Goal: Information Seeking & Learning: Check status

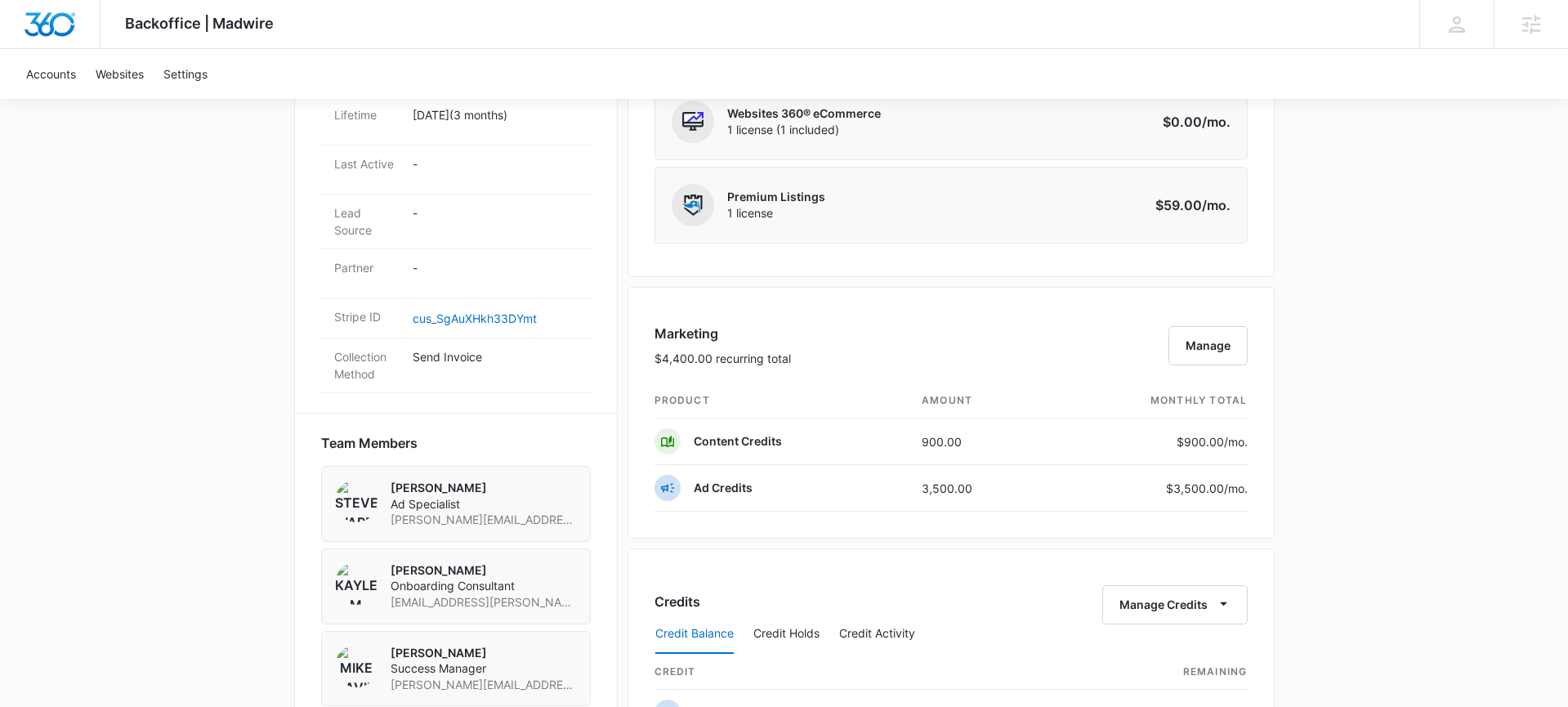
scroll to position [872, 0]
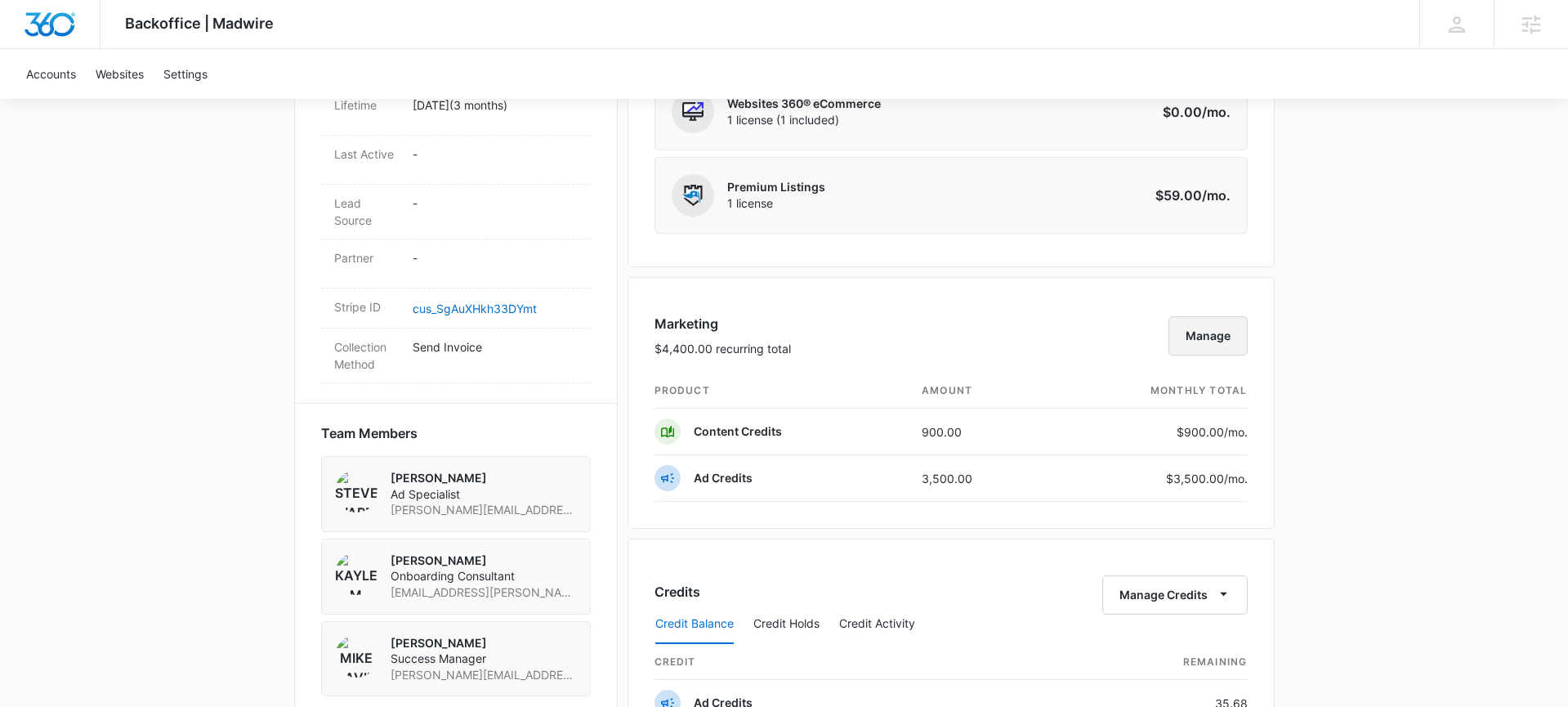
click at [1209, 342] on button "Manage" at bounding box center [1208, 336] width 79 height 39
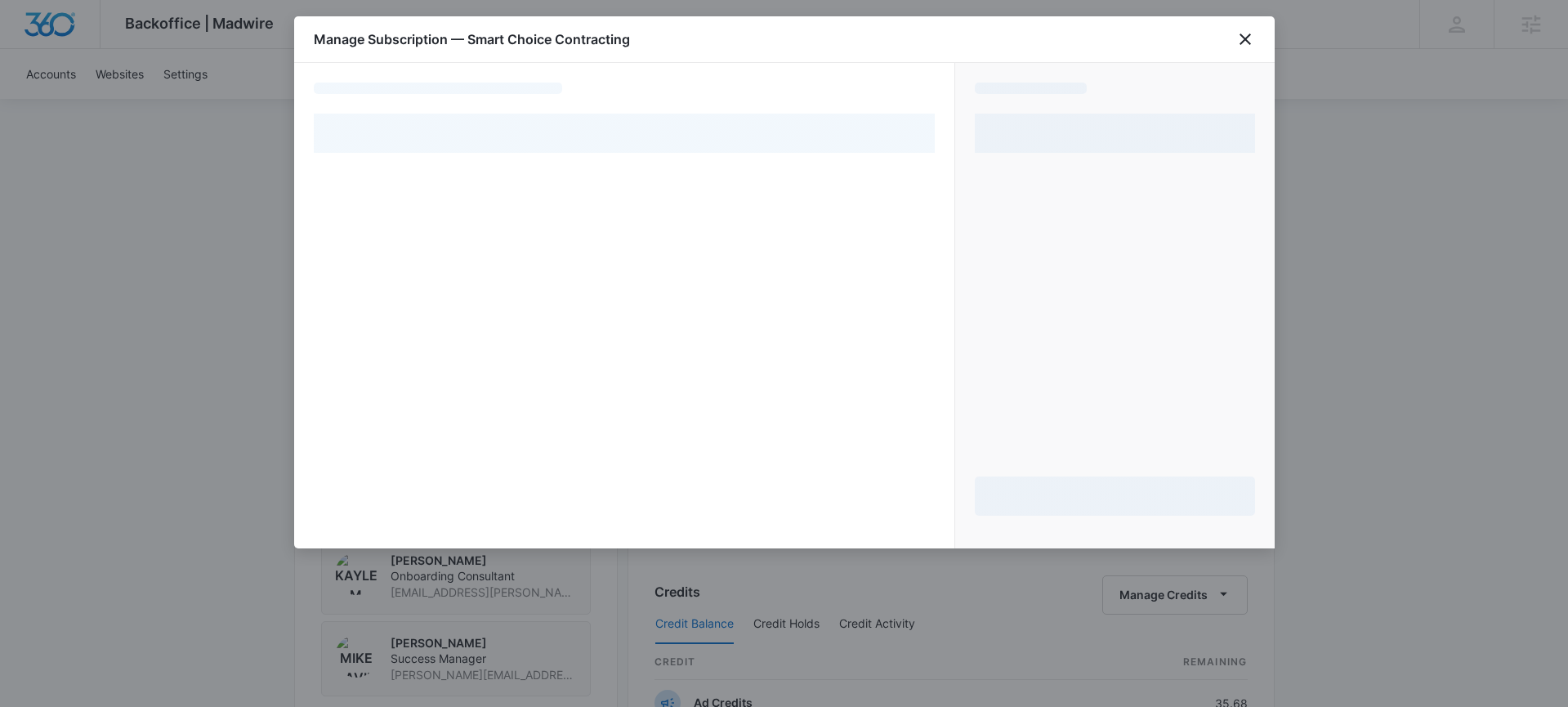
select select "MANUAL_INVOICE"
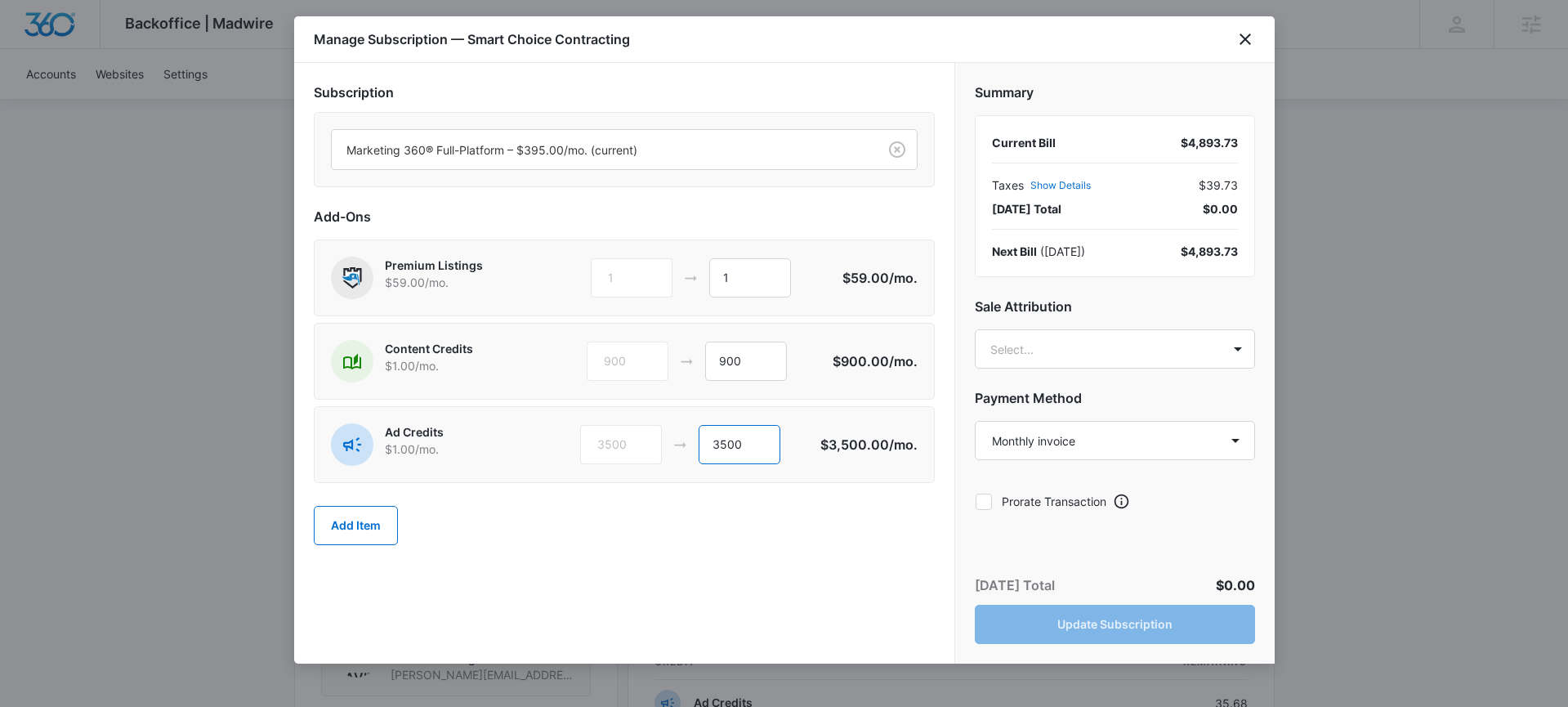
drag, startPoint x: 759, startPoint y: 442, endPoint x: 705, endPoint y: 438, distance: 54.1
click at [705, 438] on input "3500" at bounding box center [739, 444] width 82 height 39
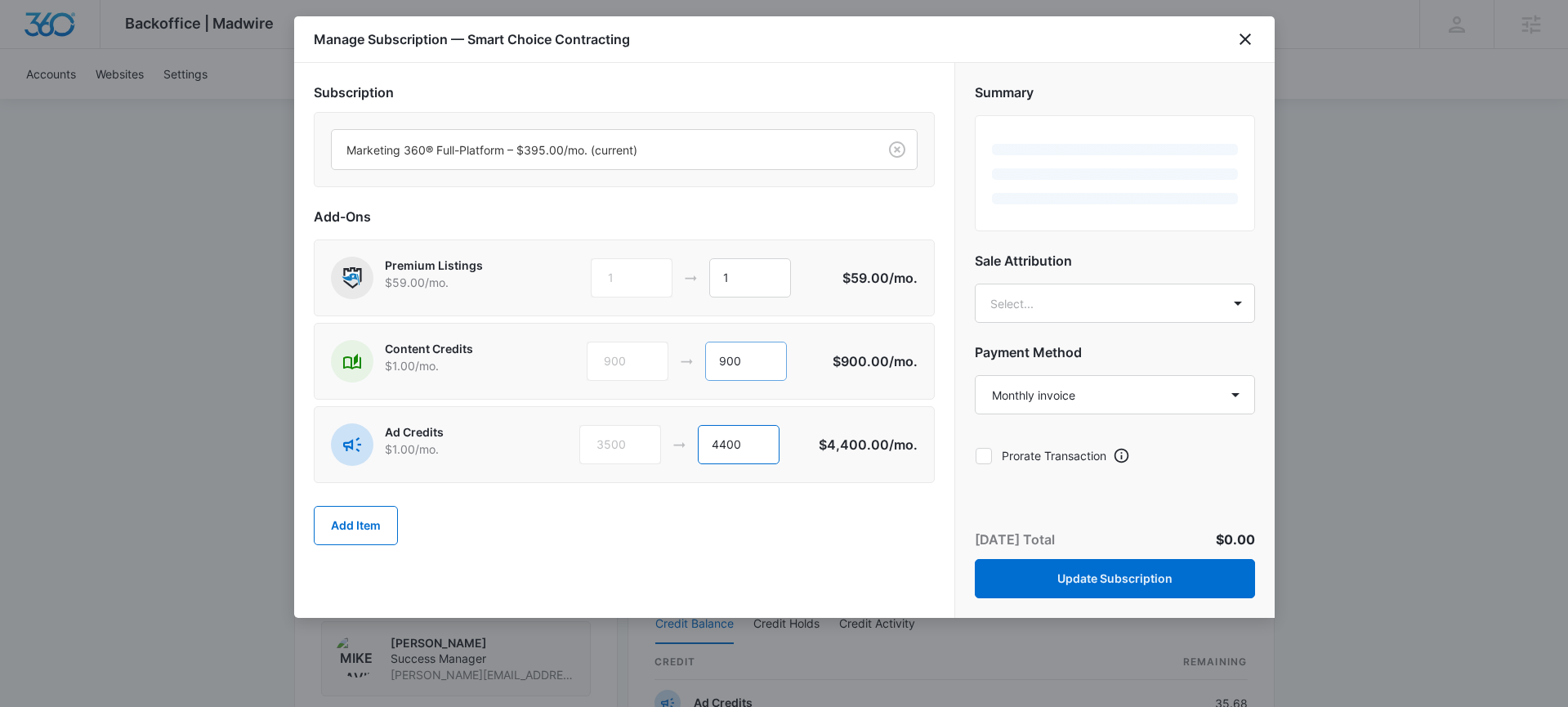
type input "4400"
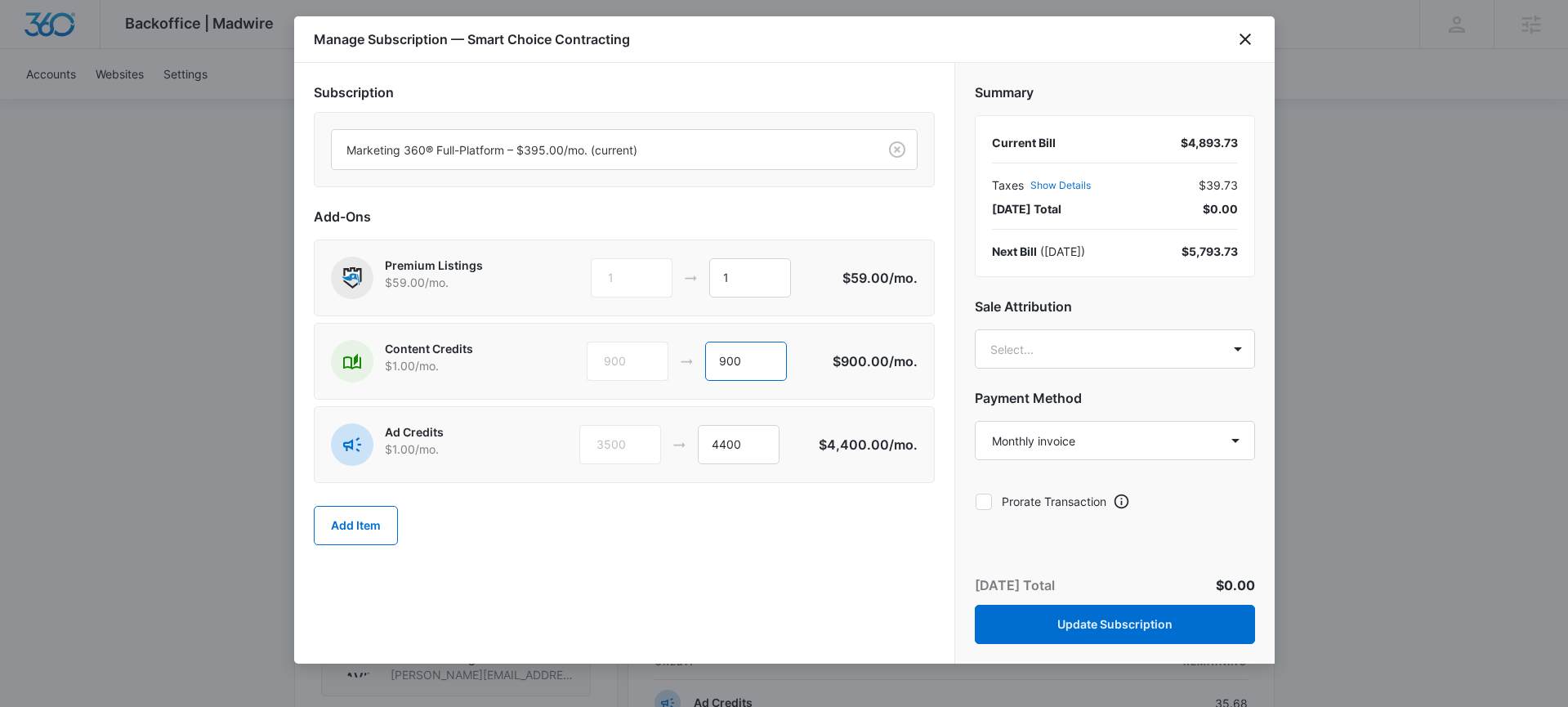
drag, startPoint x: 757, startPoint y: 356, endPoint x: 665, endPoint y: 353, distance: 92.0
click at [666, 354] on div "900 900" at bounding box center [710, 361] width 246 height 39
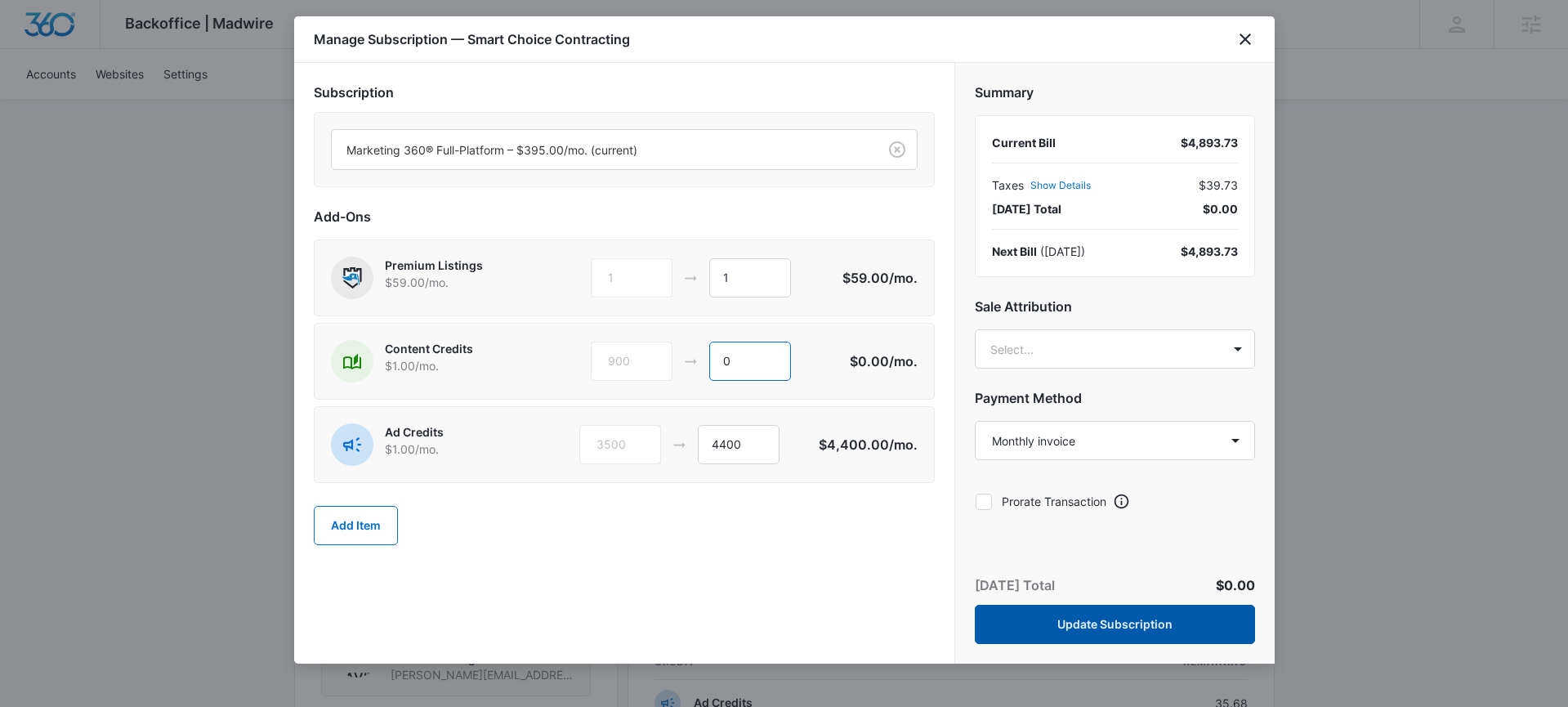
type input "0"
click at [1089, 638] on button "Update Subscription" at bounding box center [1115, 624] width 280 height 39
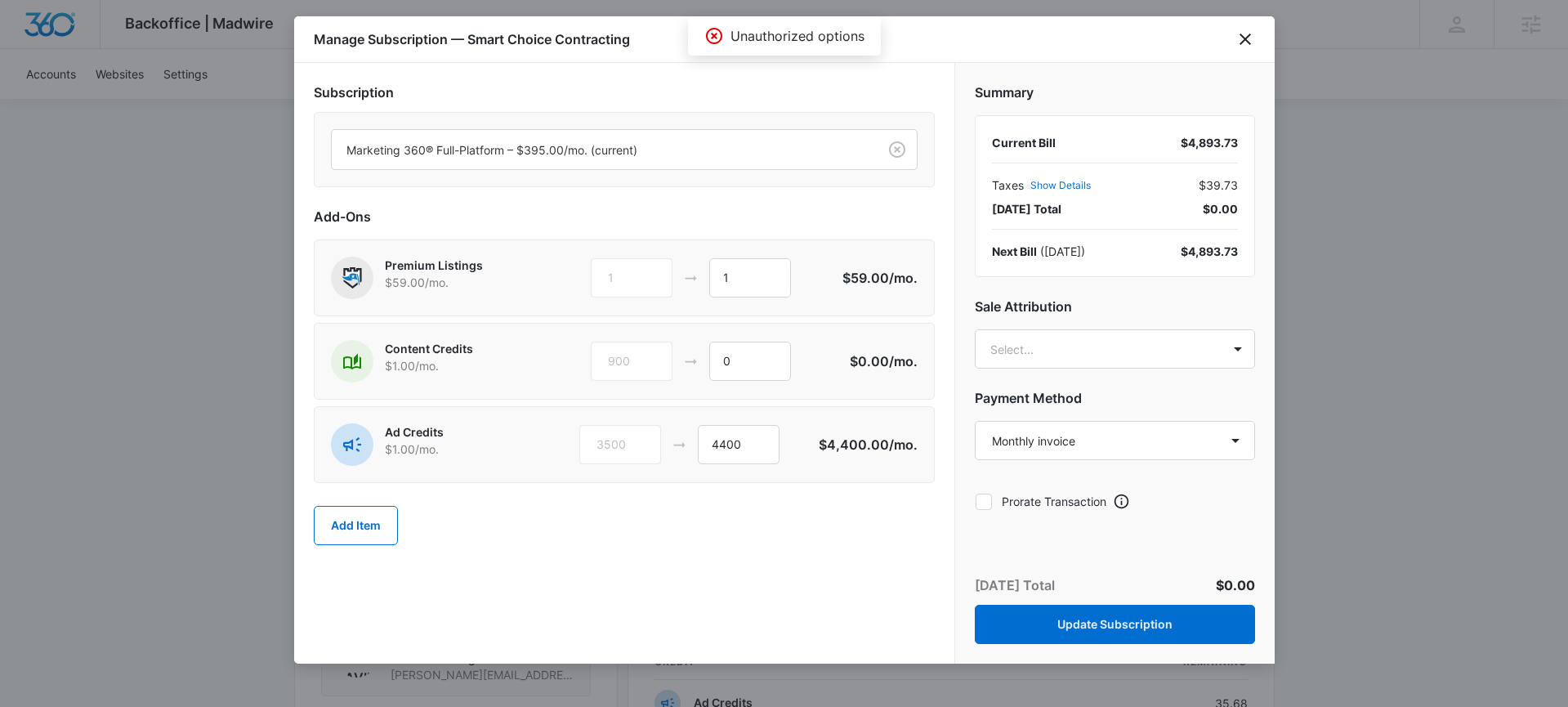
click at [839, 354] on div "900 0" at bounding box center [716, 361] width 250 height 39
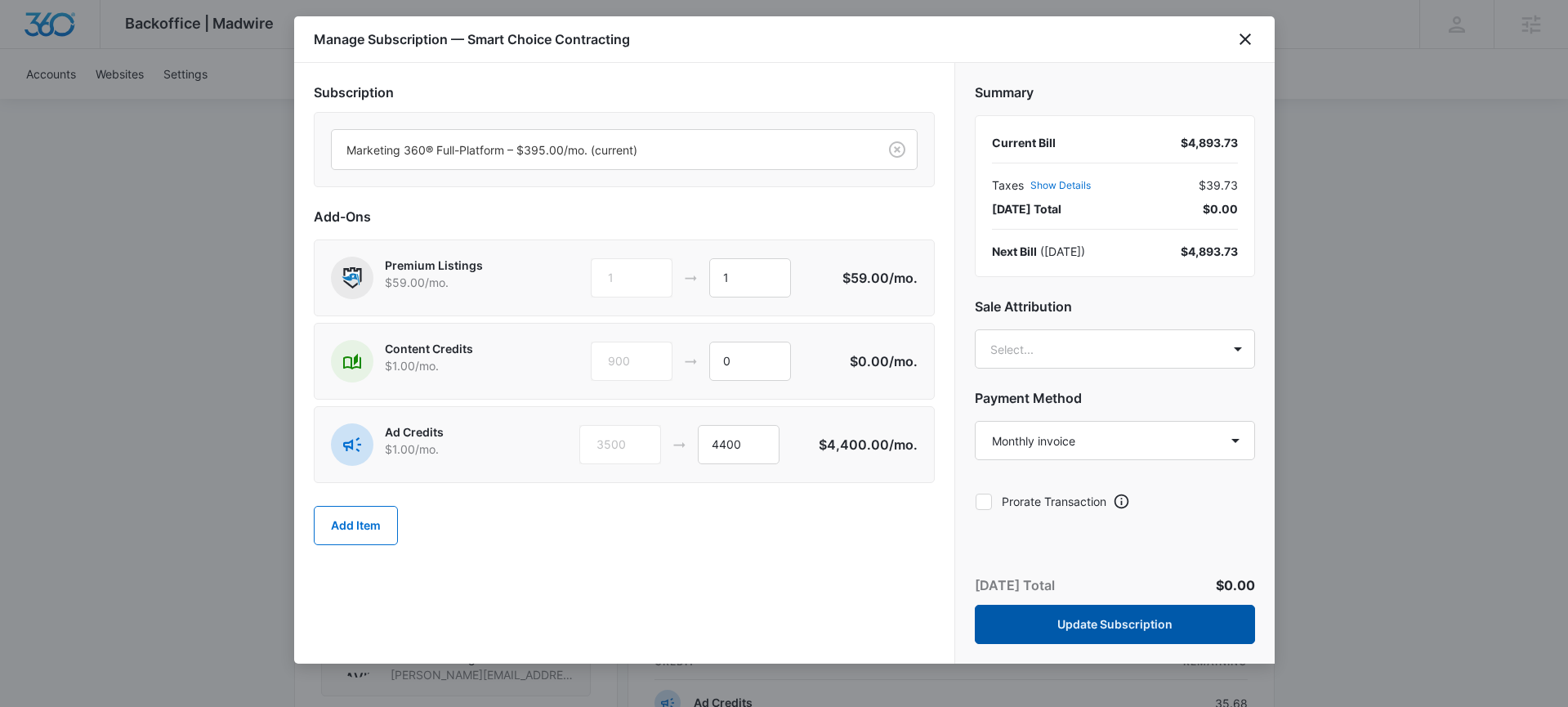
click at [1100, 623] on button "Update Subscription" at bounding box center [1115, 624] width 280 height 39
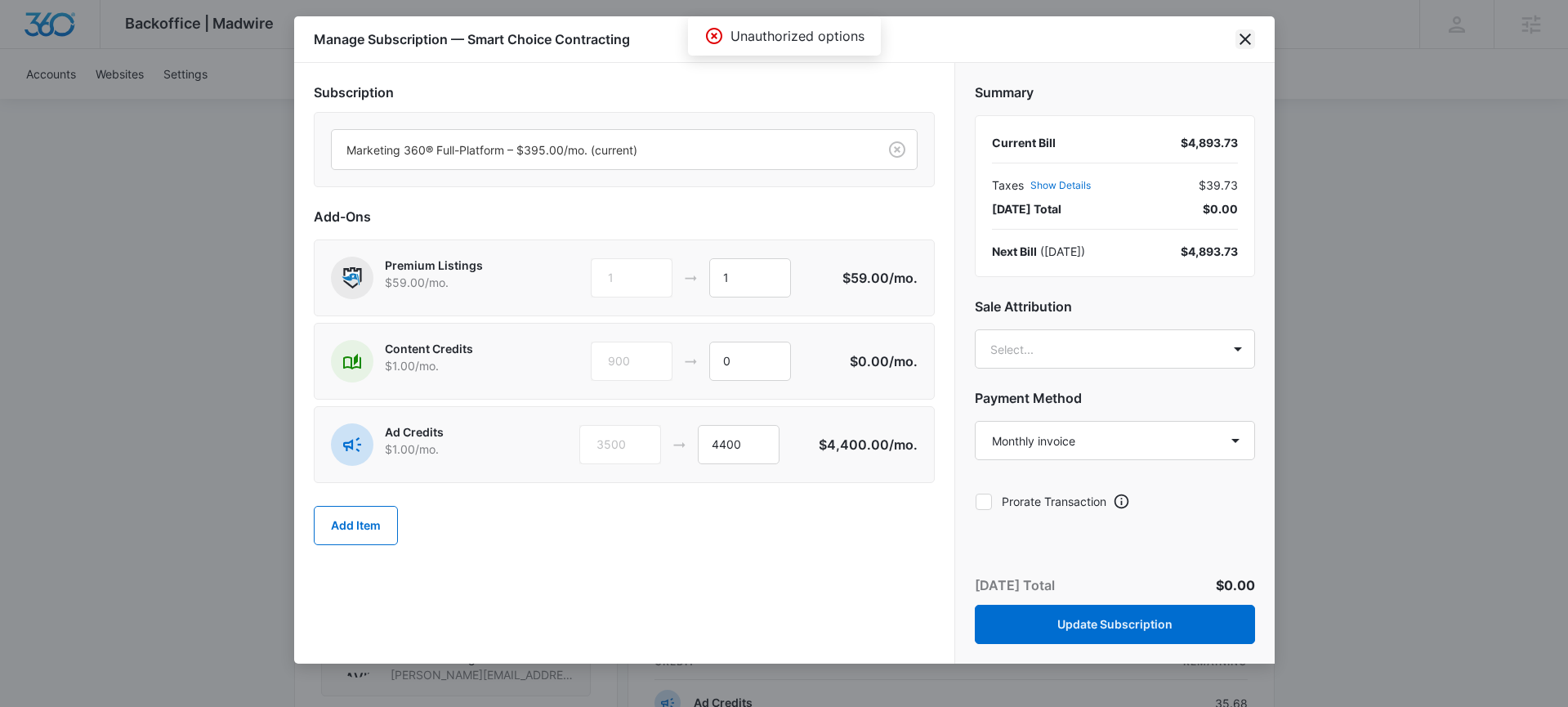
click at [1239, 41] on icon "close" at bounding box center [1245, 39] width 20 height 20
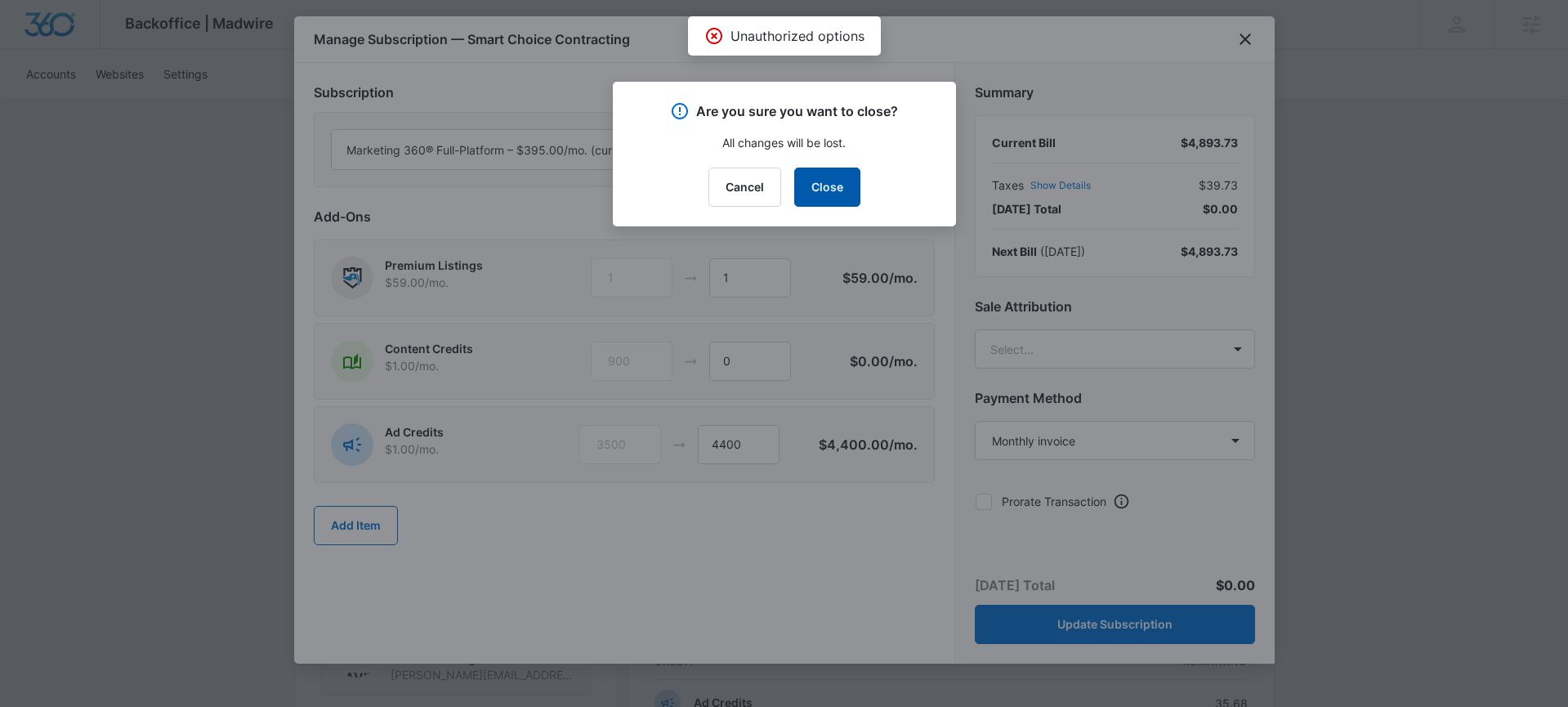
click at [854, 184] on button "Close" at bounding box center [827, 187] width 66 height 39
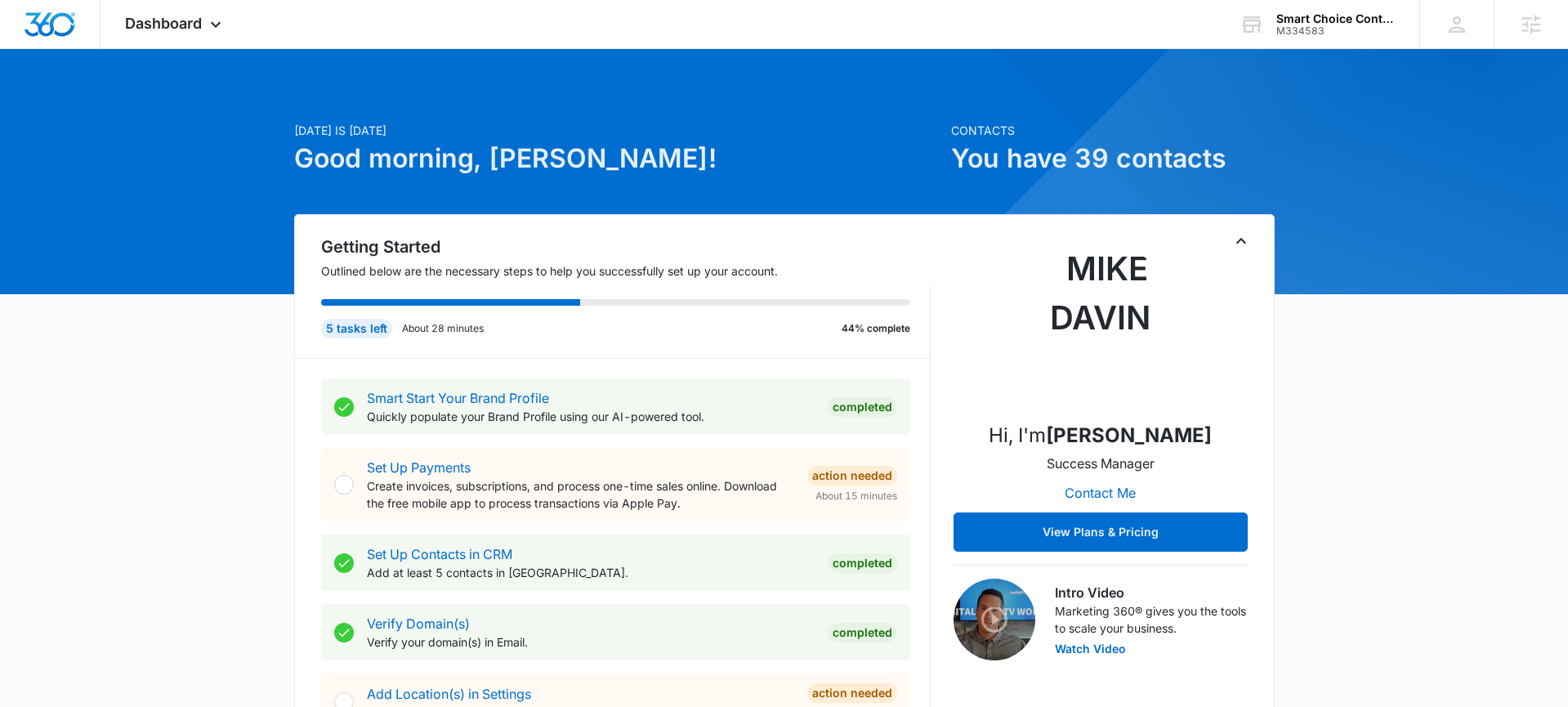
click at [1240, 236] on icon "Toggle Collapse" at bounding box center [1241, 240] width 20 height 20
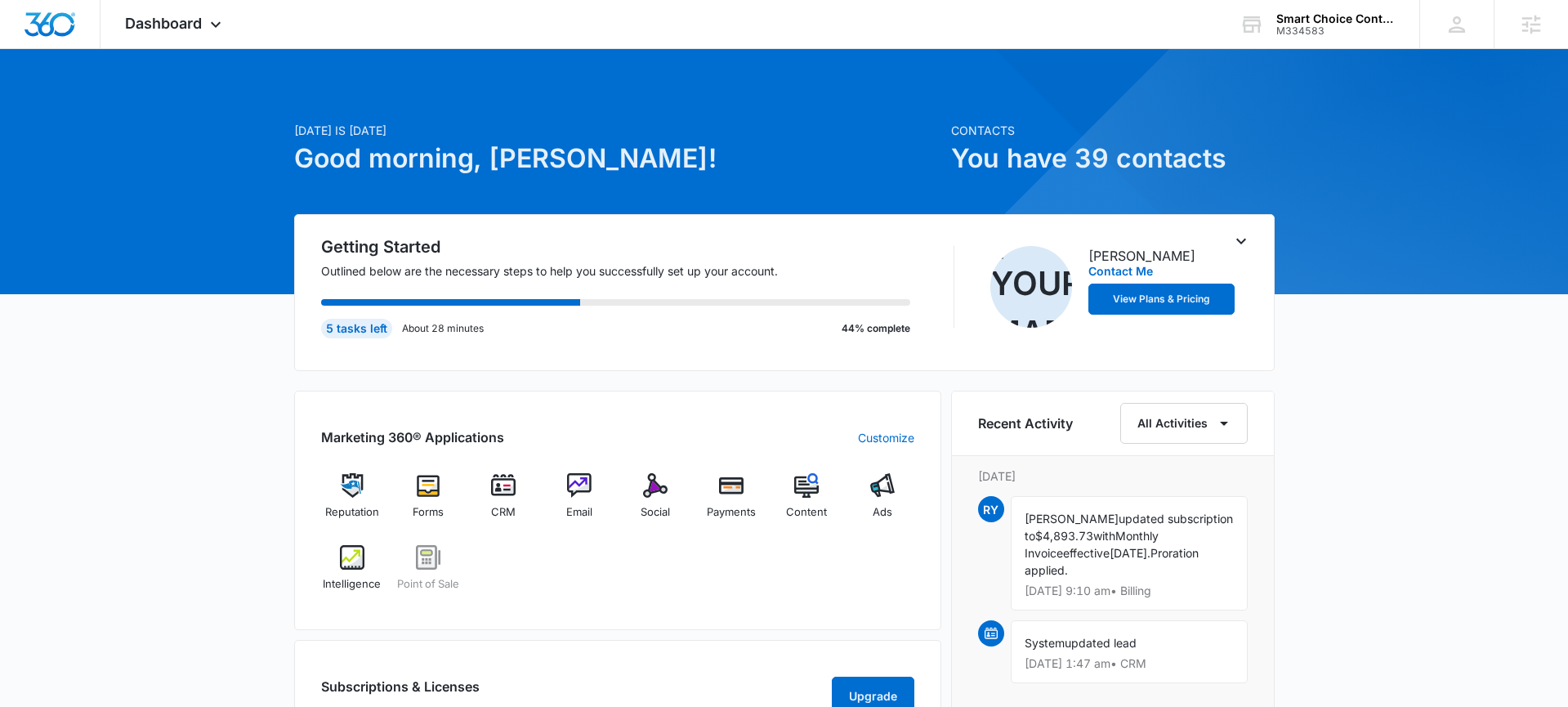
click at [1240, 236] on icon "Toggle Collapse" at bounding box center [1241, 240] width 20 height 20
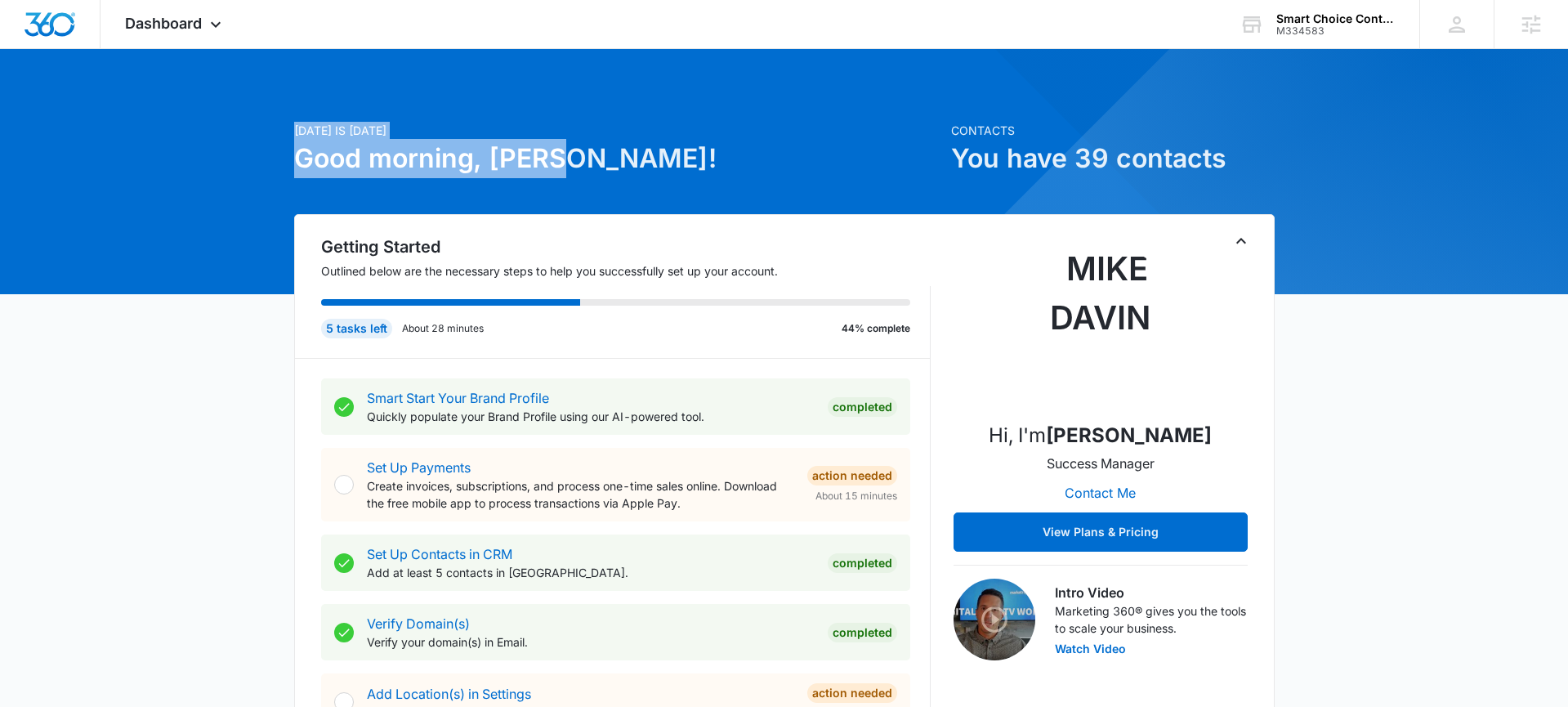
drag, startPoint x: 272, startPoint y: 120, endPoint x: 572, endPoint y: 157, distance: 302.3
drag, startPoint x: 576, startPoint y: 157, endPoint x: 264, endPoint y: 125, distance: 313.6
drag, startPoint x: 294, startPoint y: 156, endPoint x: 558, endPoint y: 165, distance: 264.2
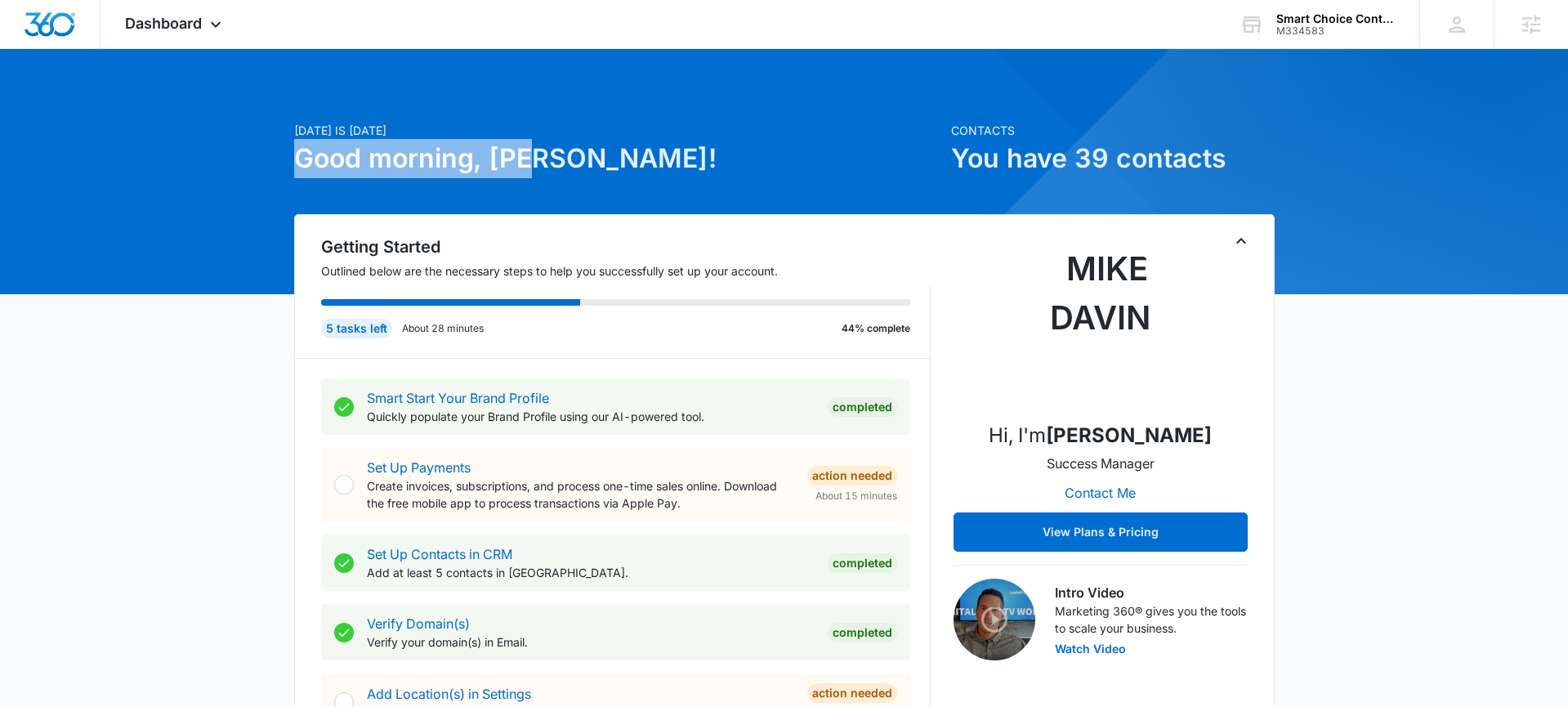
click at [551, 165] on h1 "Good morning, Mike!" at bounding box center [617, 158] width 647 height 39
drag, startPoint x: 571, startPoint y: 165, endPoint x: 212, endPoint y: 143, distance: 359.7
drag, startPoint x: 255, startPoint y: 118, endPoint x: 591, endPoint y: 170, distance: 340.0
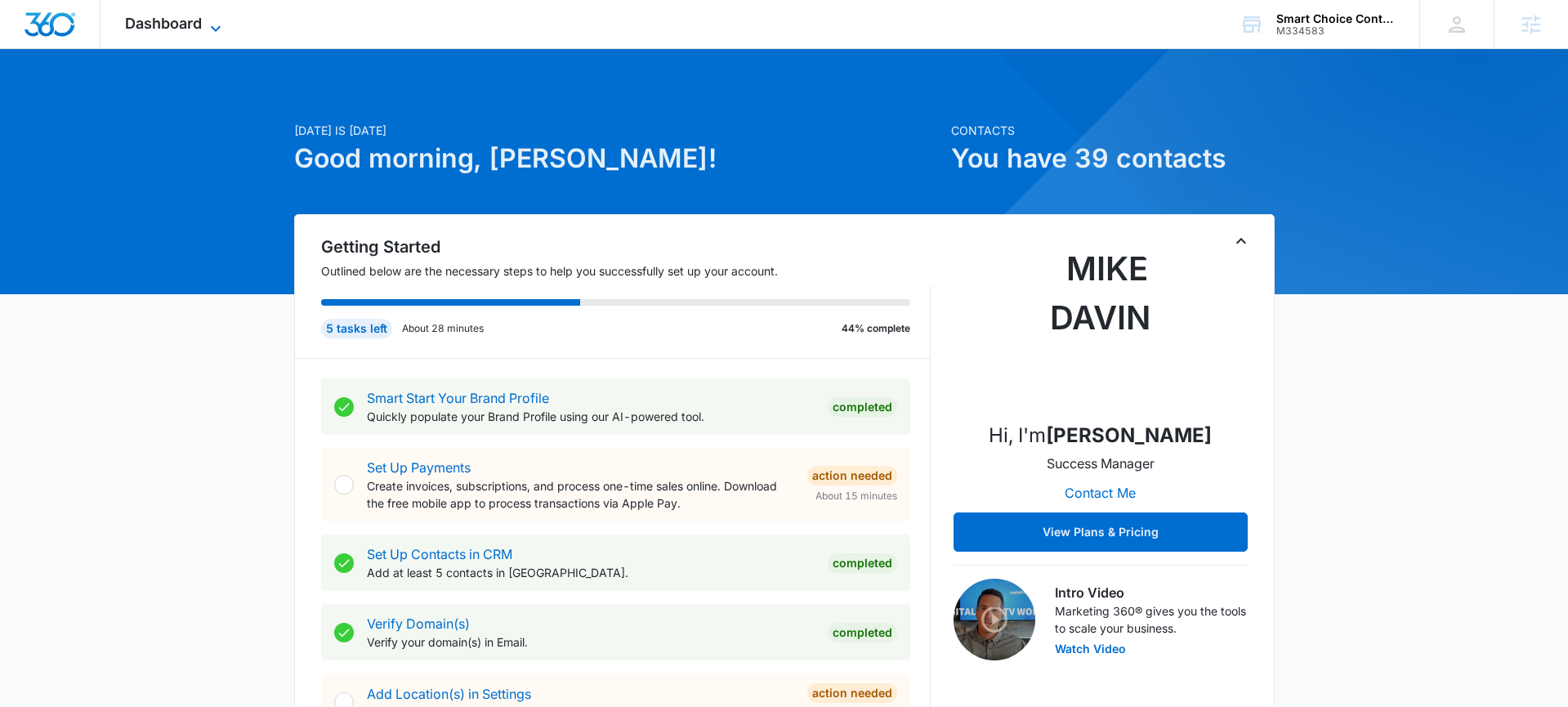
click at [213, 30] on icon at bounding box center [215, 28] width 20 height 20
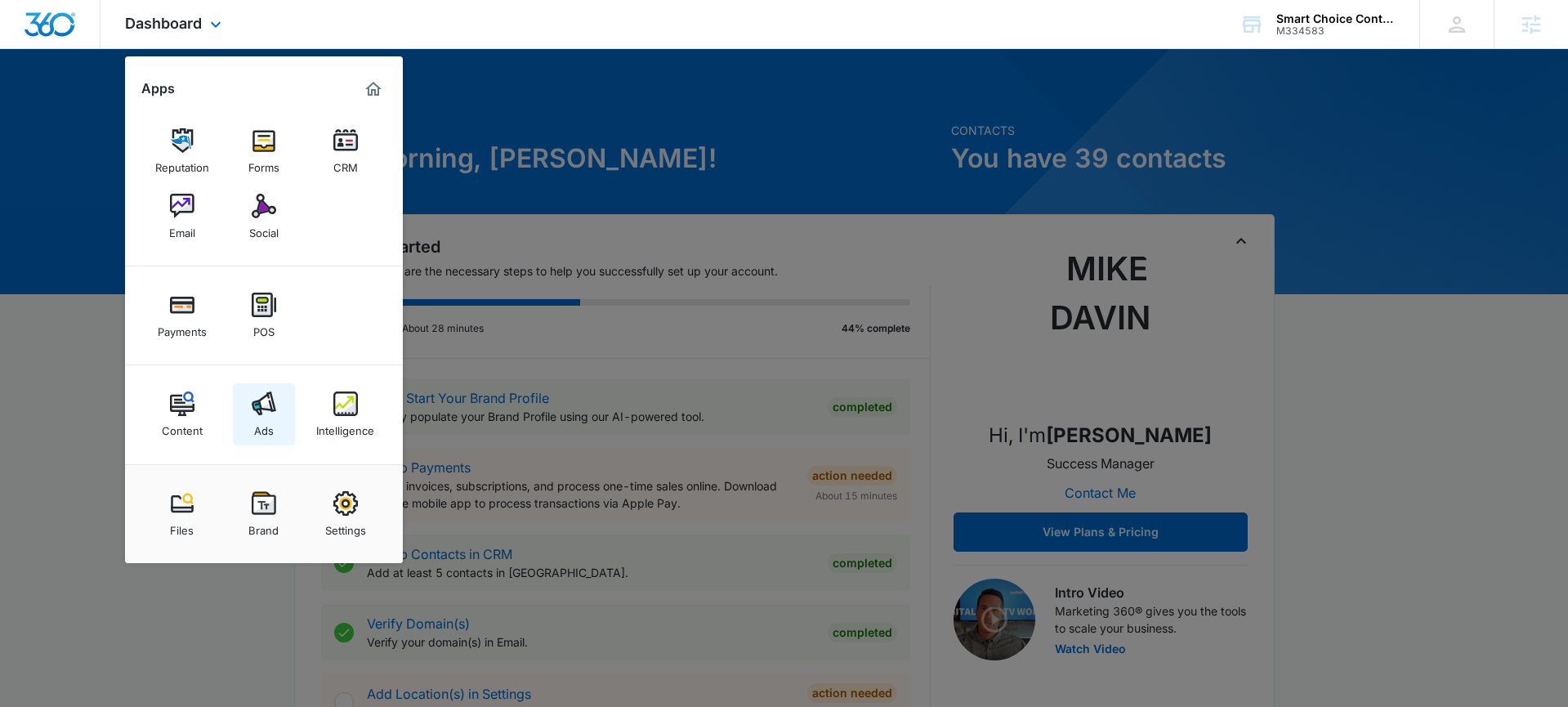
click at [258, 406] on img at bounding box center [264, 403] width 24 height 24
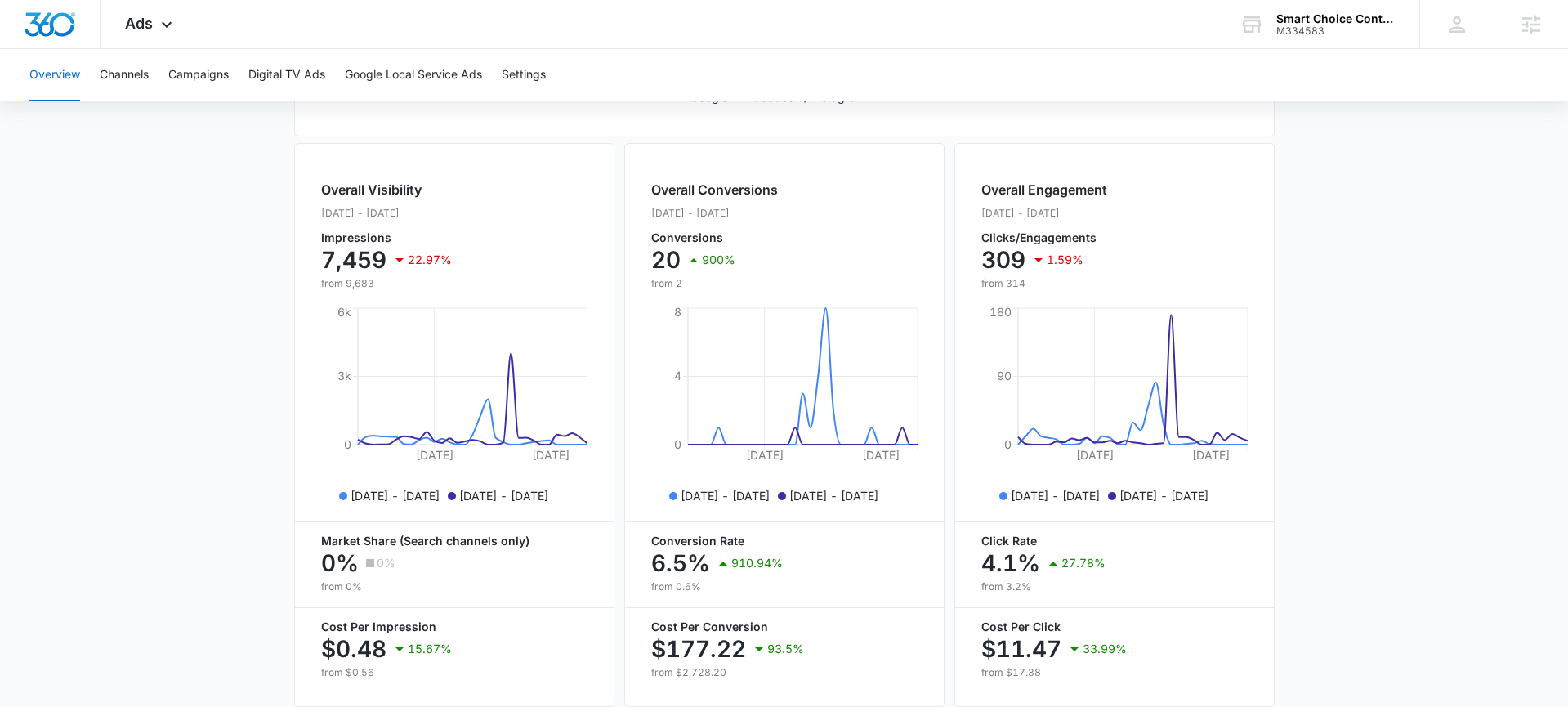
scroll to position [223, 0]
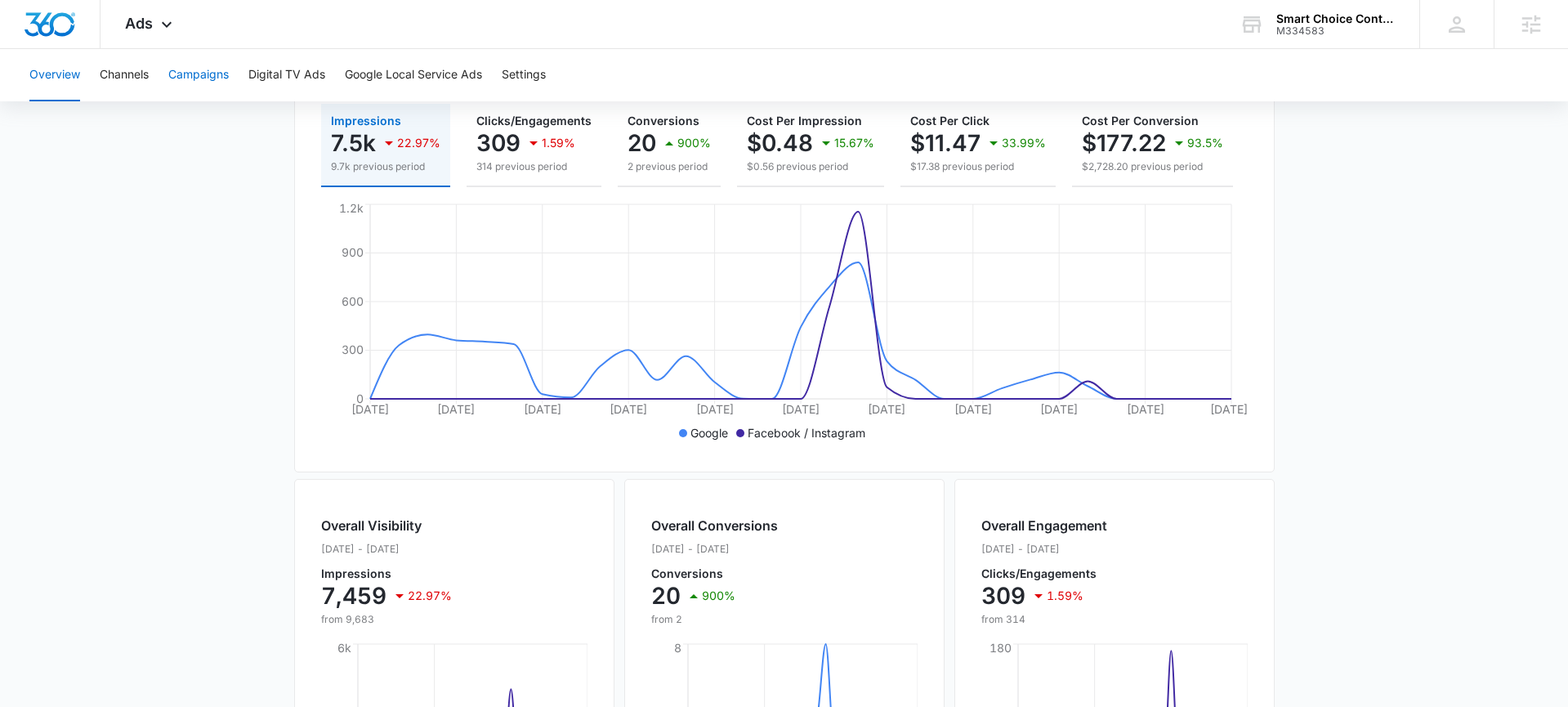
click at [190, 82] on button "Campaigns" at bounding box center [198, 75] width 61 height 52
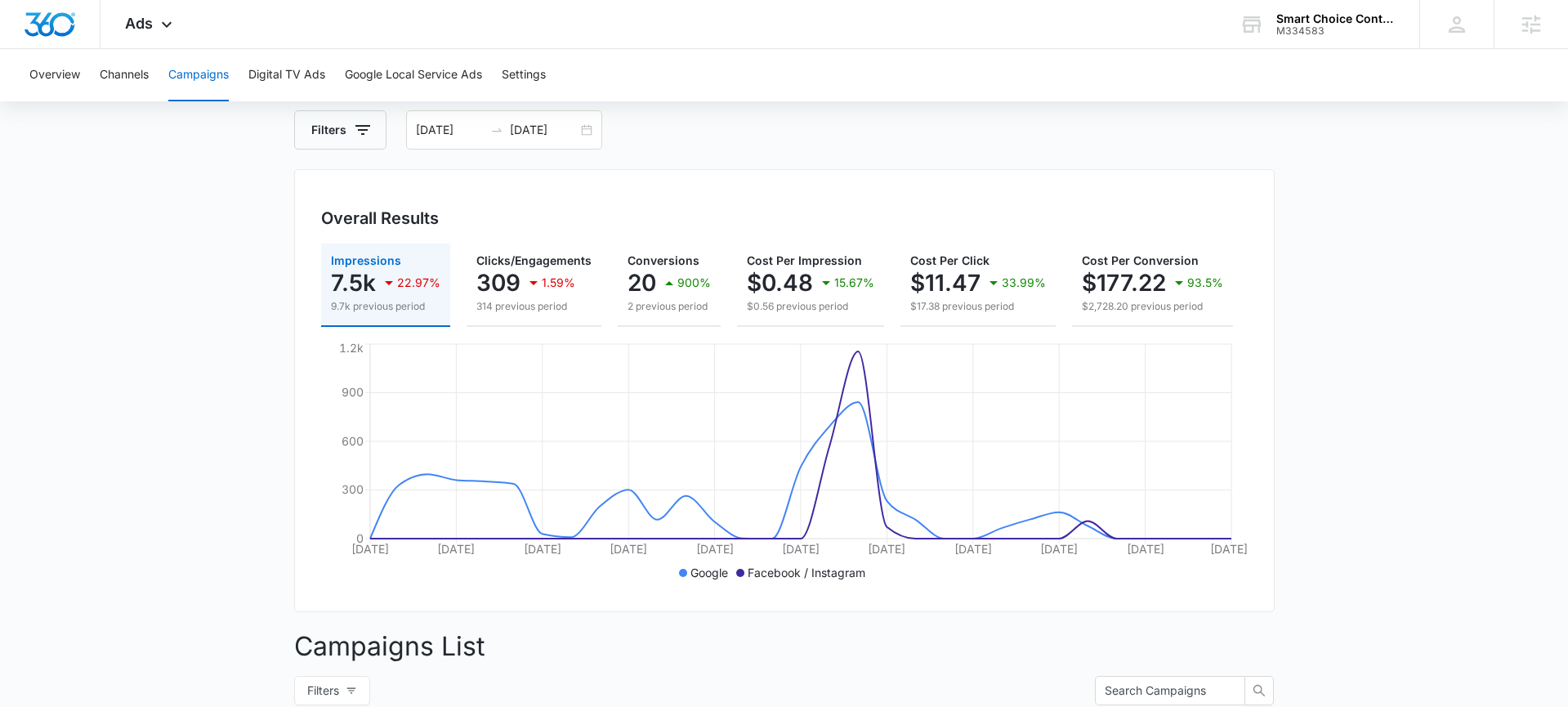
scroll to position [516, 0]
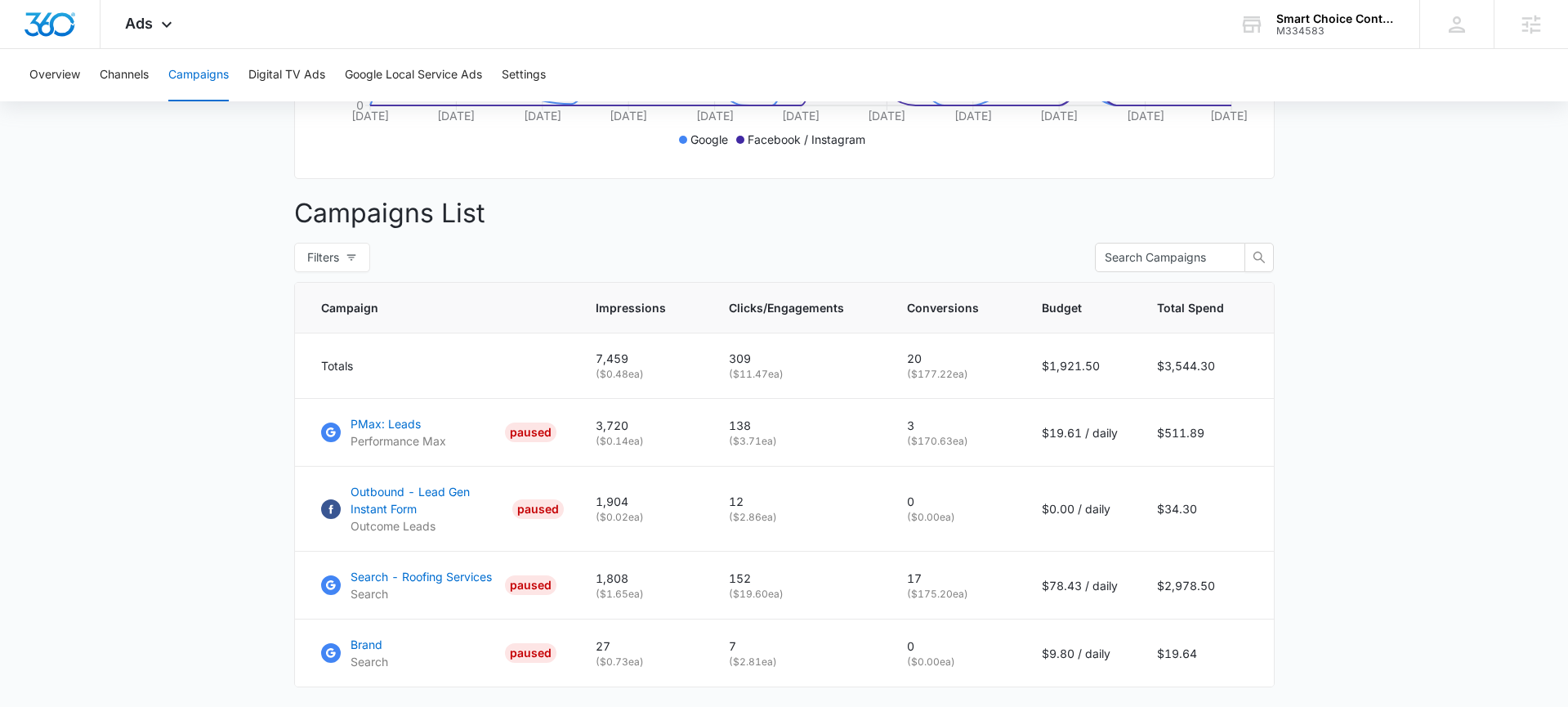
click at [284, 455] on main "Campaigns Filters 09/14/2025 10/14/2025 Overall Results Impressions 7.5k 22.97%…" at bounding box center [784, 220] width 1568 height 1165
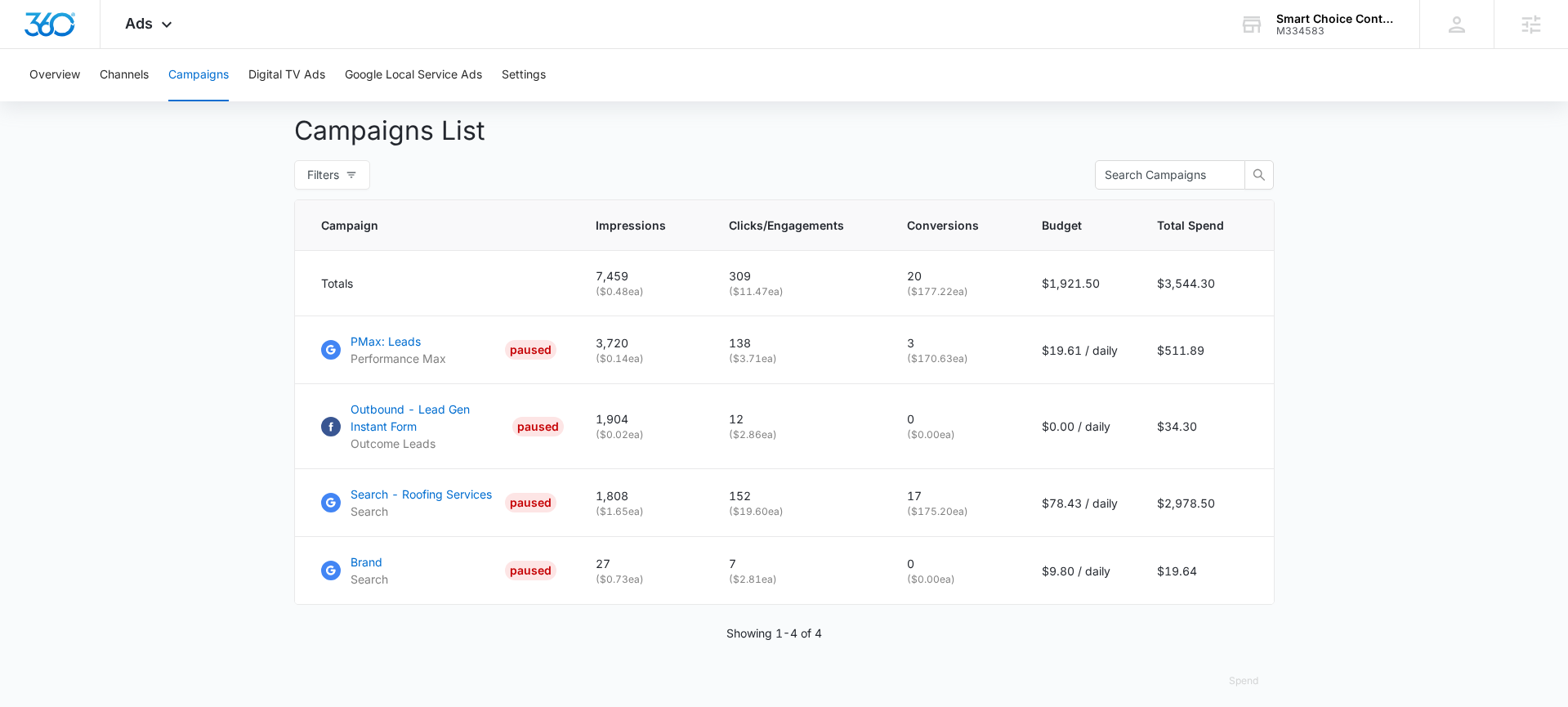
scroll to position [612, 0]
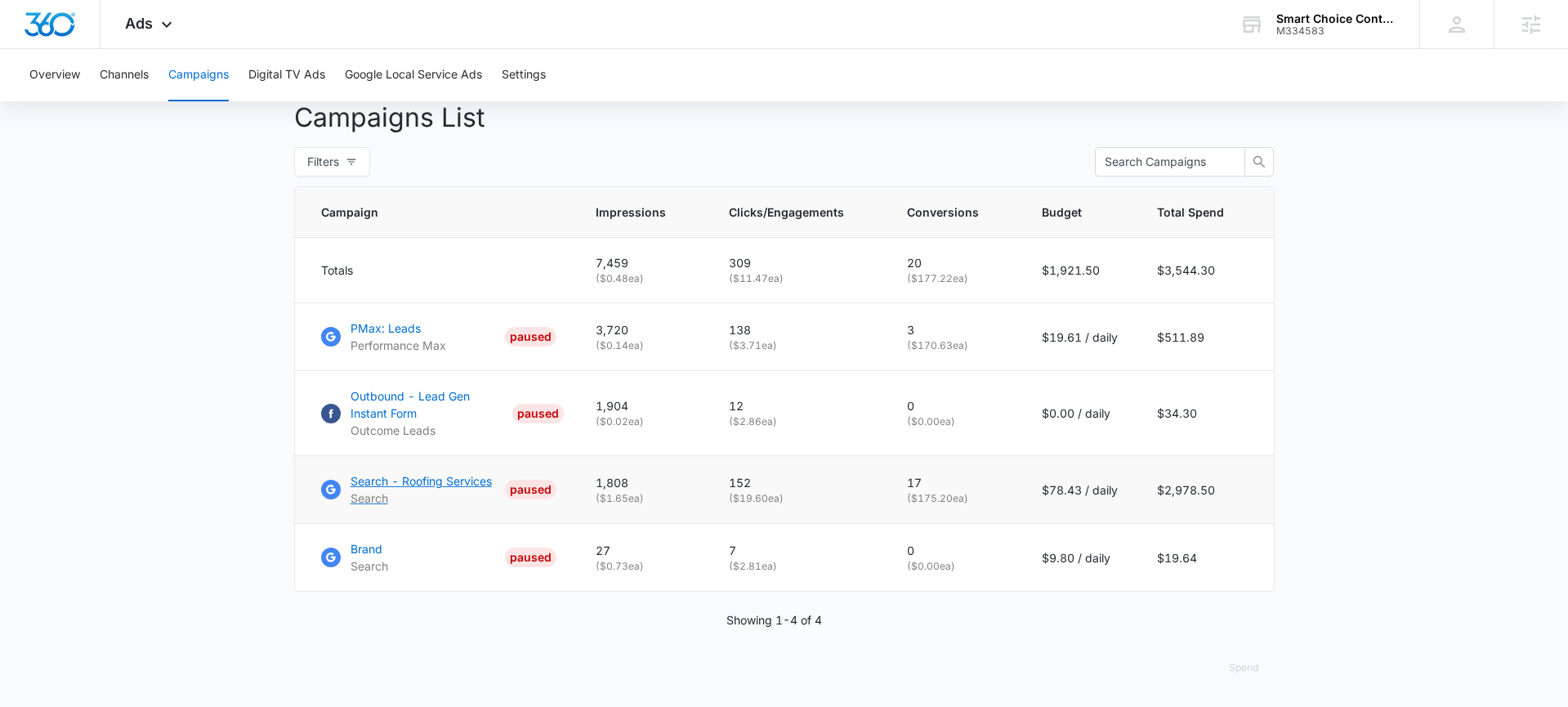
click at [411, 477] on p "Search - Roofing Services" at bounding box center [422, 481] width 142 height 17
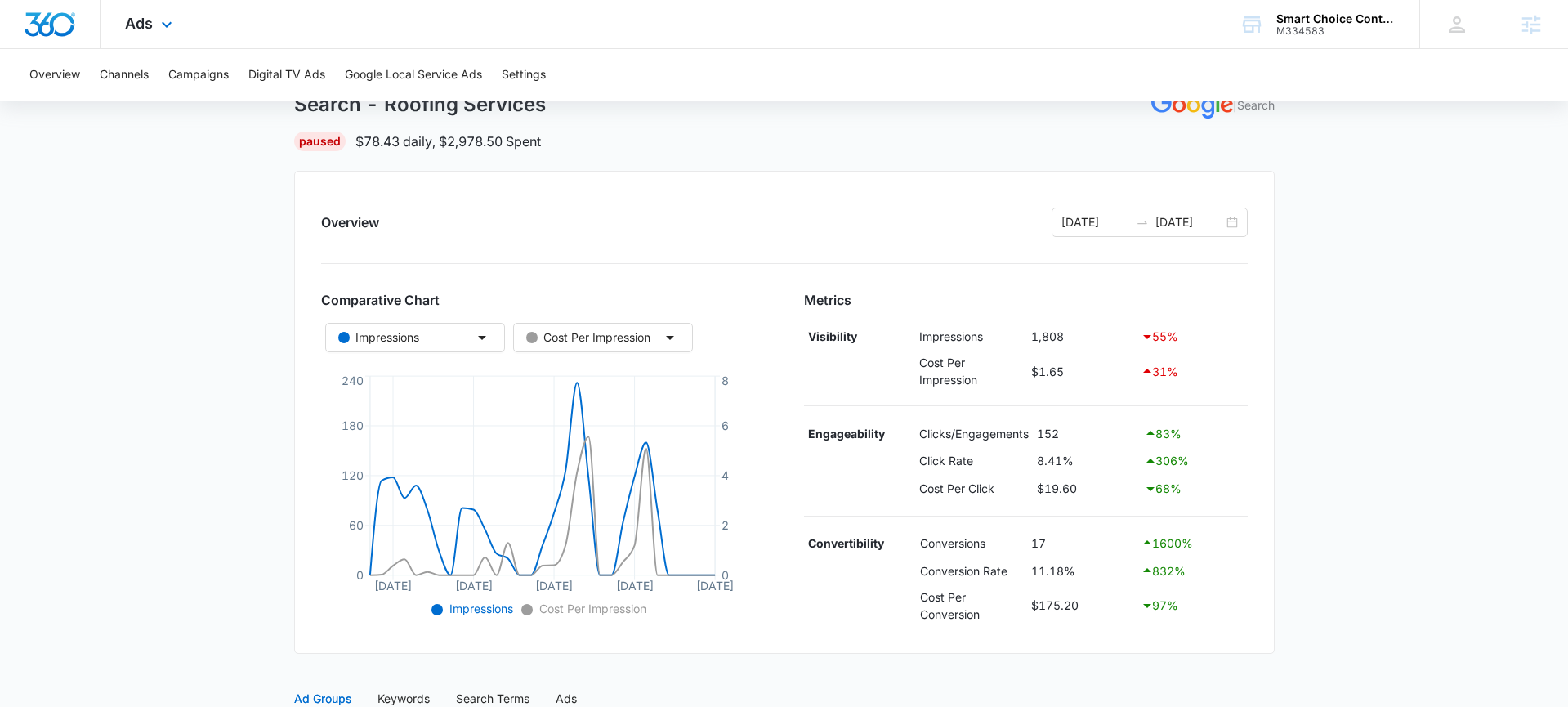
scroll to position [120, 0]
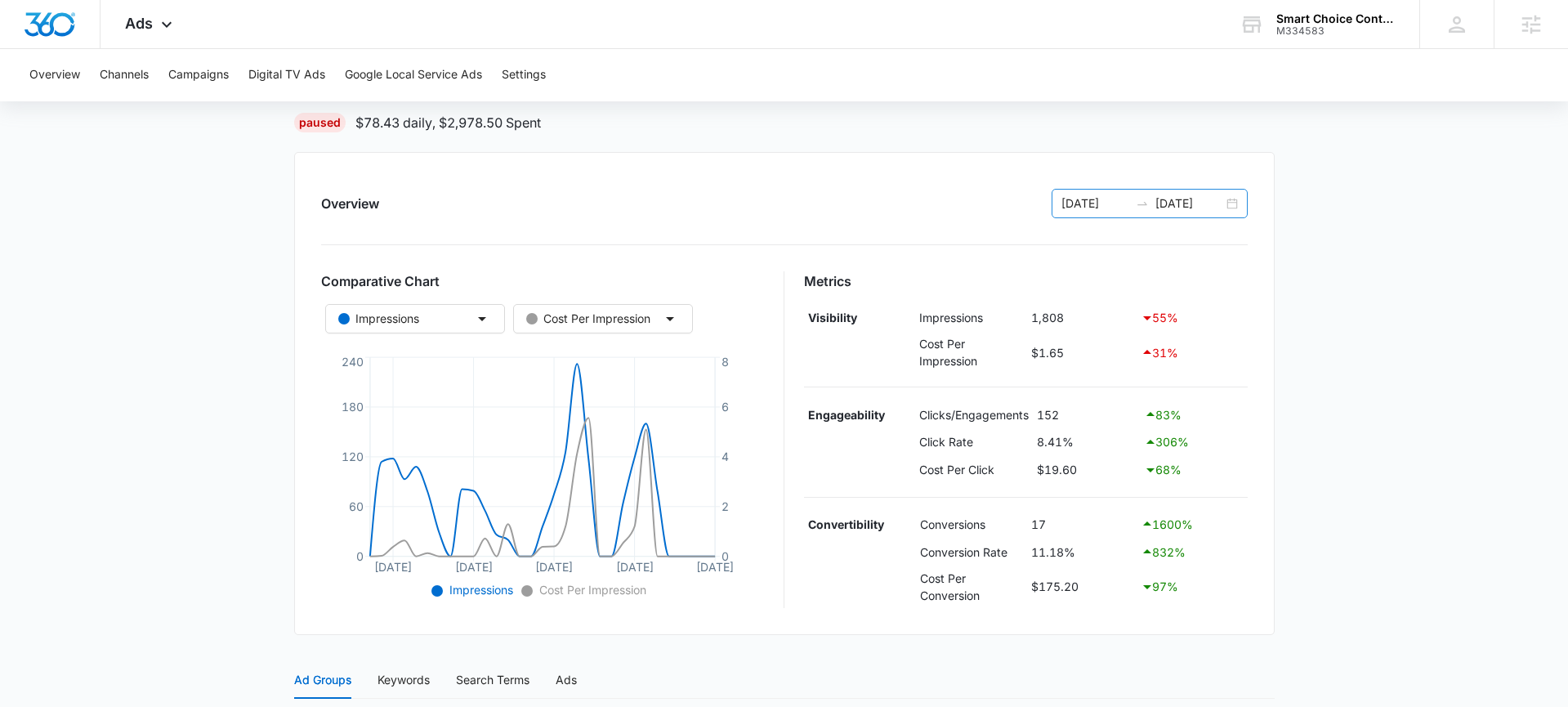
click at [1231, 198] on div "[DATE] [DATE]" at bounding box center [1150, 204] width 196 height 30
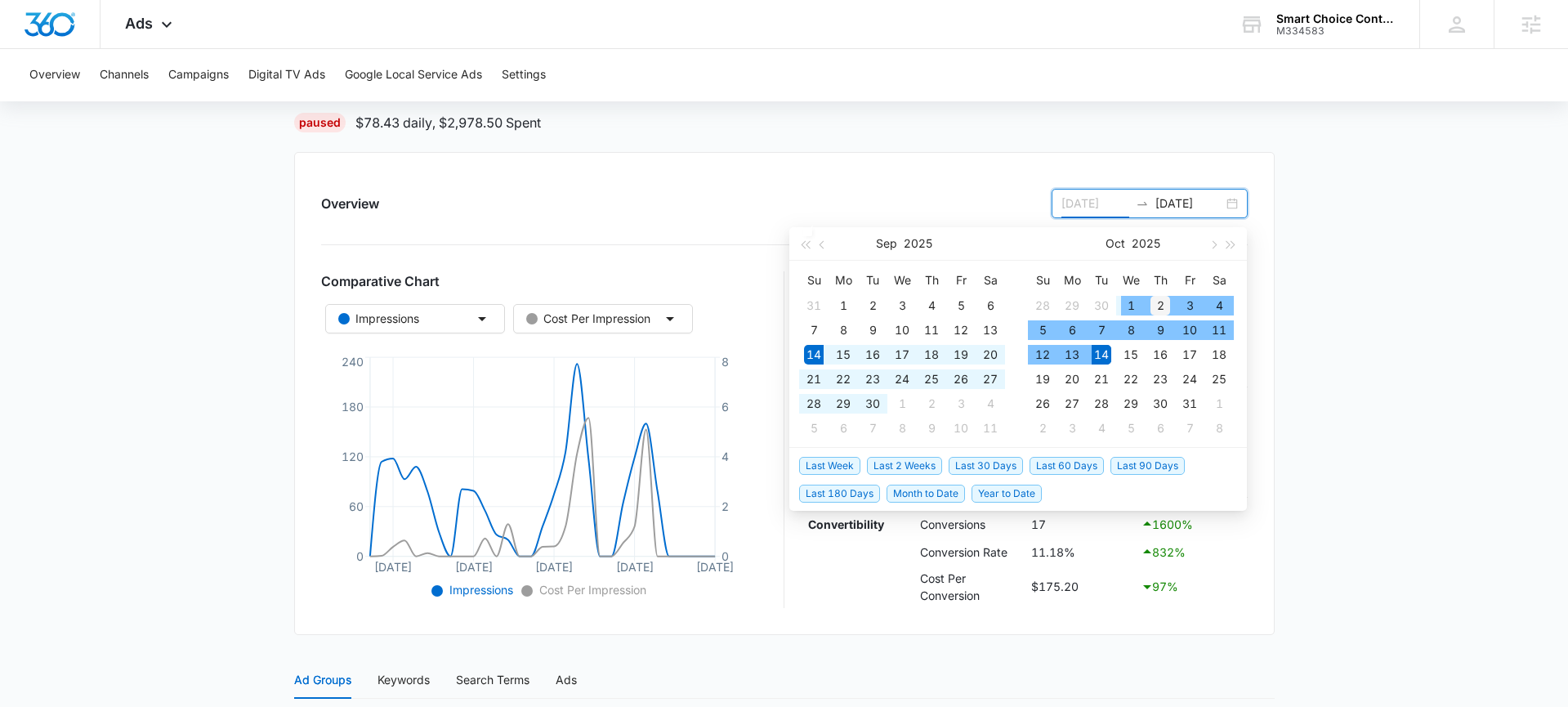
type input "[DATE]"
click at [1153, 304] on div "2" at bounding box center [1160, 306] width 20 height 20
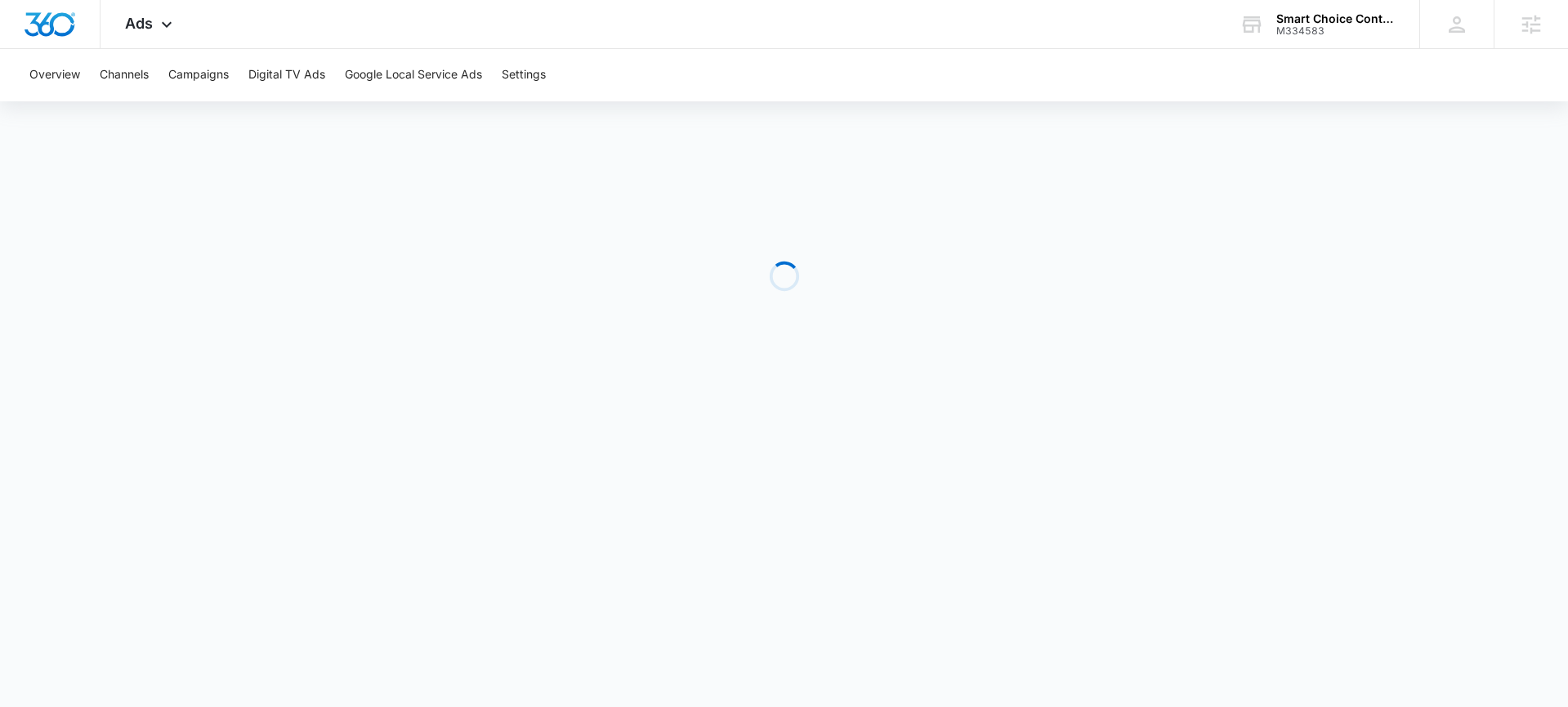
scroll to position [0, 0]
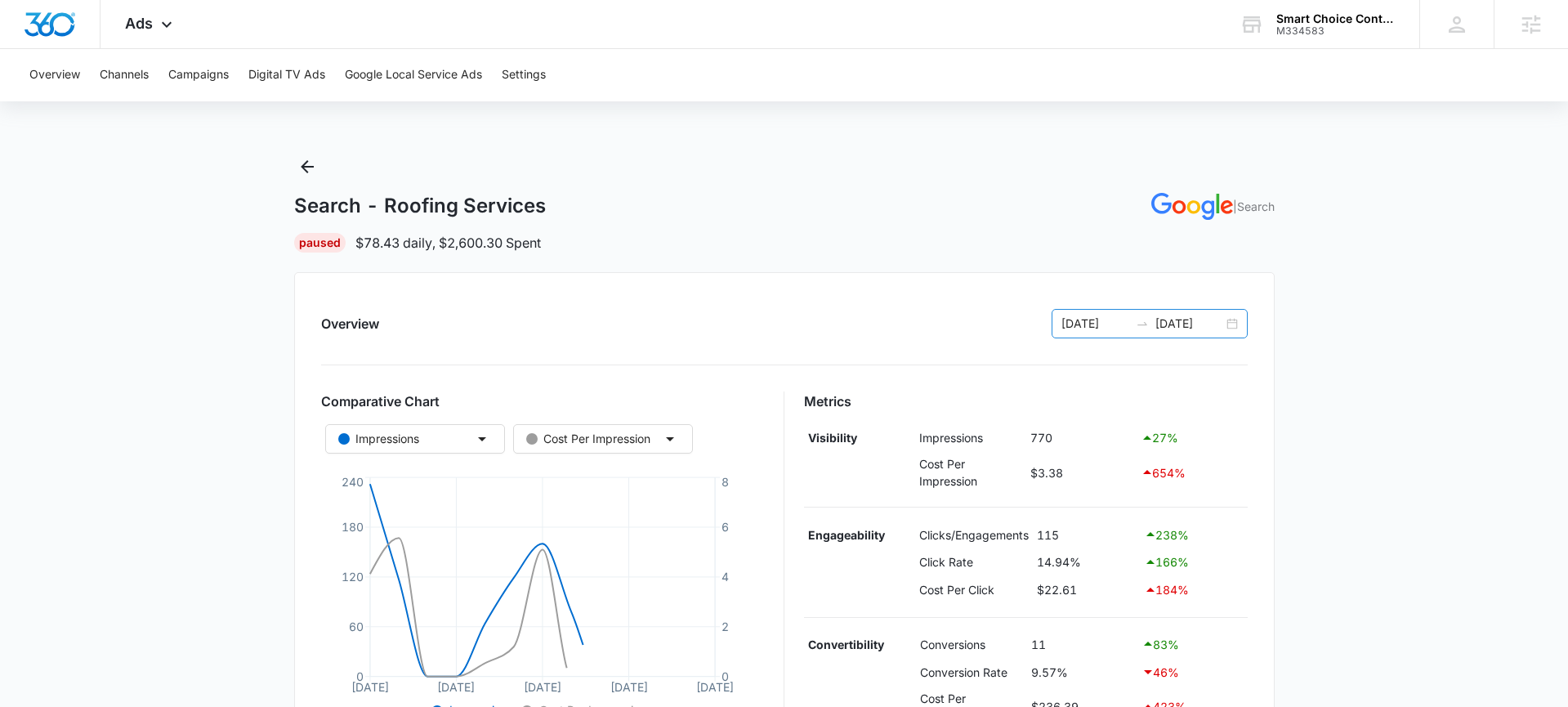
click at [1227, 320] on div "[DATE] [DATE]" at bounding box center [1150, 324] width 196 height 30
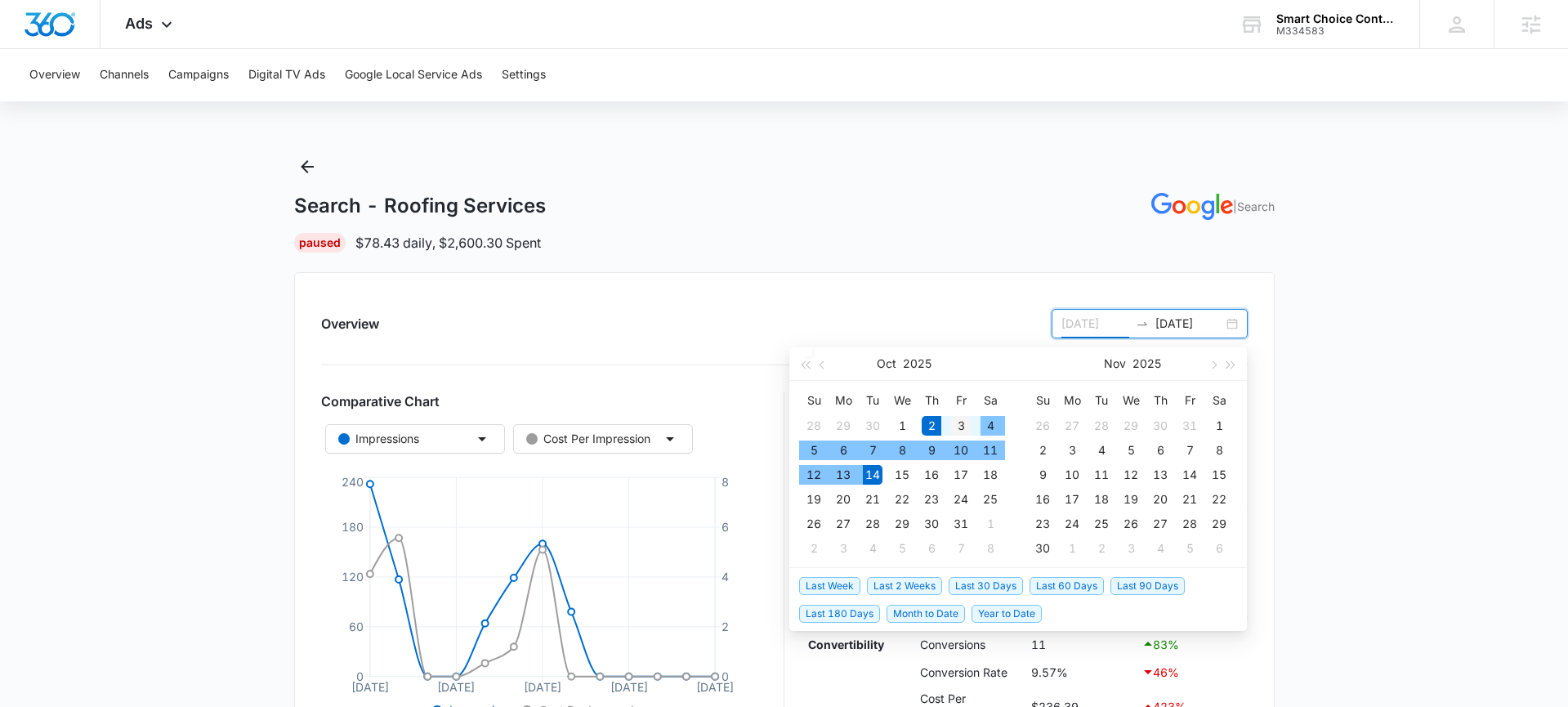
type input "[DATE]"
click at [966, 428] on div "3" at bounding box center [961, 426] width 20 height 20
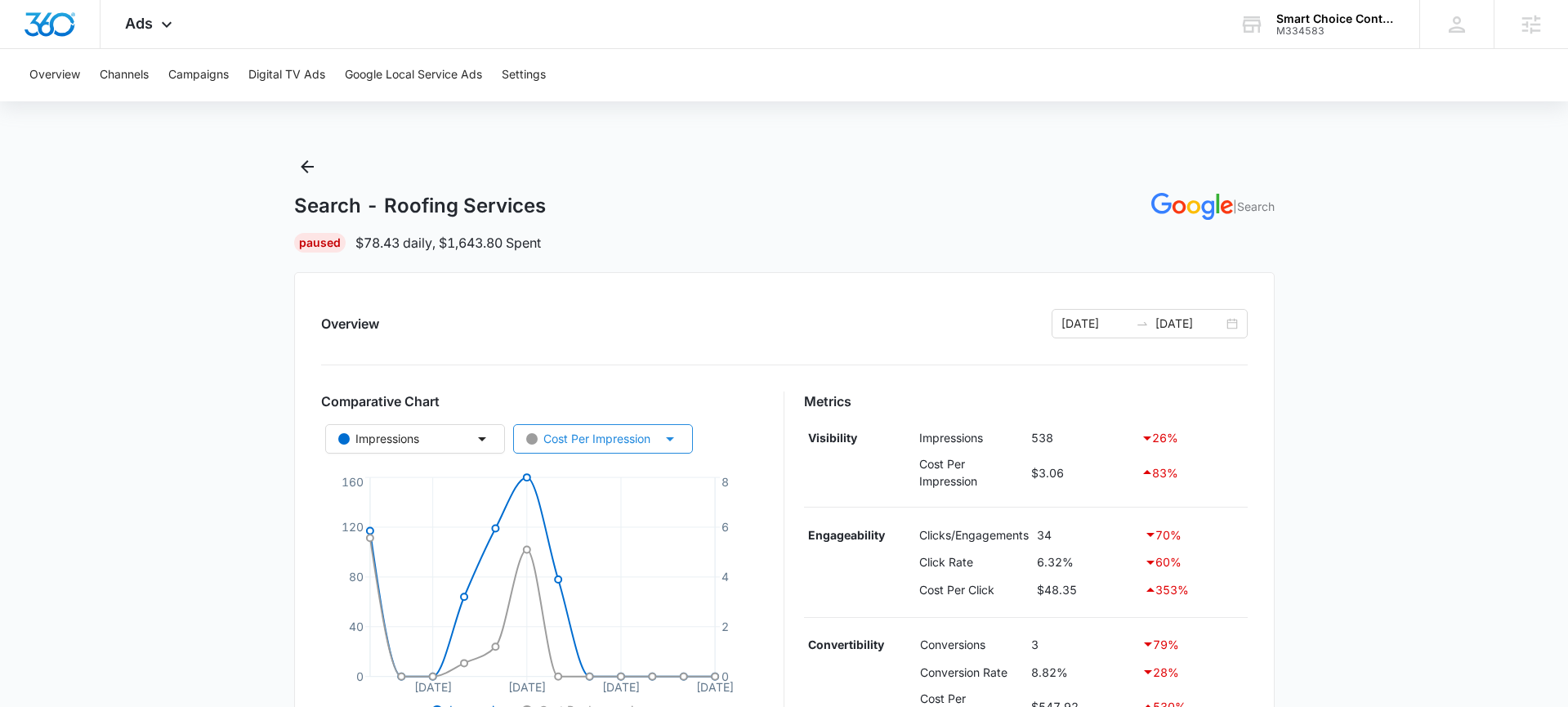
click at [606, 451] on button "Cost Per Impression" at bounding box center [602, 440] width 180 height 30
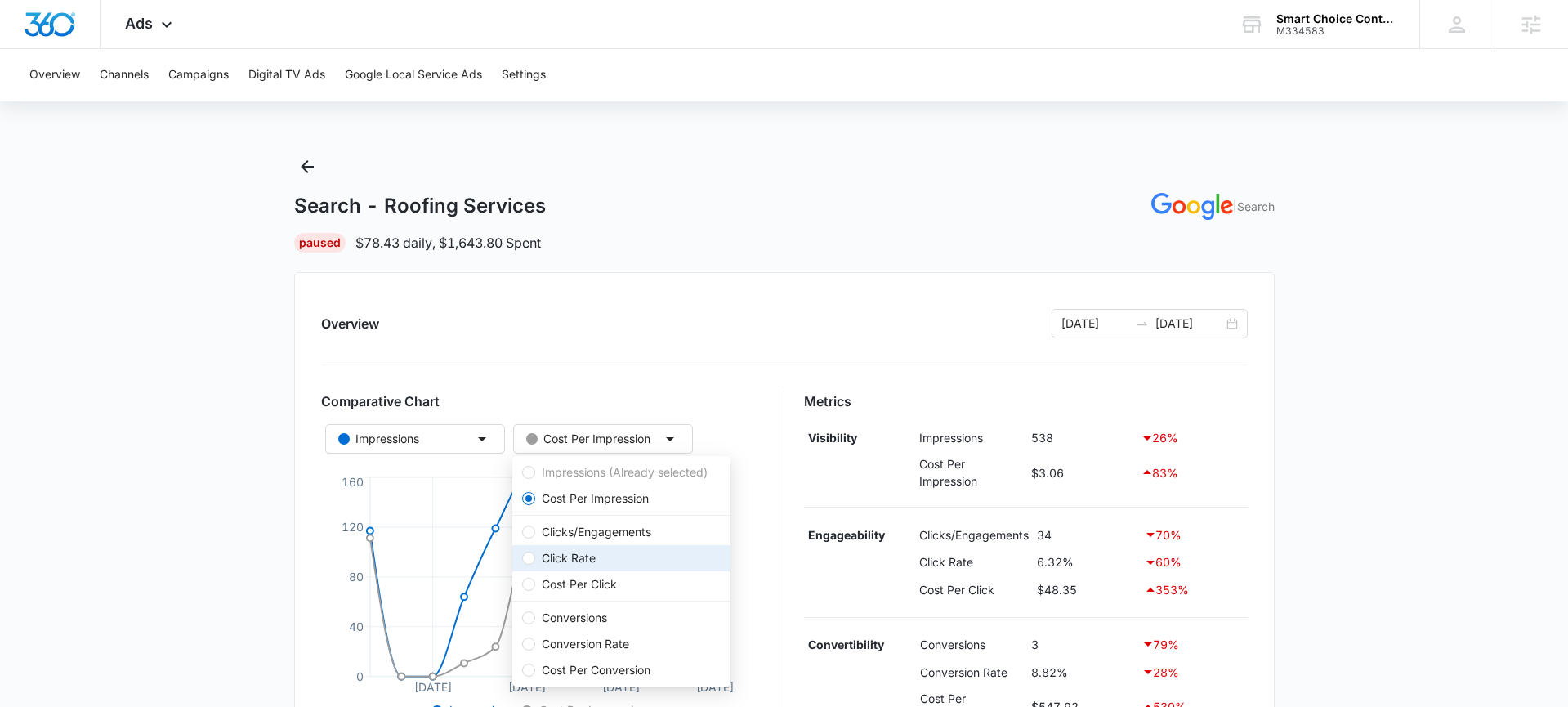
click at [641, 564] on span "Click Rate" at bounding box center [621, 558] width 198 height 18
radio input "false"
radio input "true"
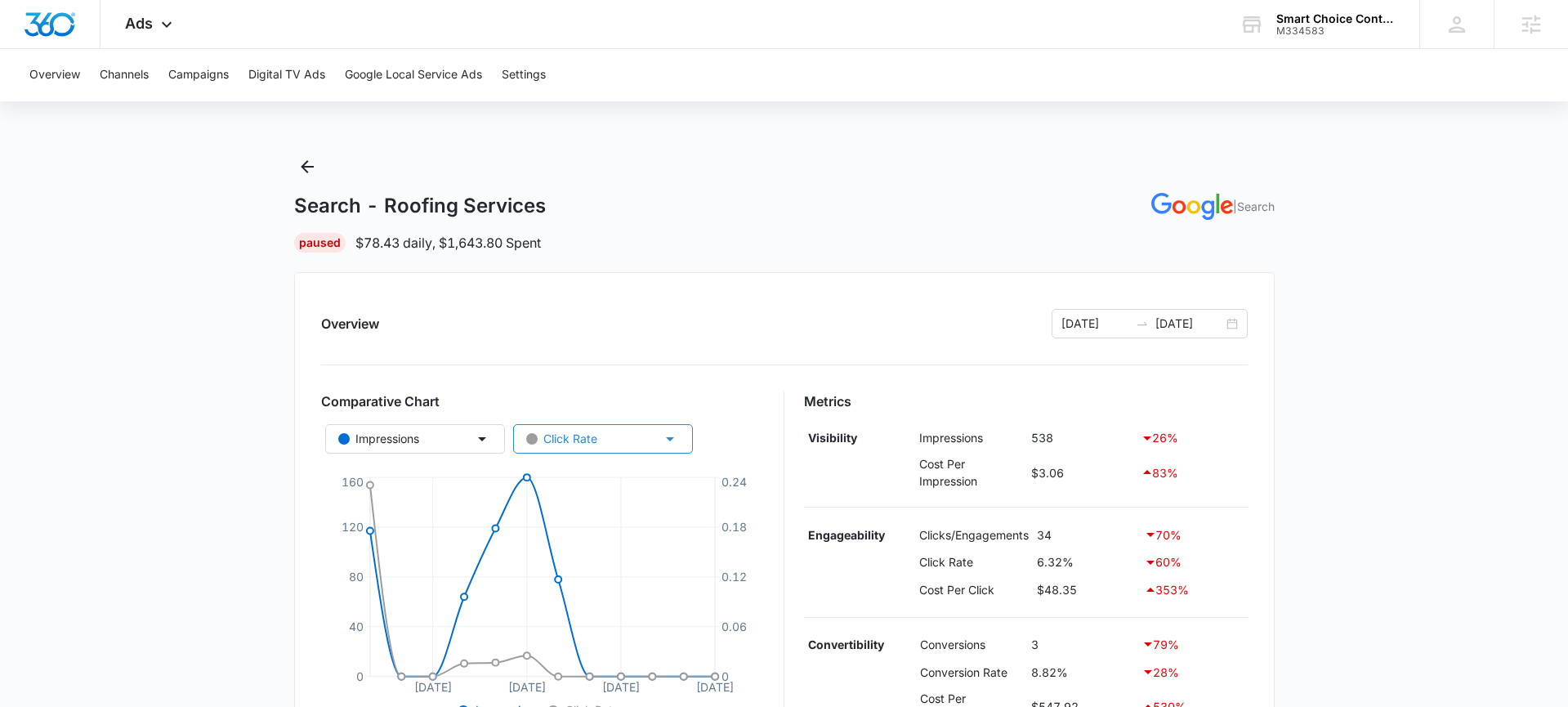
click at [633, 437] on button "Click Rate" at bounding box center [602, 440] width 180 height 30
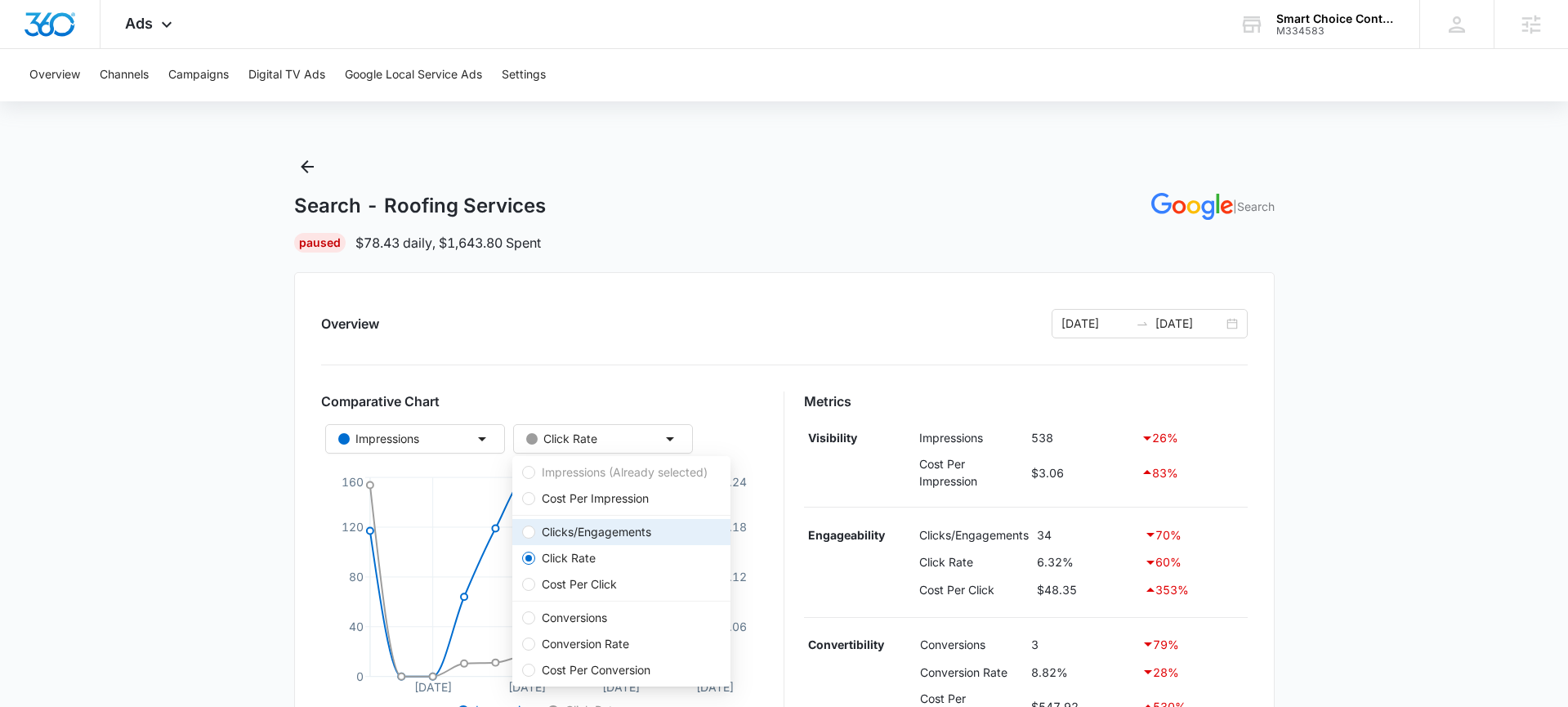
click at [633, 539] on span "Clicks/Engagements" at bounding box center [597, 532] width 123 height 18
click at [535, 538] on input "Clicks/Engagements" at bounding box center [529, 532] width 13 height 13
radio input "true"
radio input "false"
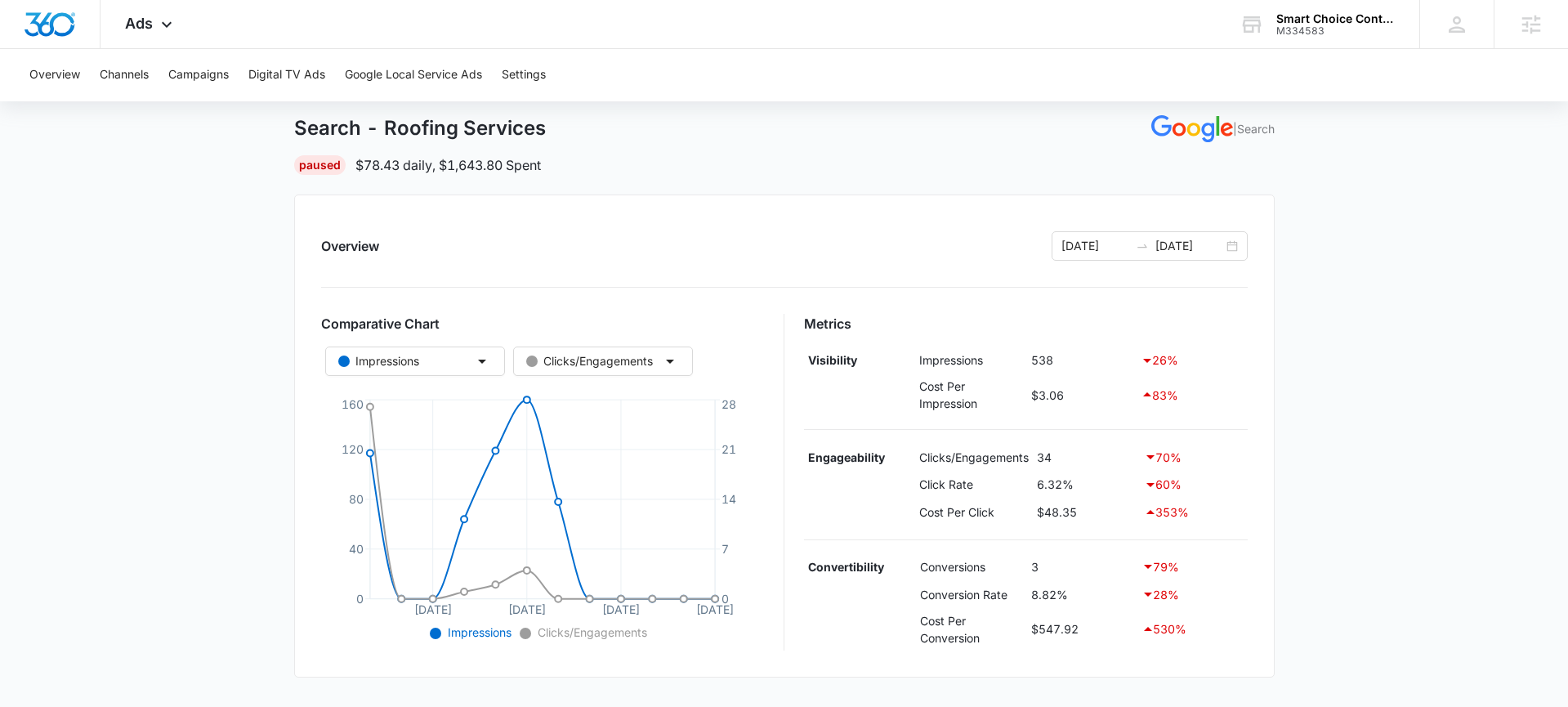
scroll to position [94, 0]
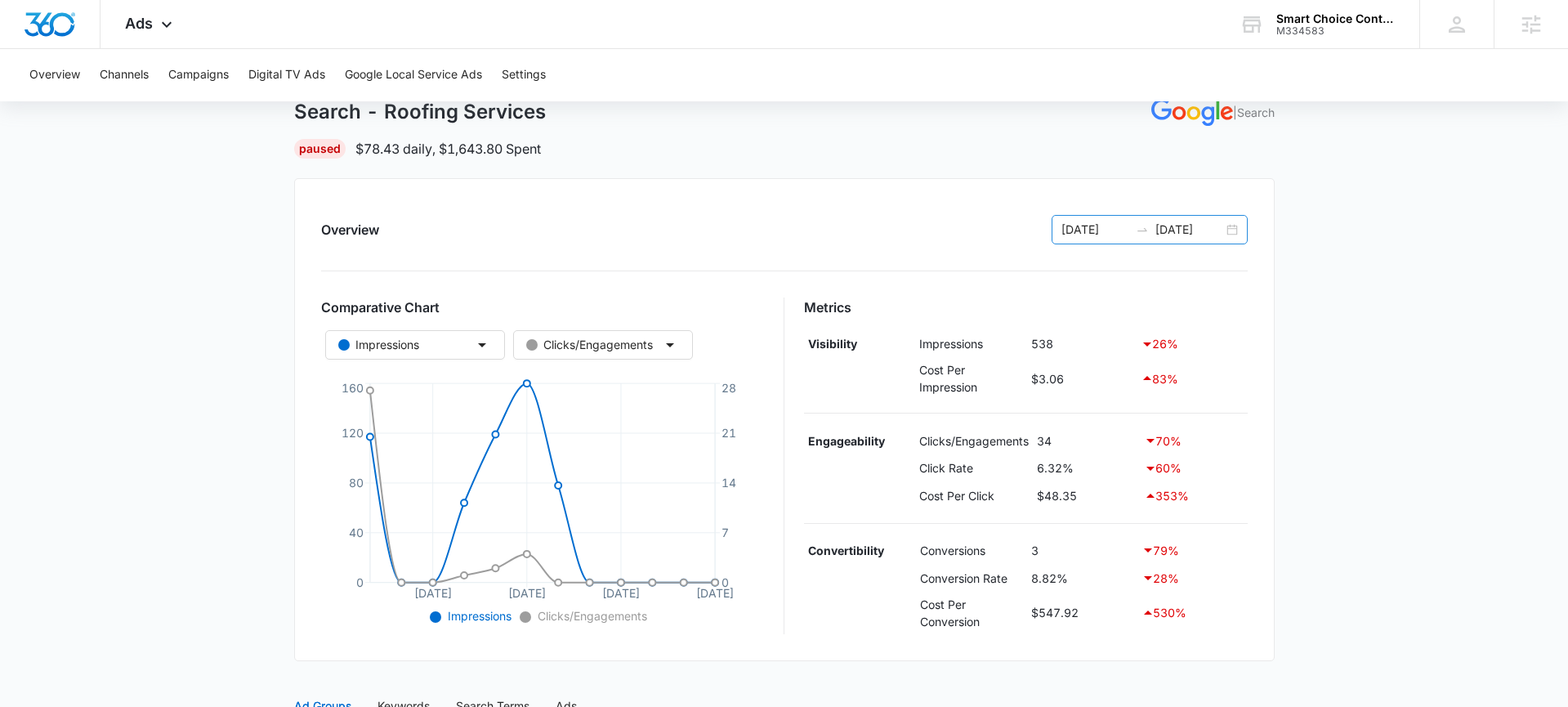
click at [1233, 233] on div "[DATE] [DATE]" at bounding box center [1150, 230] width 196 height 30
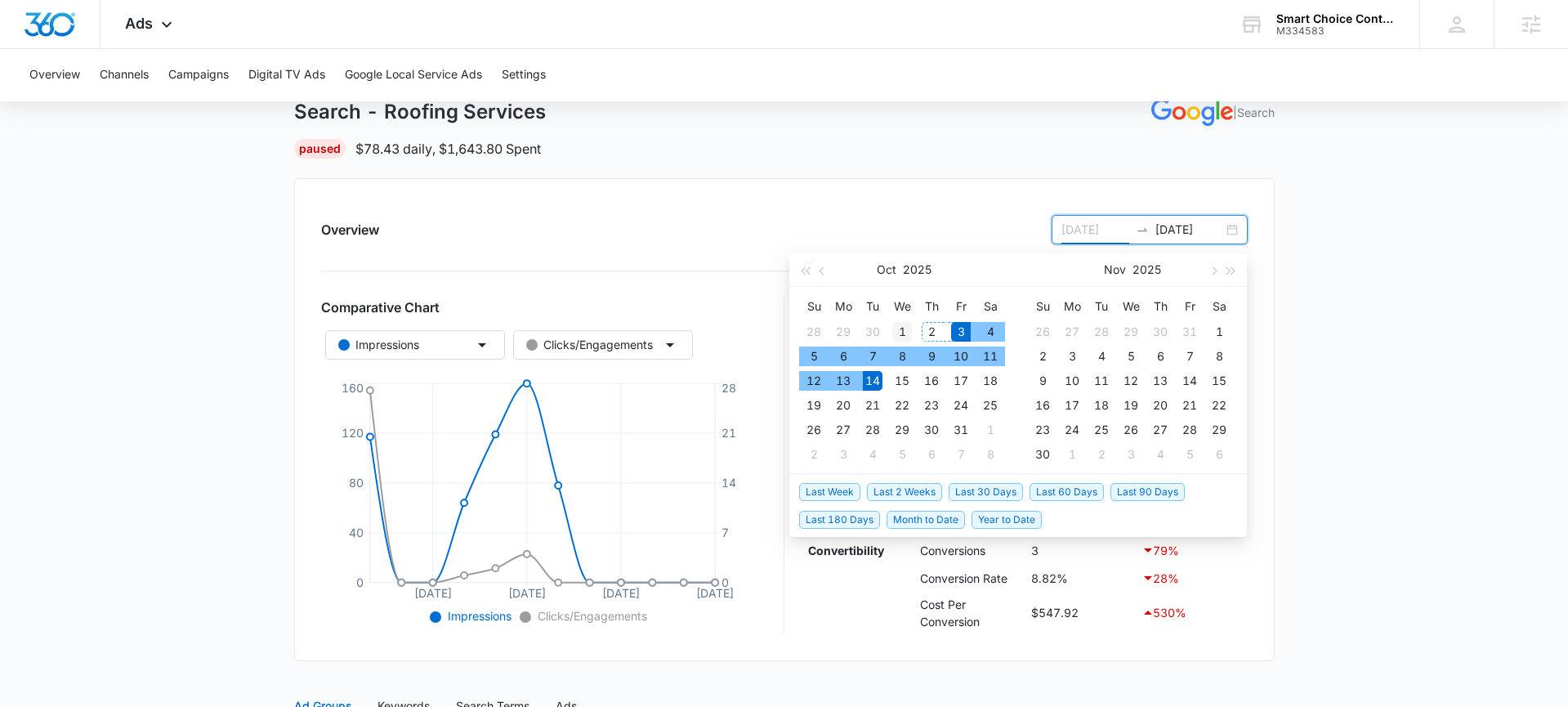
type input "[DATE]"
click at [905, 331] on div "1" at bounding box center [901, 332] width 20 height 20
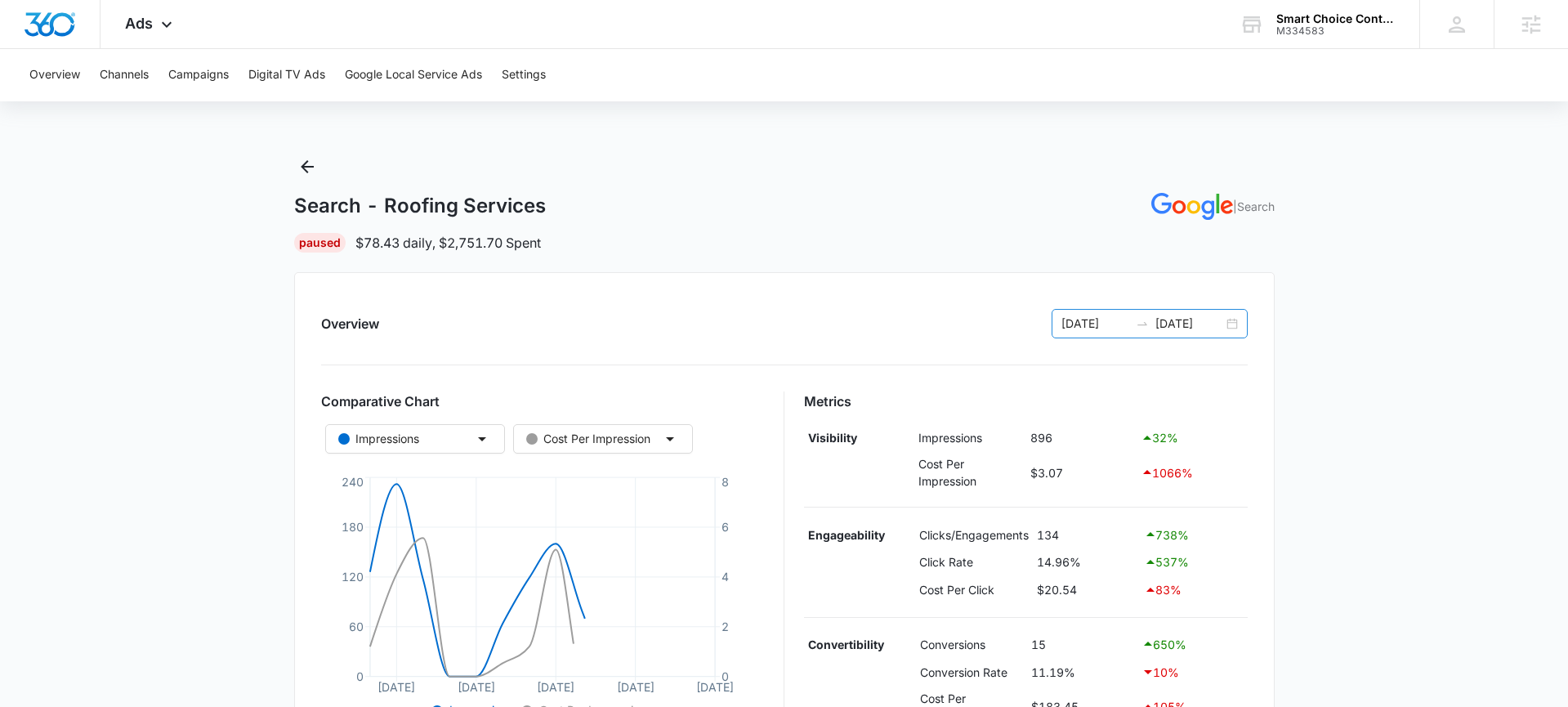
click at [1240, 321] on div "[DATE] [DATE]" at bounding box center [1150, 324] width 196 height 30
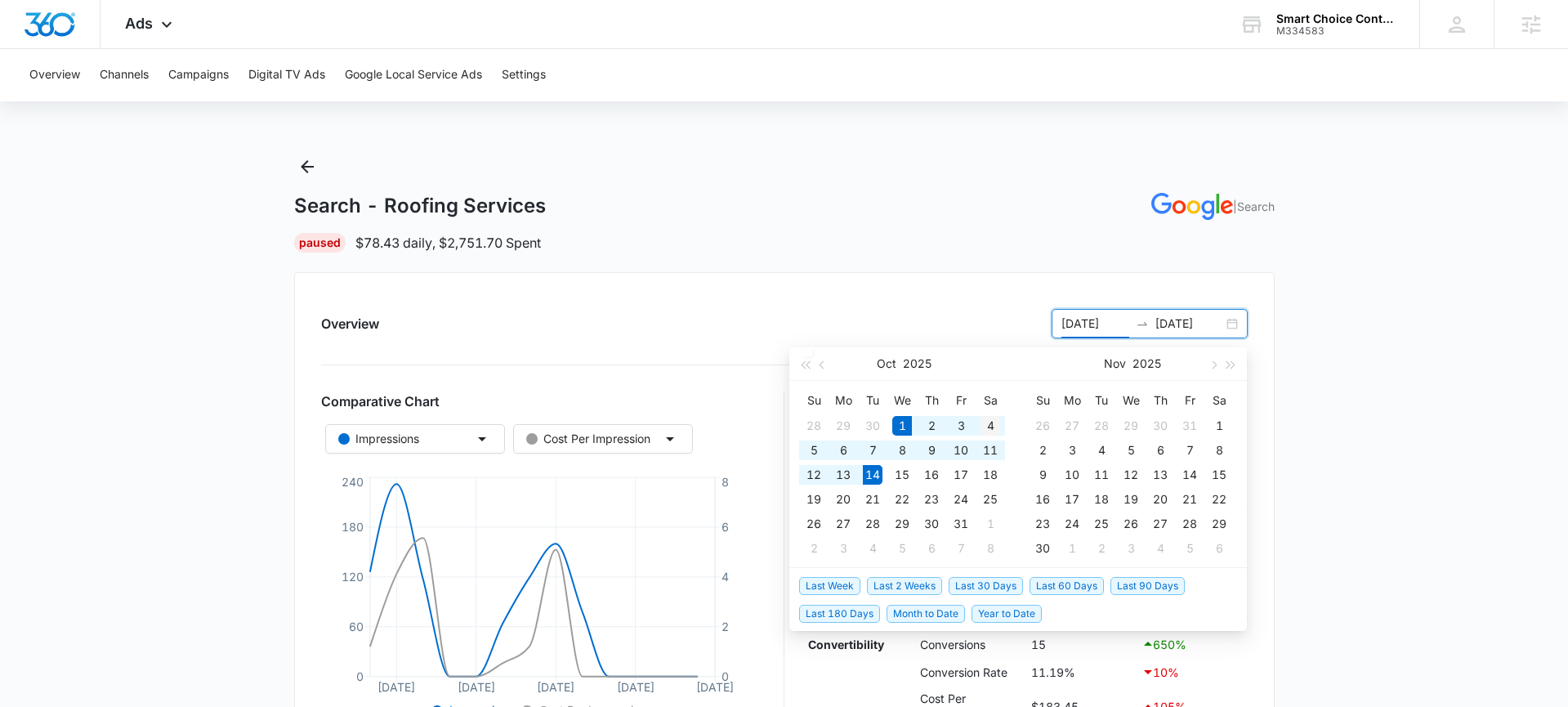
type input "[DATE]"
click at [984, 428] on div "4" at bounding box center [990, 426] width 20 height 20
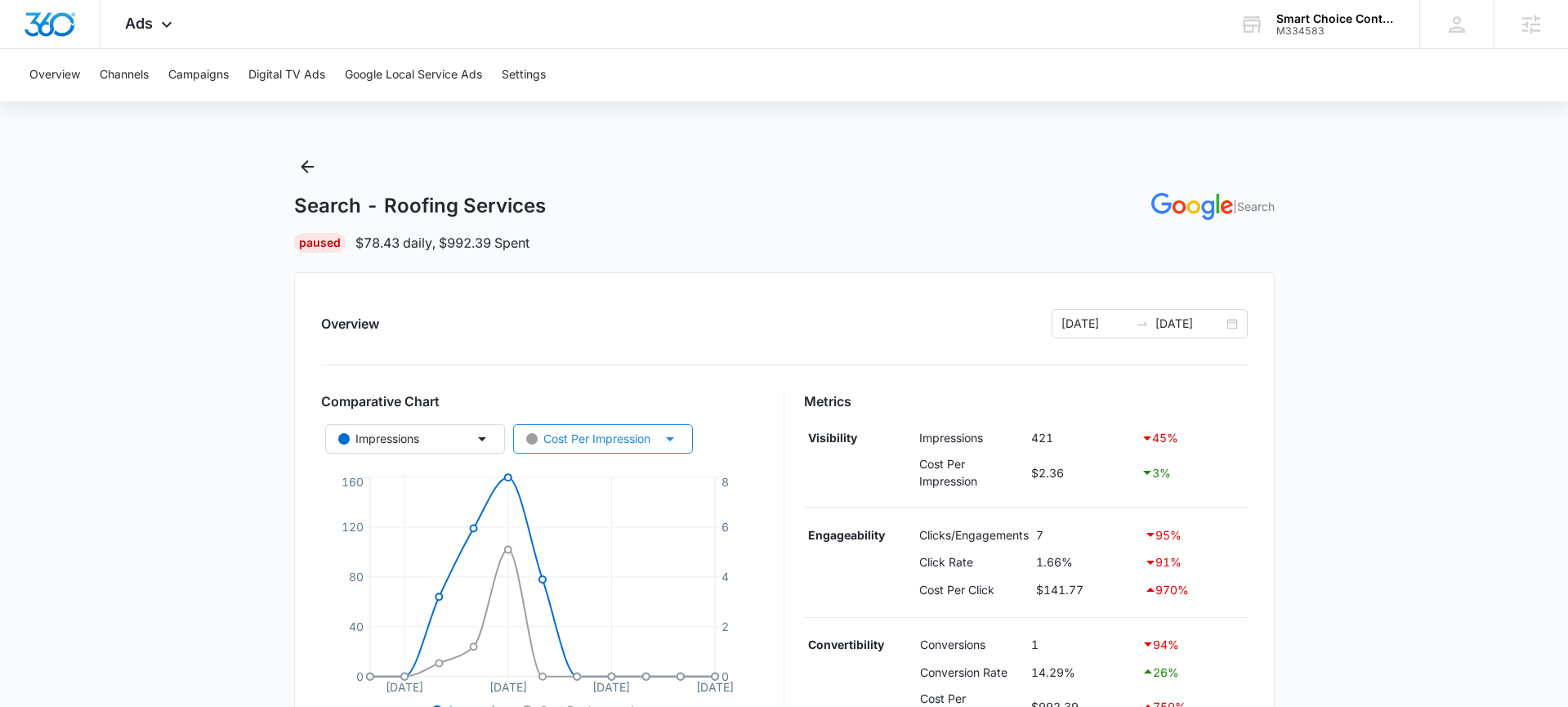
click at [610, 442] on div "Cost Per Impression" at bounding box center [588, 439] width 124 height 18
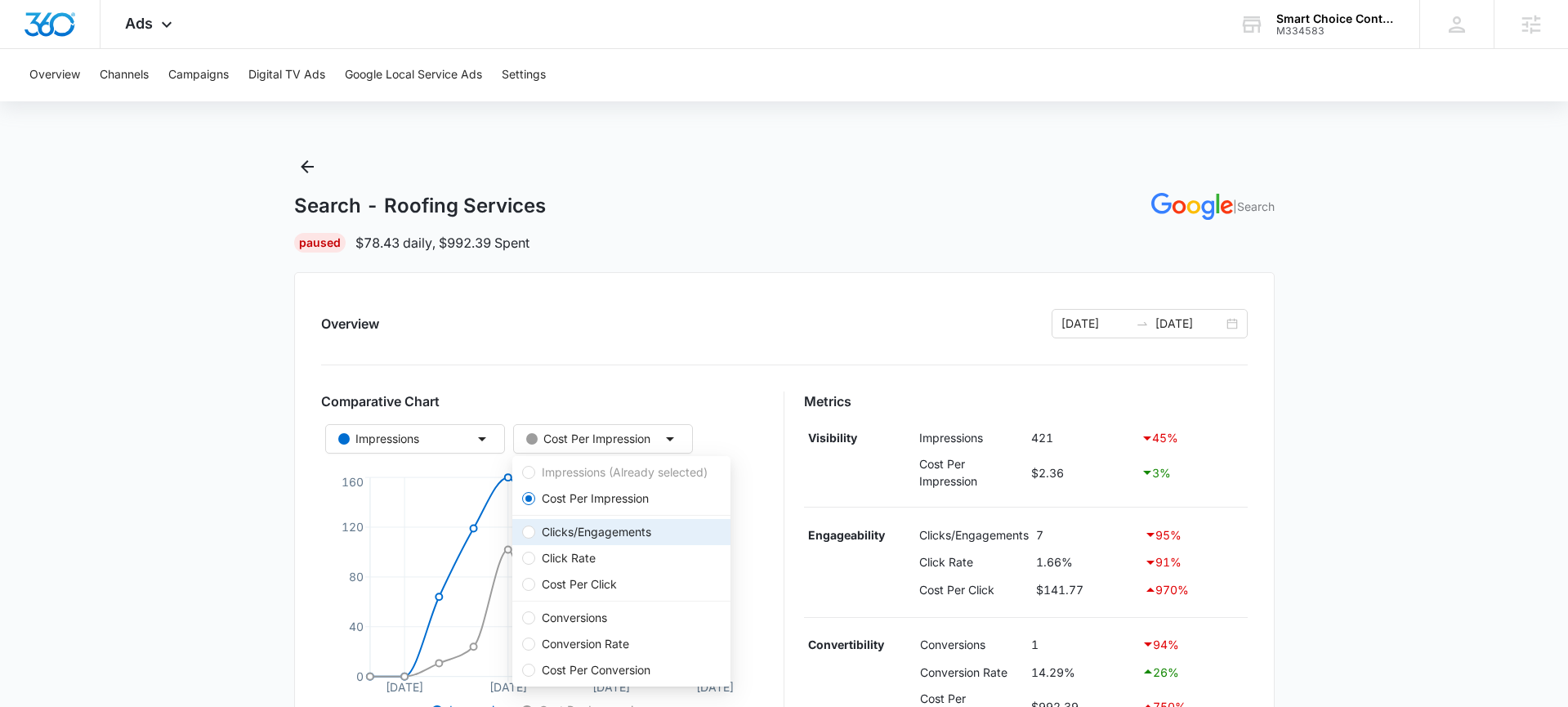
click at [601, 531] on span "Clicks/Engagements" at bounding box center [597, 532] width 123 height 18
click at [535, 531] on input "Clicks/Engagements" at bounding box center [529, 532] width 13 height 13
radio input "false"
radio input "true"
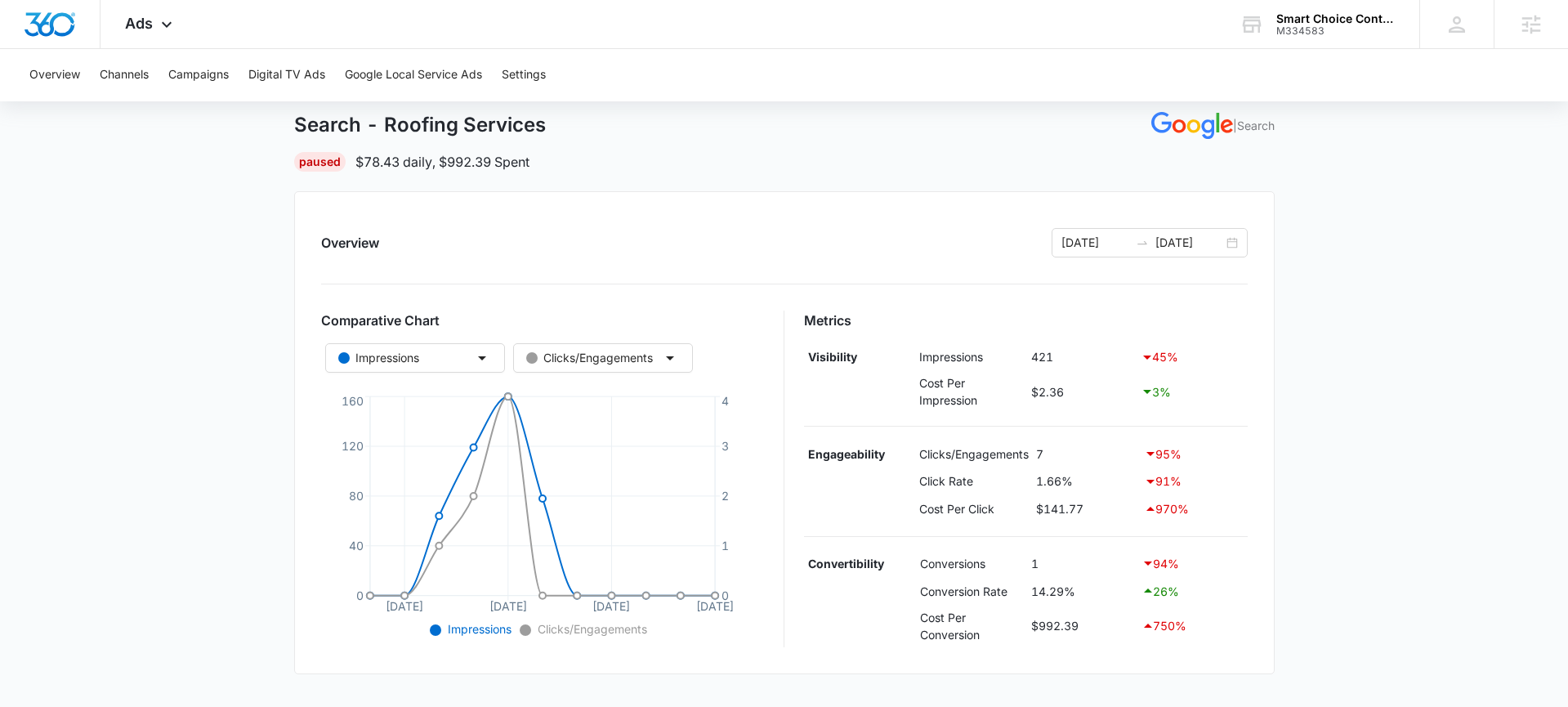
scroll to position [94, 0]
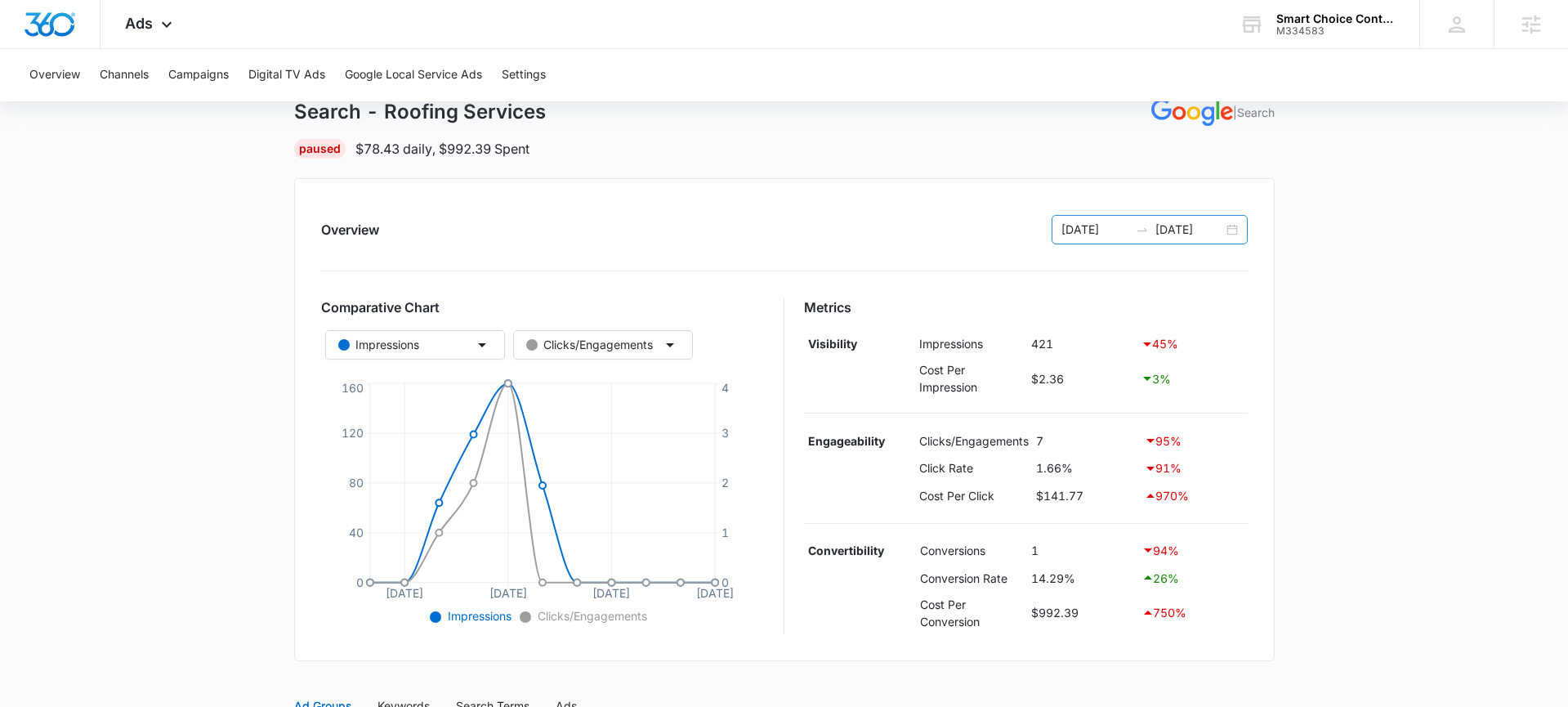
click at [1228, 231] on div "[DATE] [DATE]" at bounding box center [1150, 230] width 196 height 30
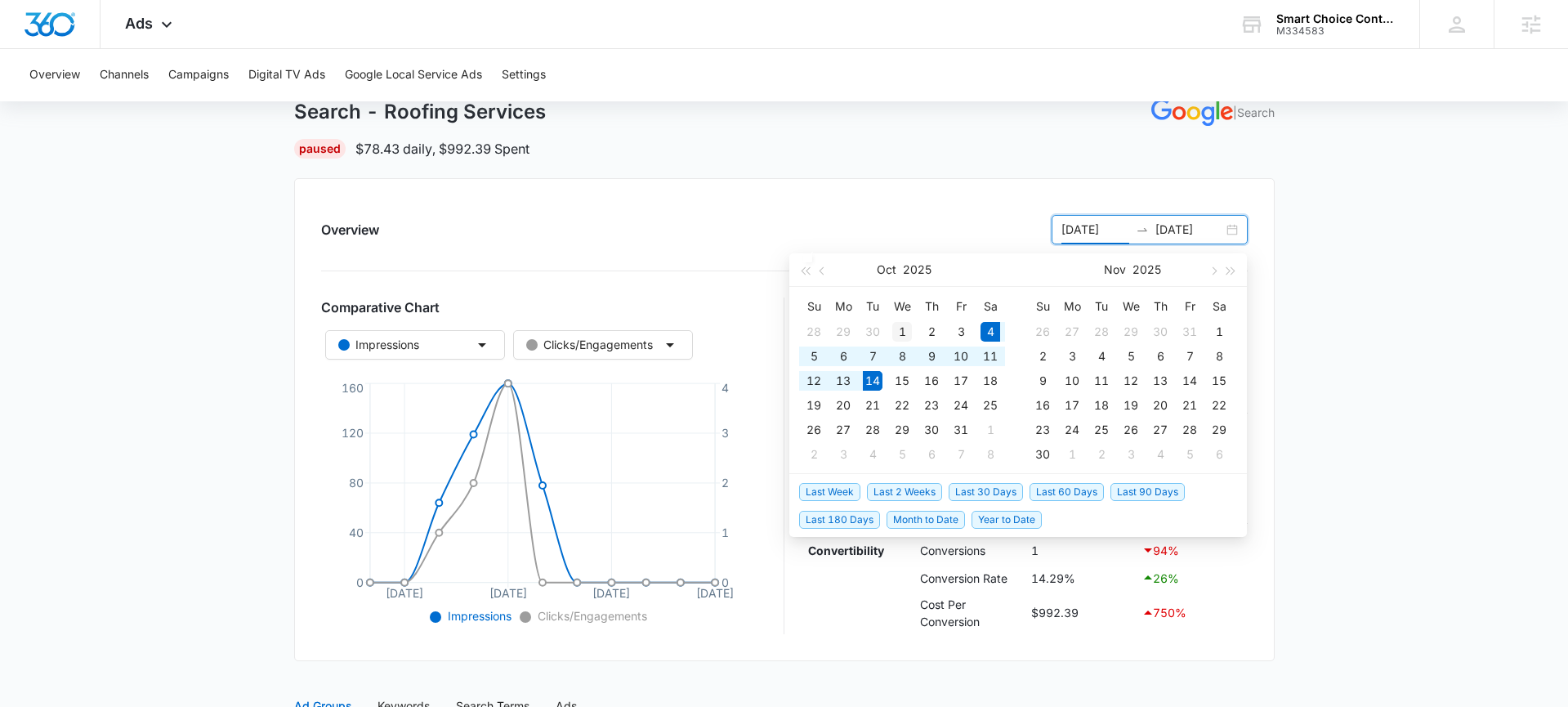
type input "[DATE]"
click at [911, 324] on div "1" at bounding box center [901, 332] width 20 height 20
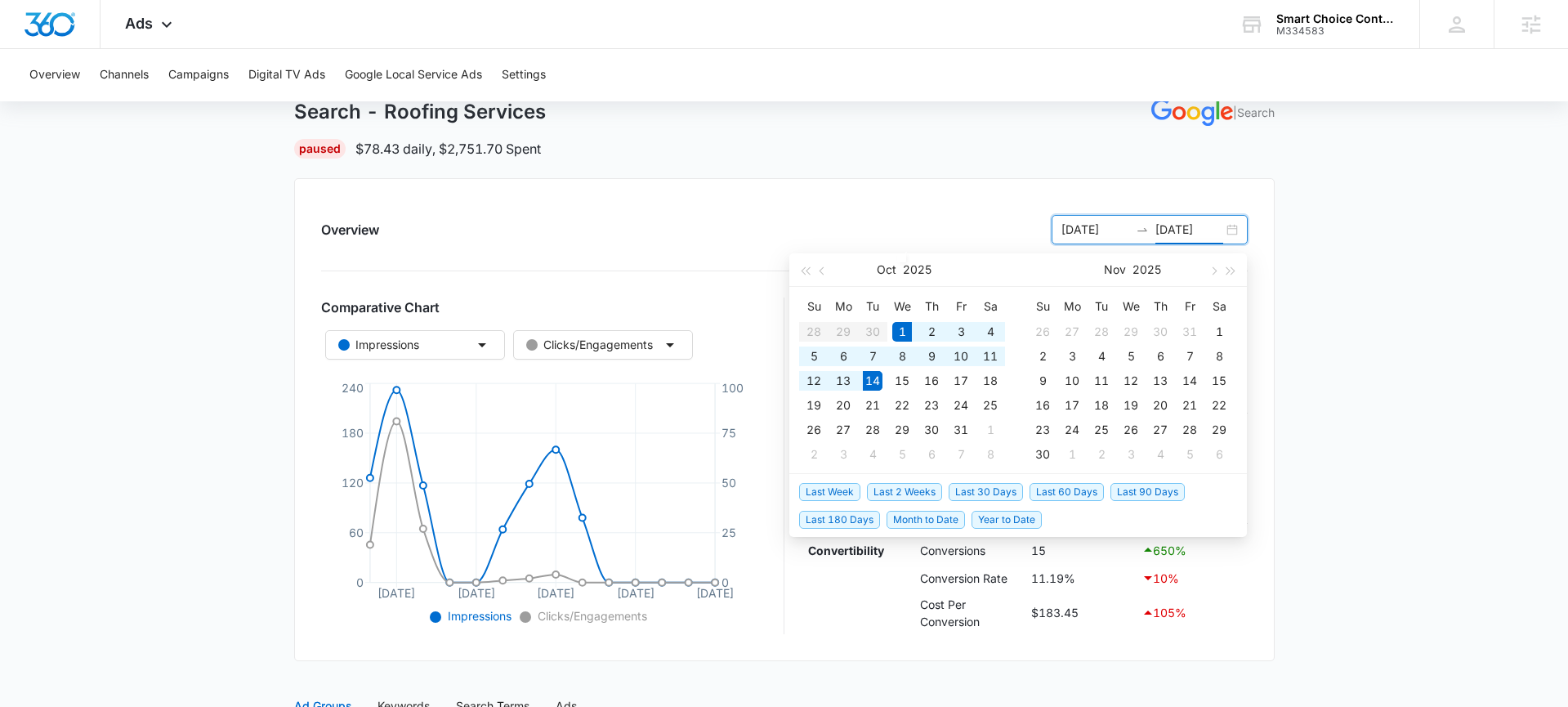
click at [915, 181] on div "Overview [DATE] [DATE] Comparative Chart Impressions Clicks/Engagements [DATE] …" at bounding box center [784, 419] width 980 height 483
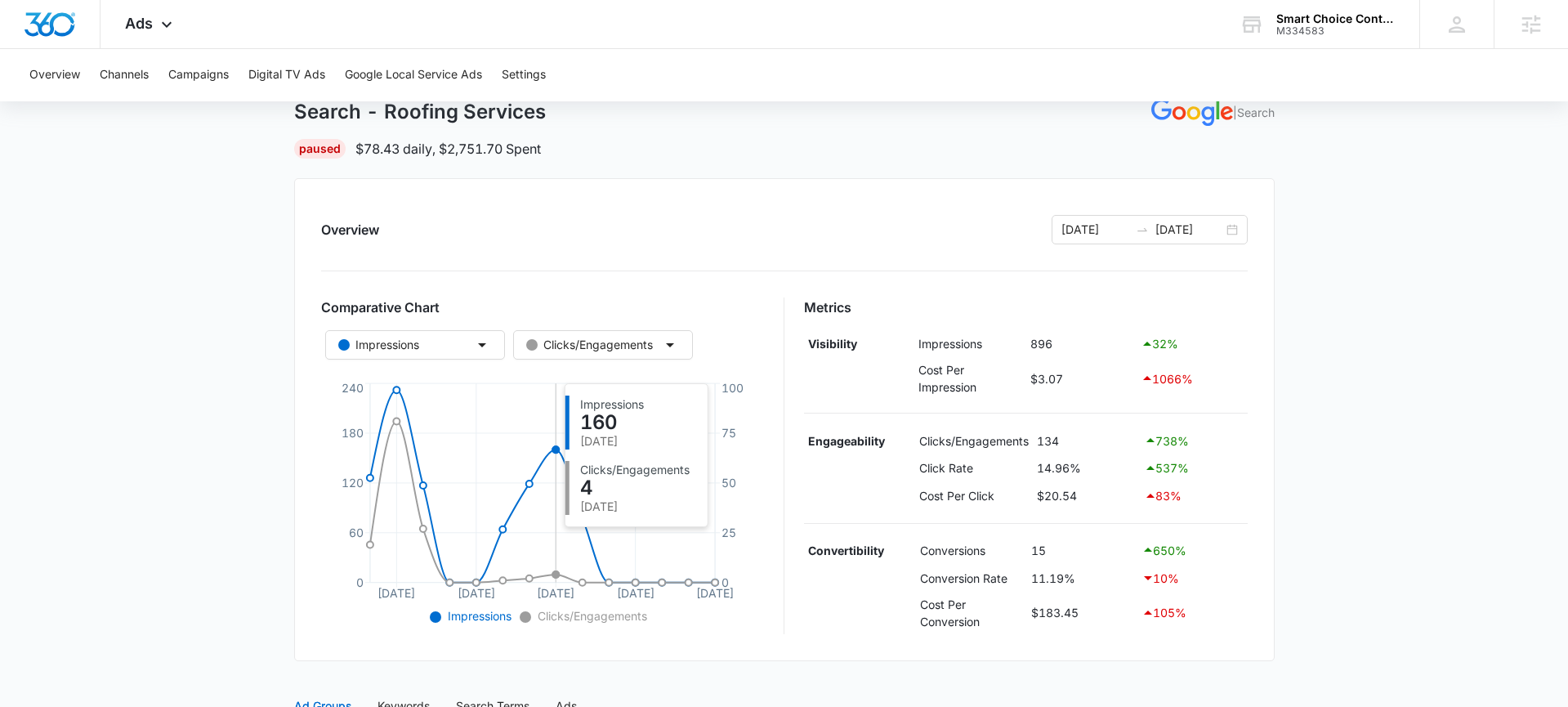
click at [550, 463] on icon "[DATE] [DATE] [DATE] Oct [DATE] 0 60 120 180 240 0 25 50 75 100" at bounding box center [543, 504] width 444 height 250
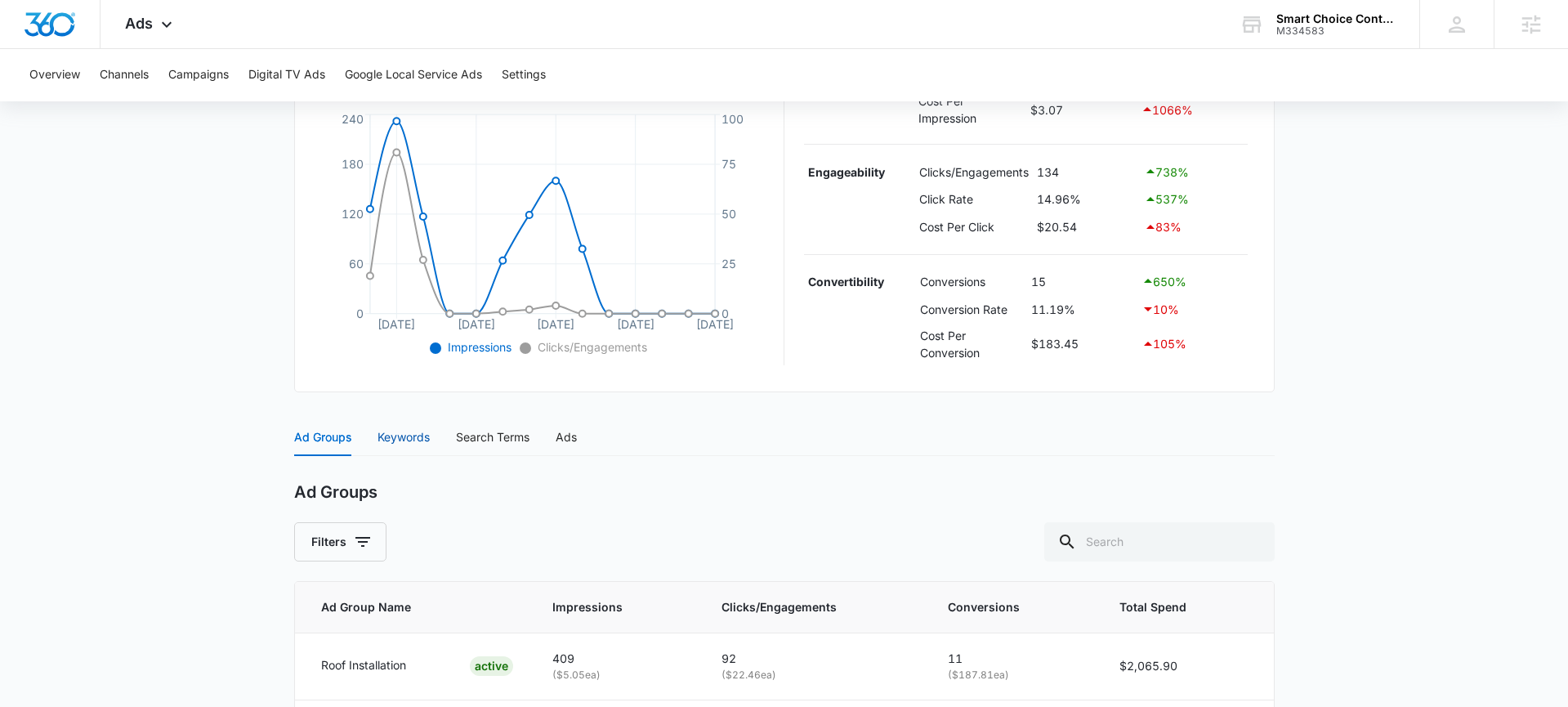
click at [421, 445] on div "Keywords" at bounding box center [403, 437] width 52 height 18
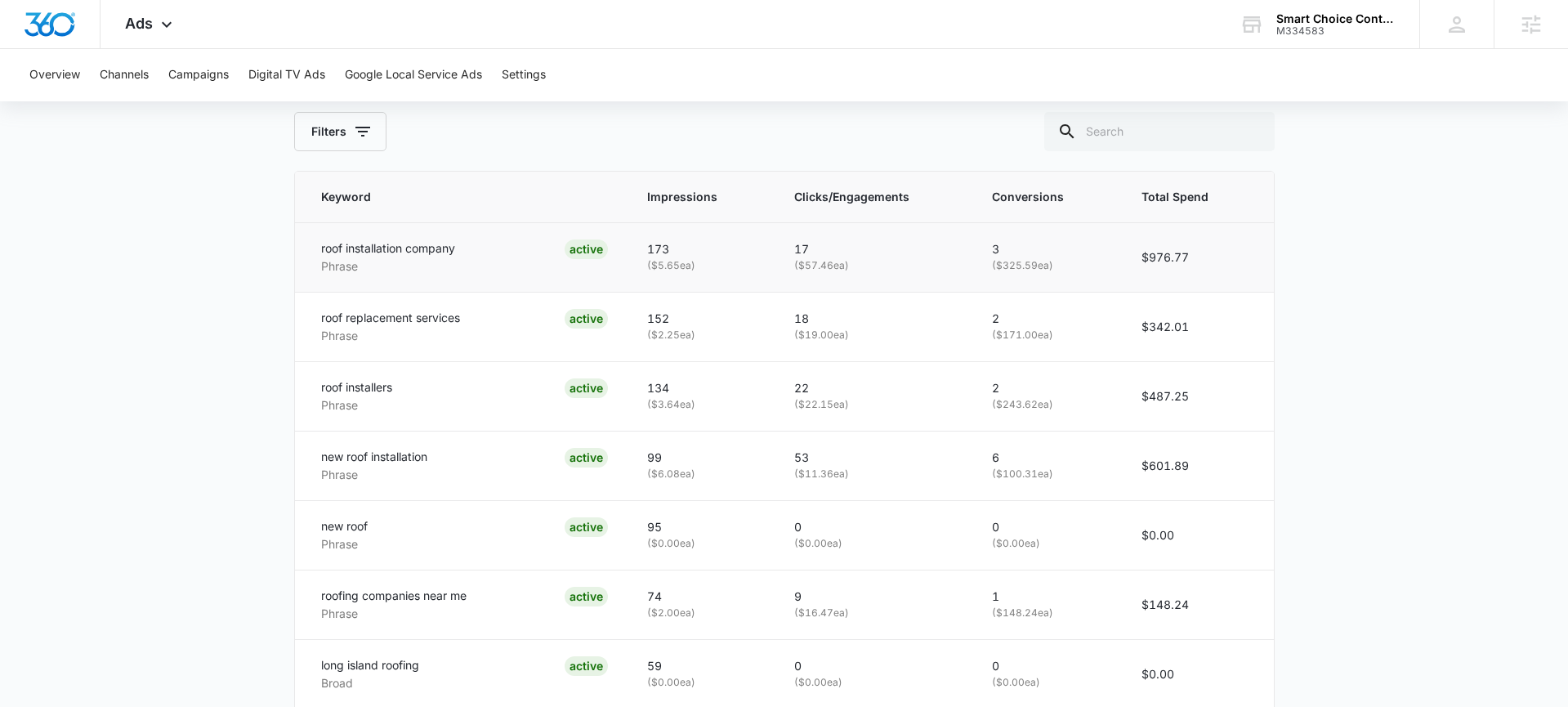
scroll to position [782, 0]
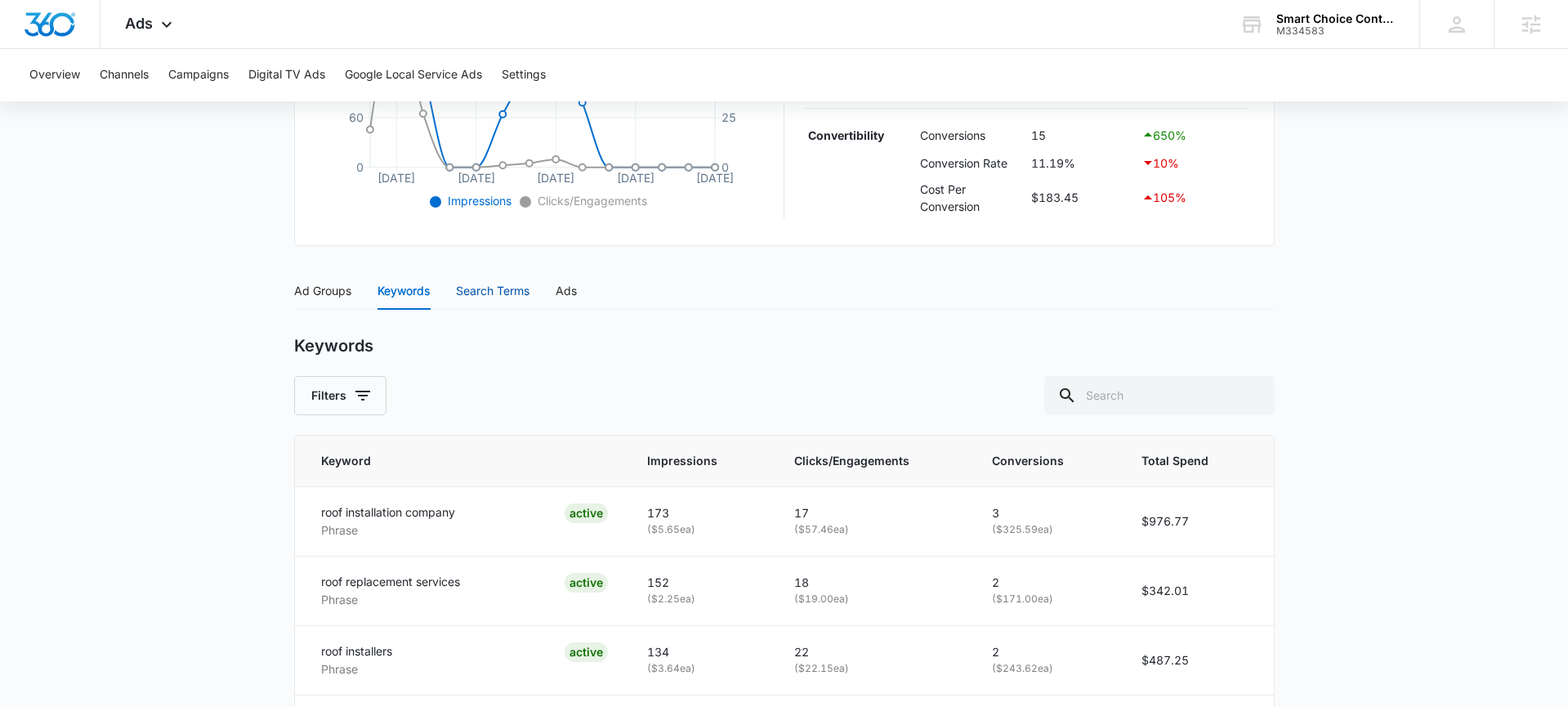
click at [468, 288] on div "Search Terms" at bounding box center [493, 291] width 74 height 18
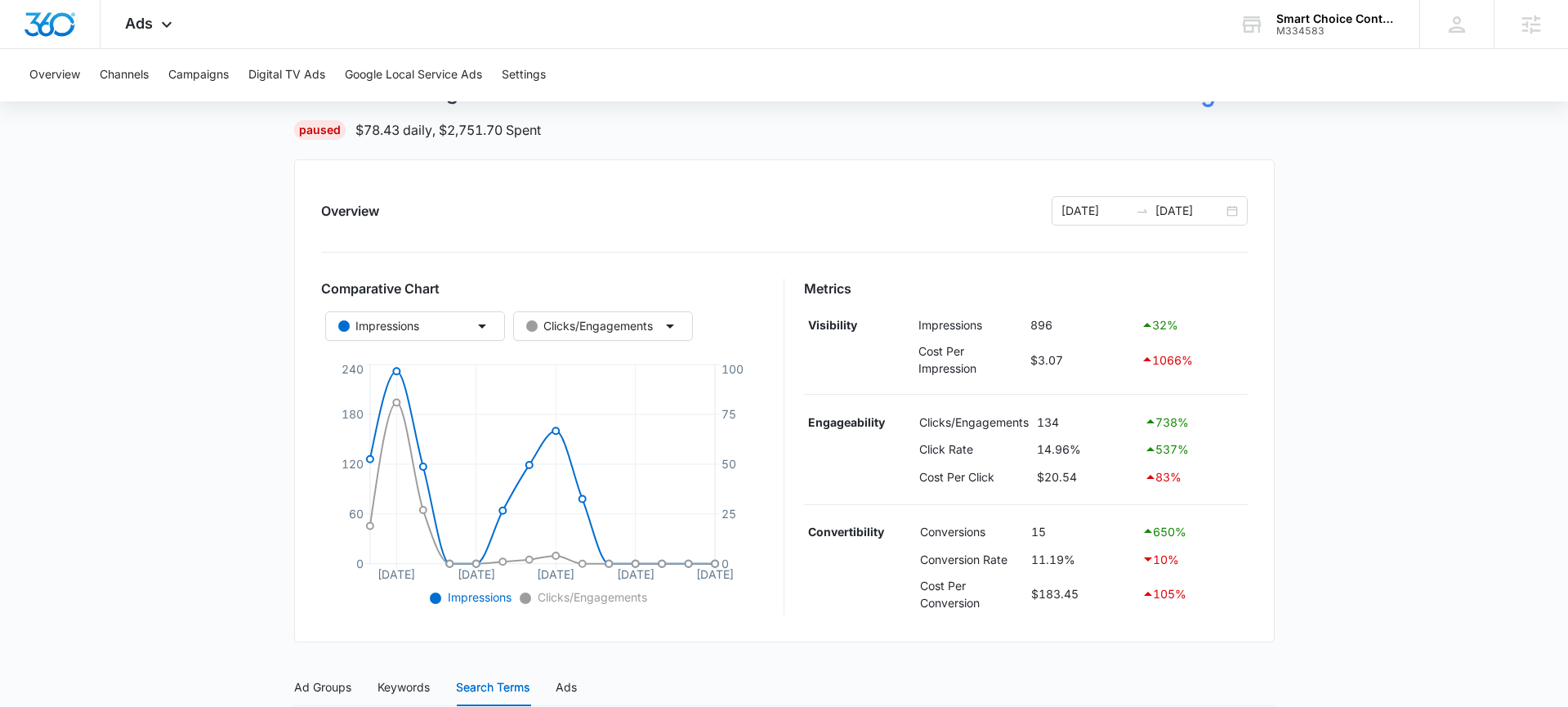
scroll to position [0, 0]
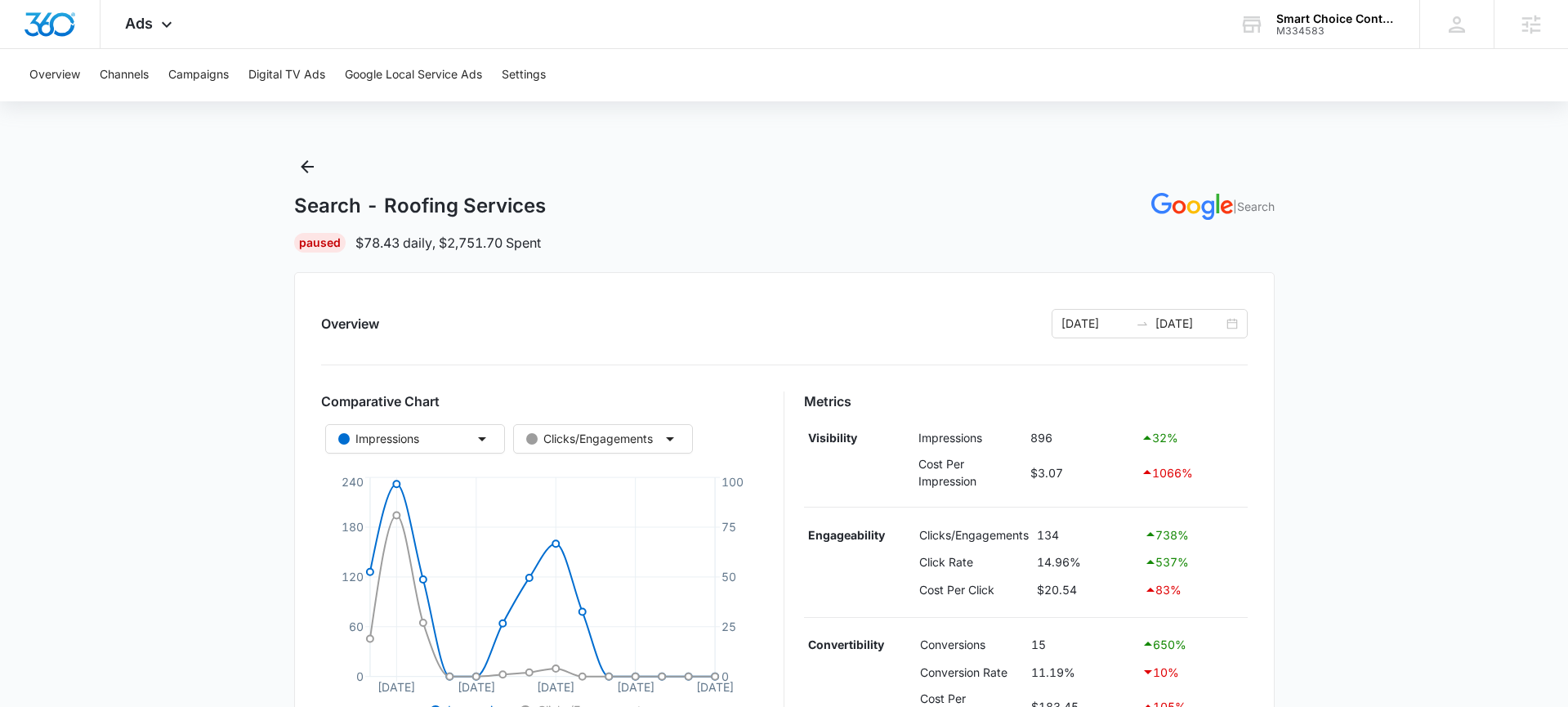
click at [1258, 210] on p "| Search" at bounding box center [1253, 206] width 42 height 17
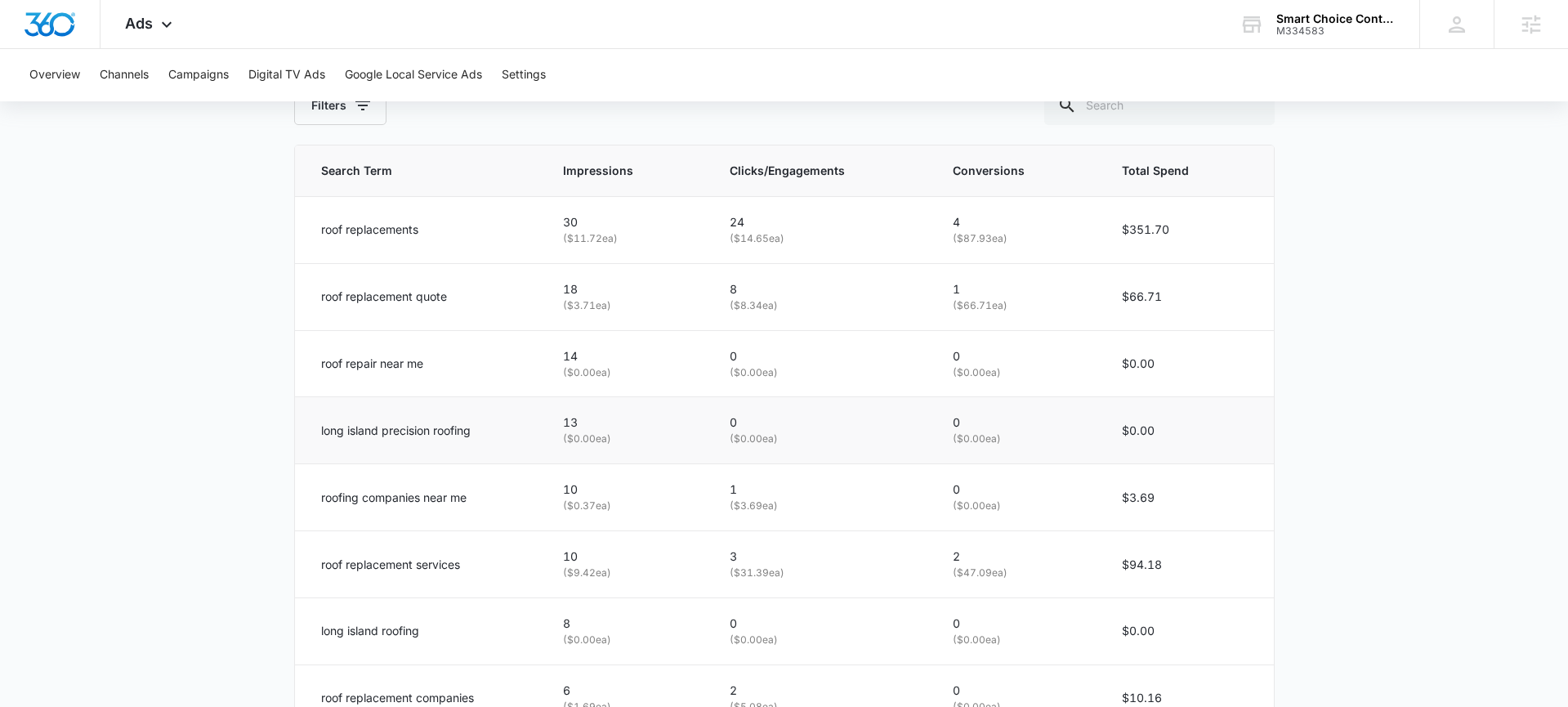
scroll to position [1048, 0]
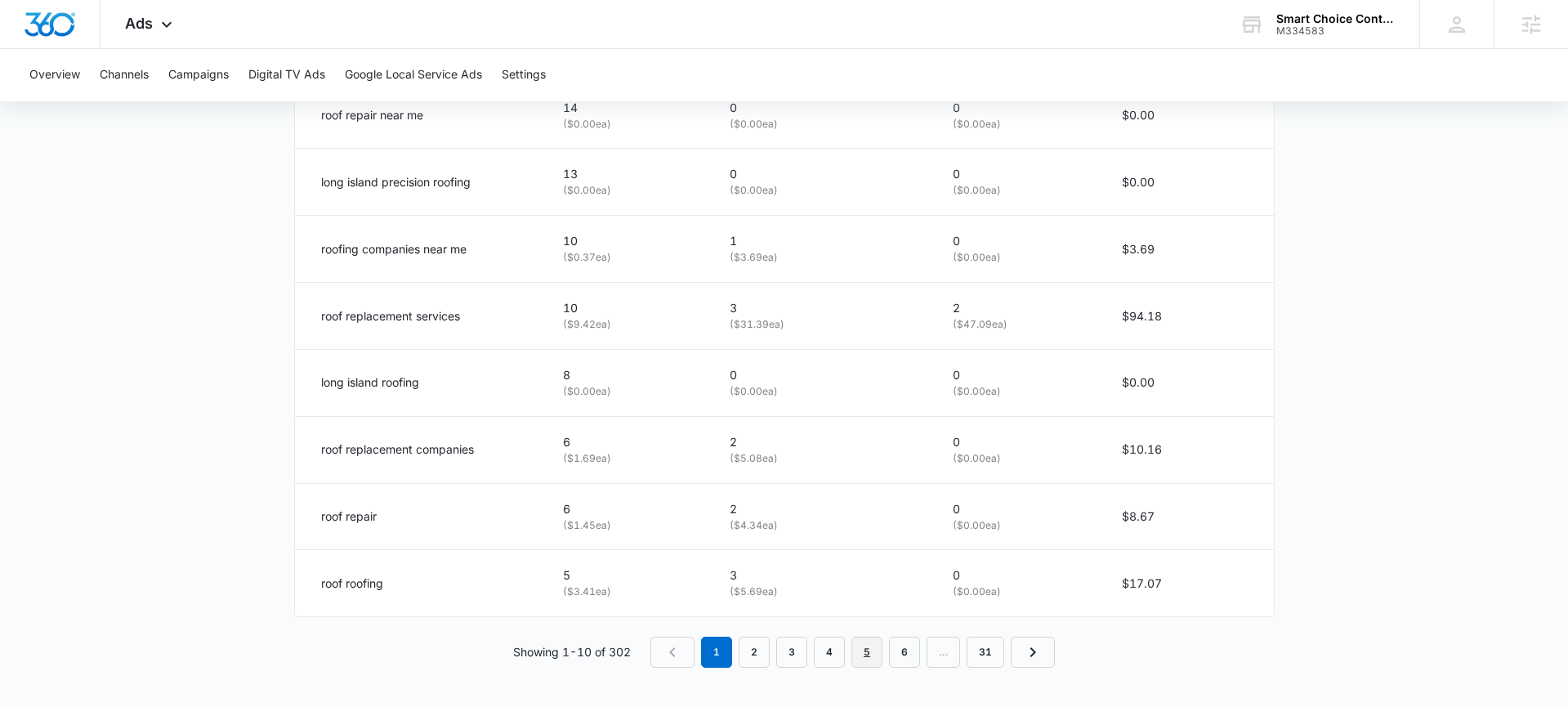
click at [865, 659] on link "5" at bounding box center [867, 652] width 31 height 31
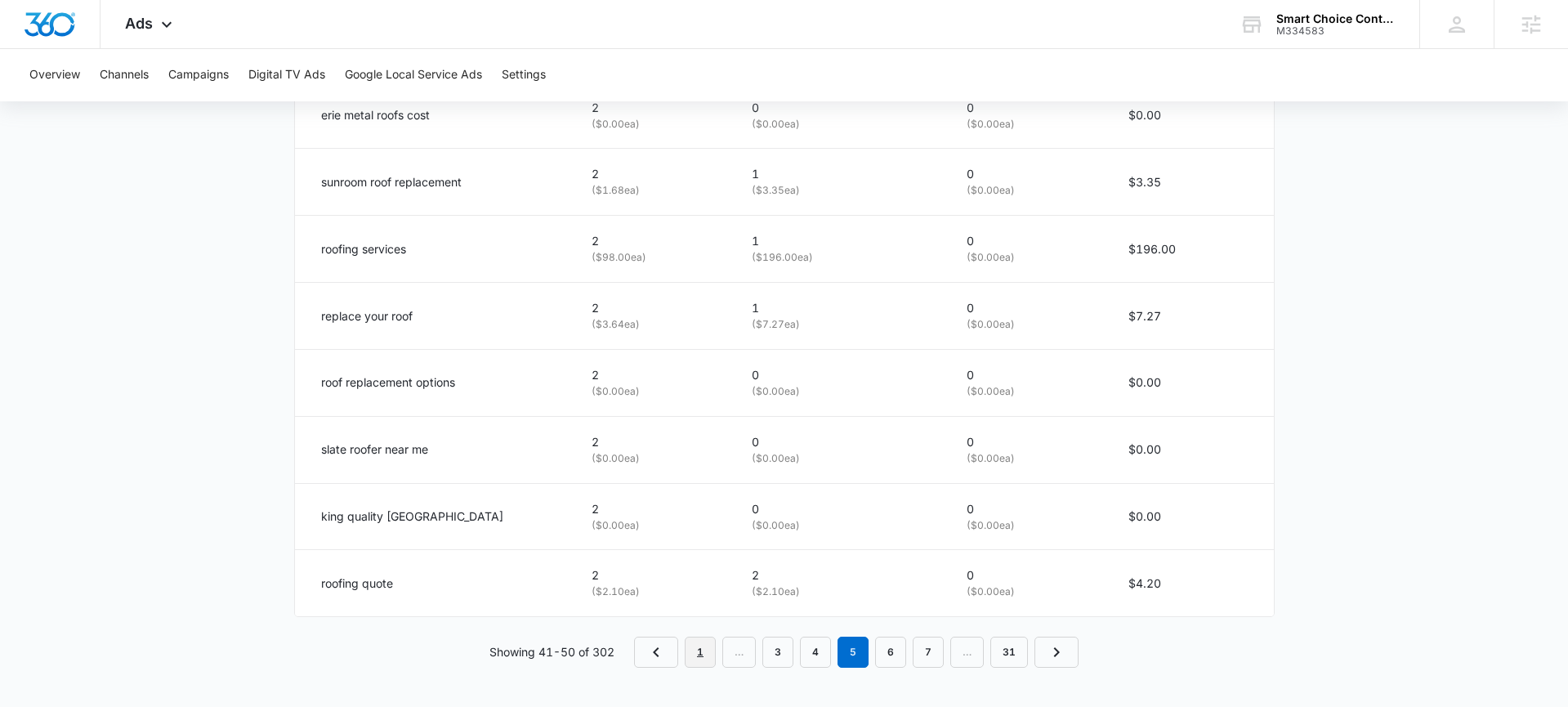
click at [710, 653] on link "1" at bounding box center [699, 652] width 31 height 31
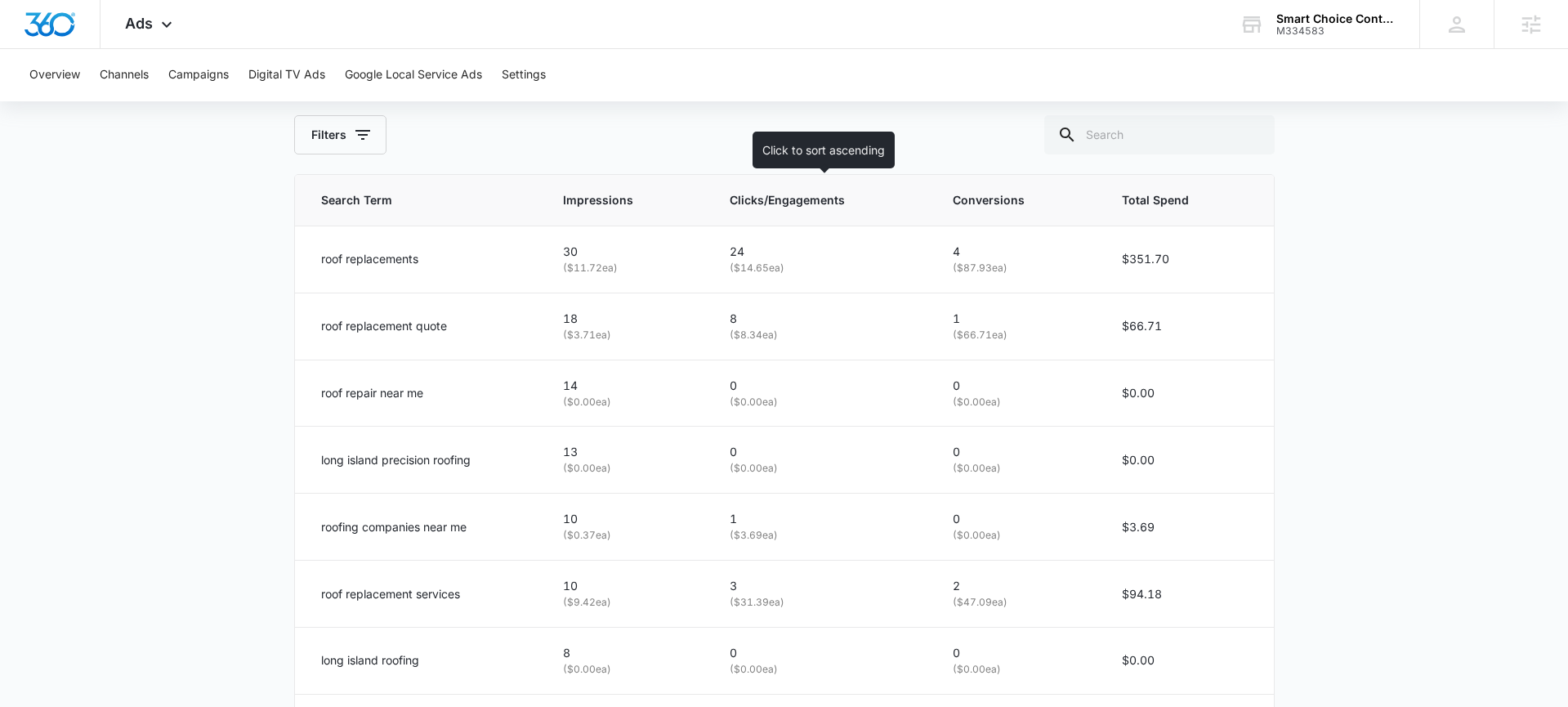
click at [761, 204] on span "Clicks/Engagements" at bounding box center [810, 199] width 160 height 18
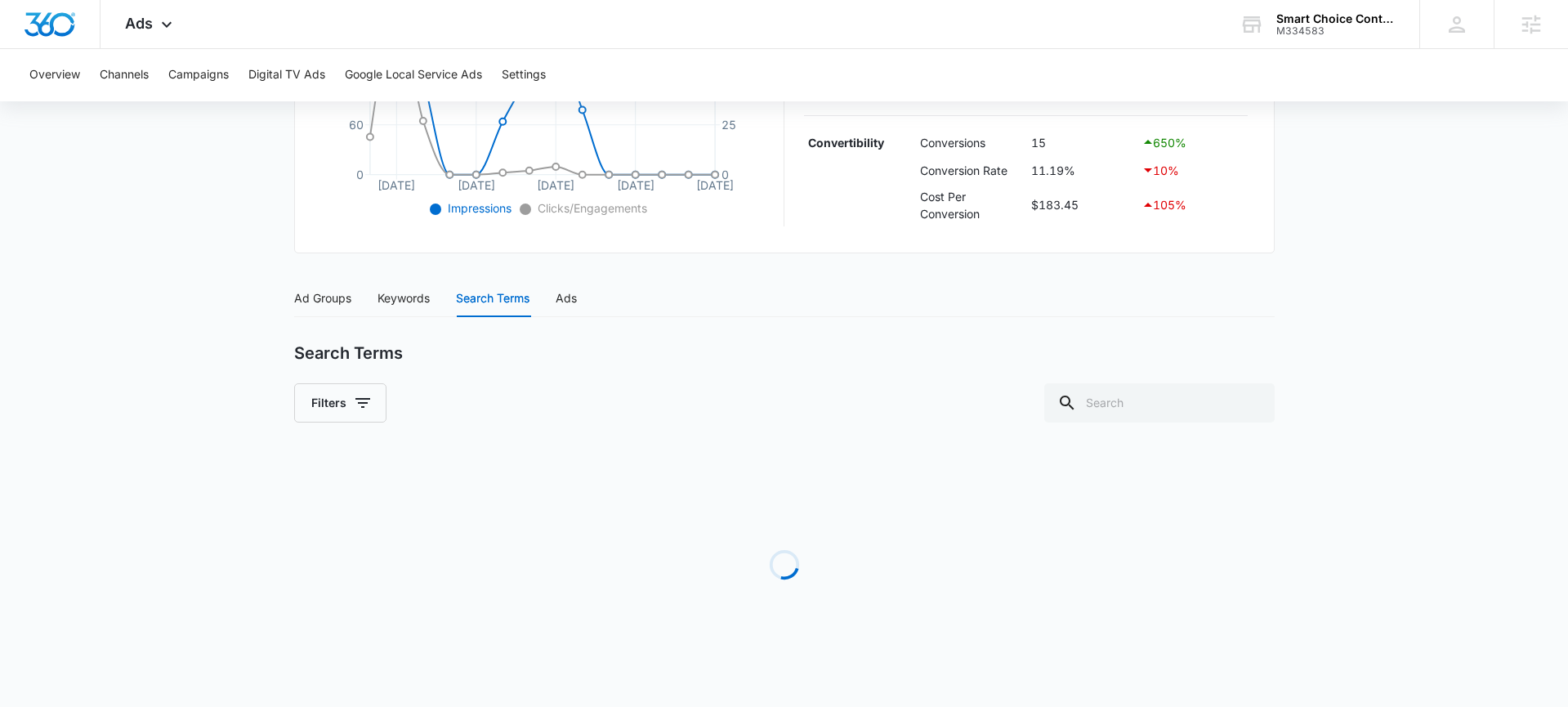
scroll to position [770, 0]
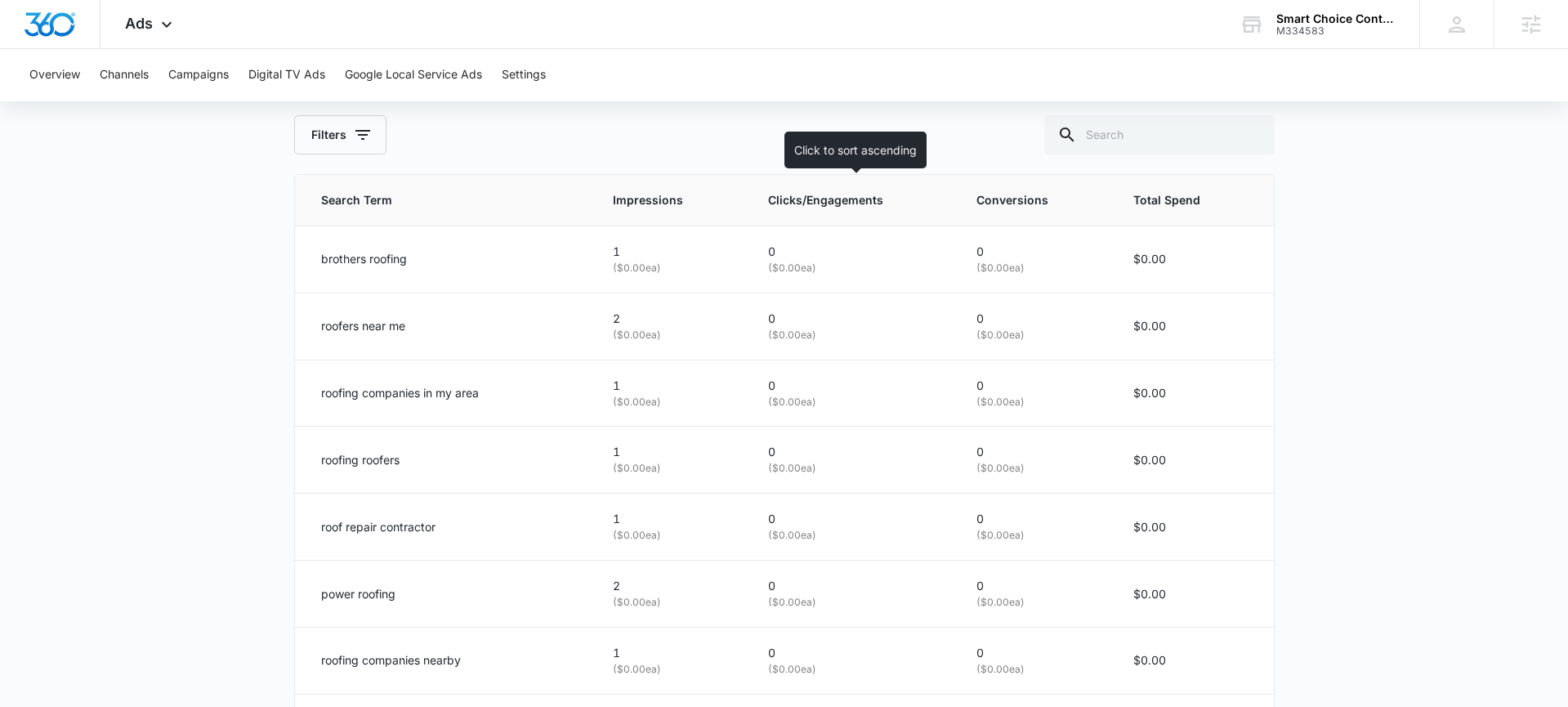
click at [817, 210] on th "Clicks/Engagements" at bounding box center [853, 200] width 209 height 51
click at [839, 206] on span "Clicks/Engagements" at bounding box center [841, 199] width 145 height 18
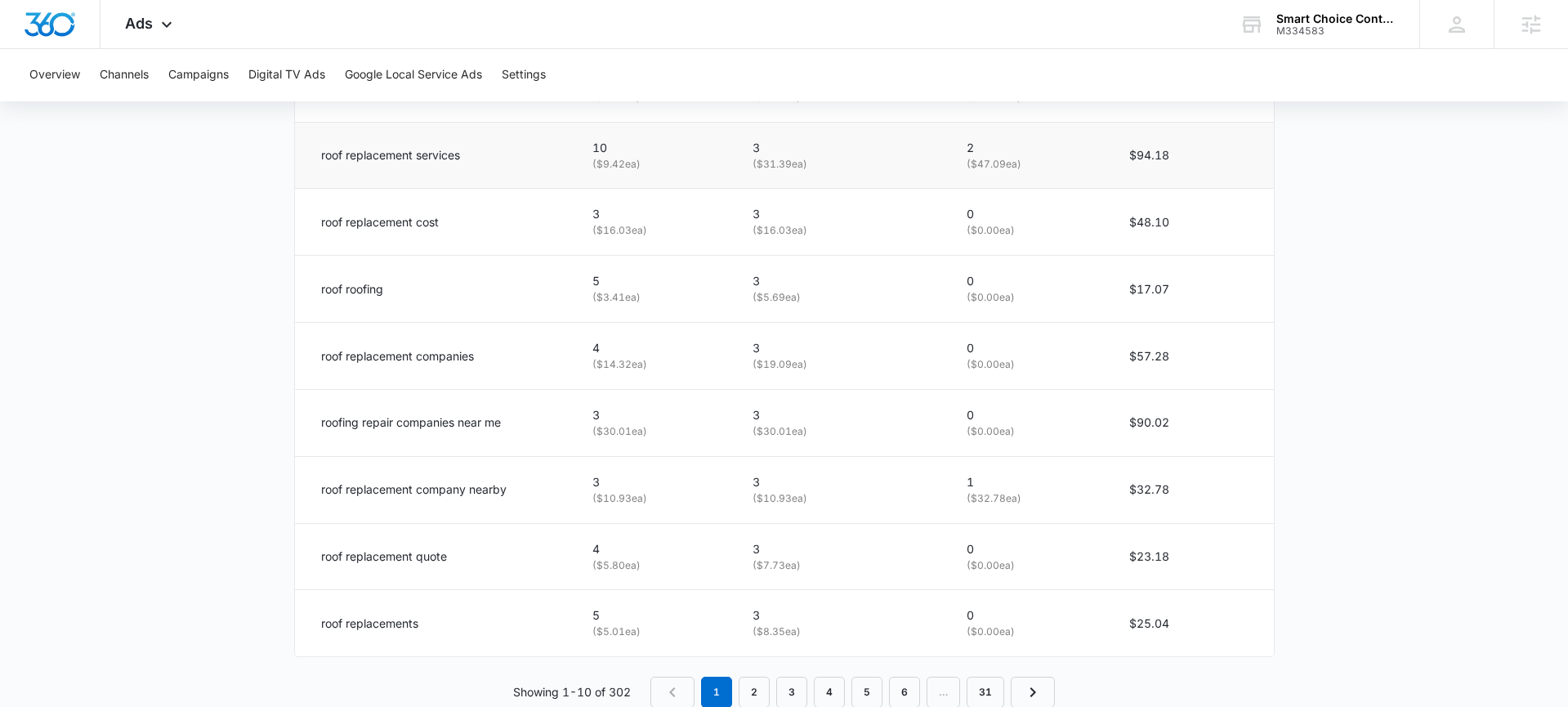
scroll to position [1048, 0]
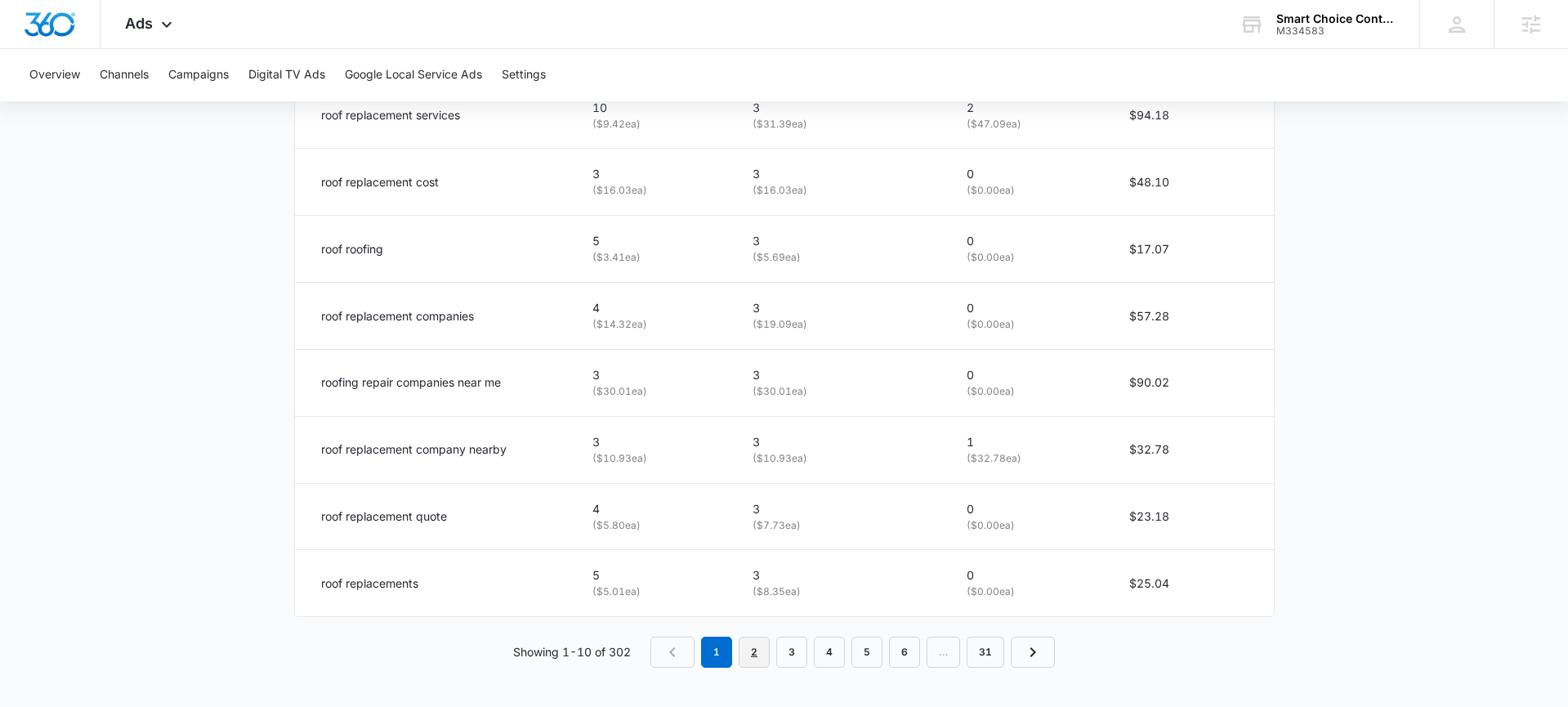
click at [764, 651] on link "2" at bounding box center [753, 652] width 31 height 31
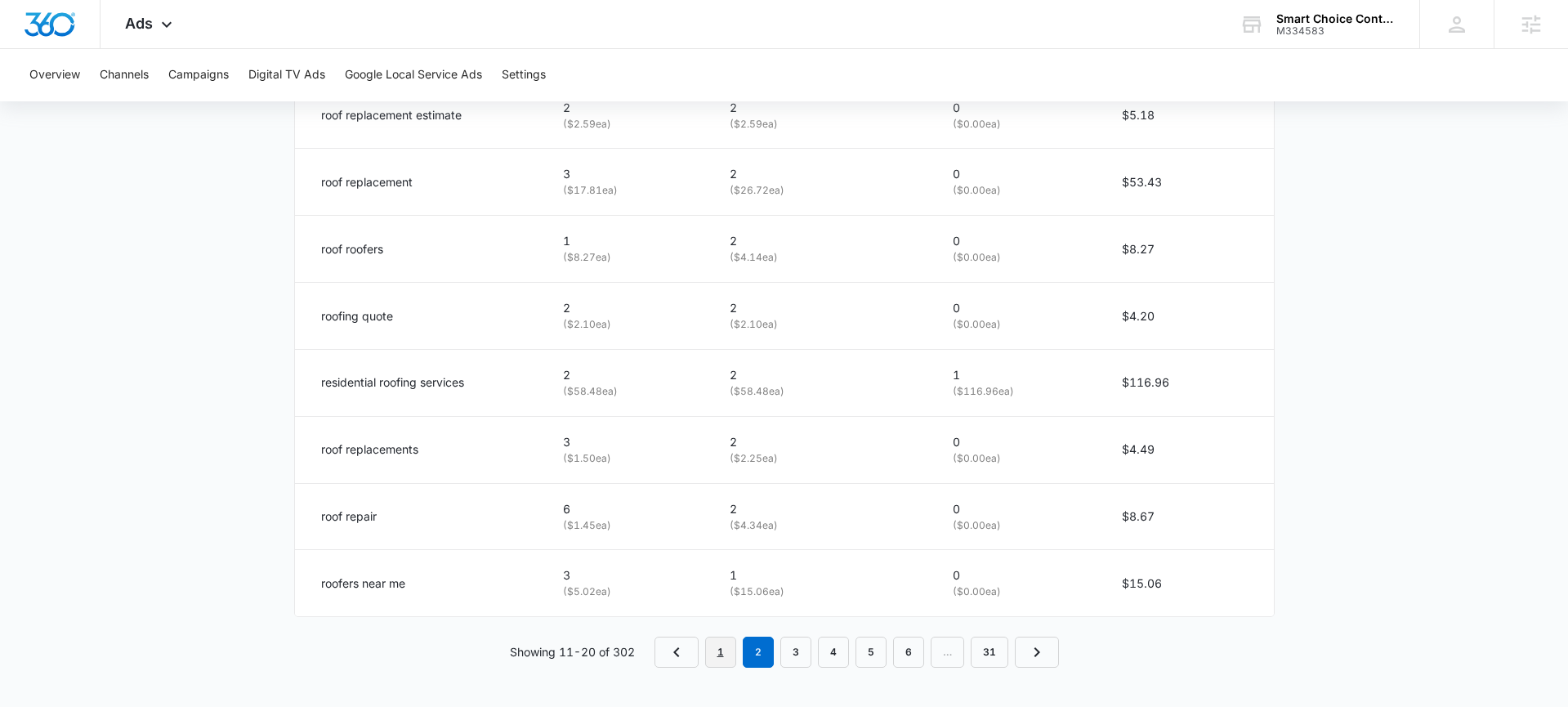
click at [725, 653] on link "1" at bounding box center [720, 652] width 31 height 31
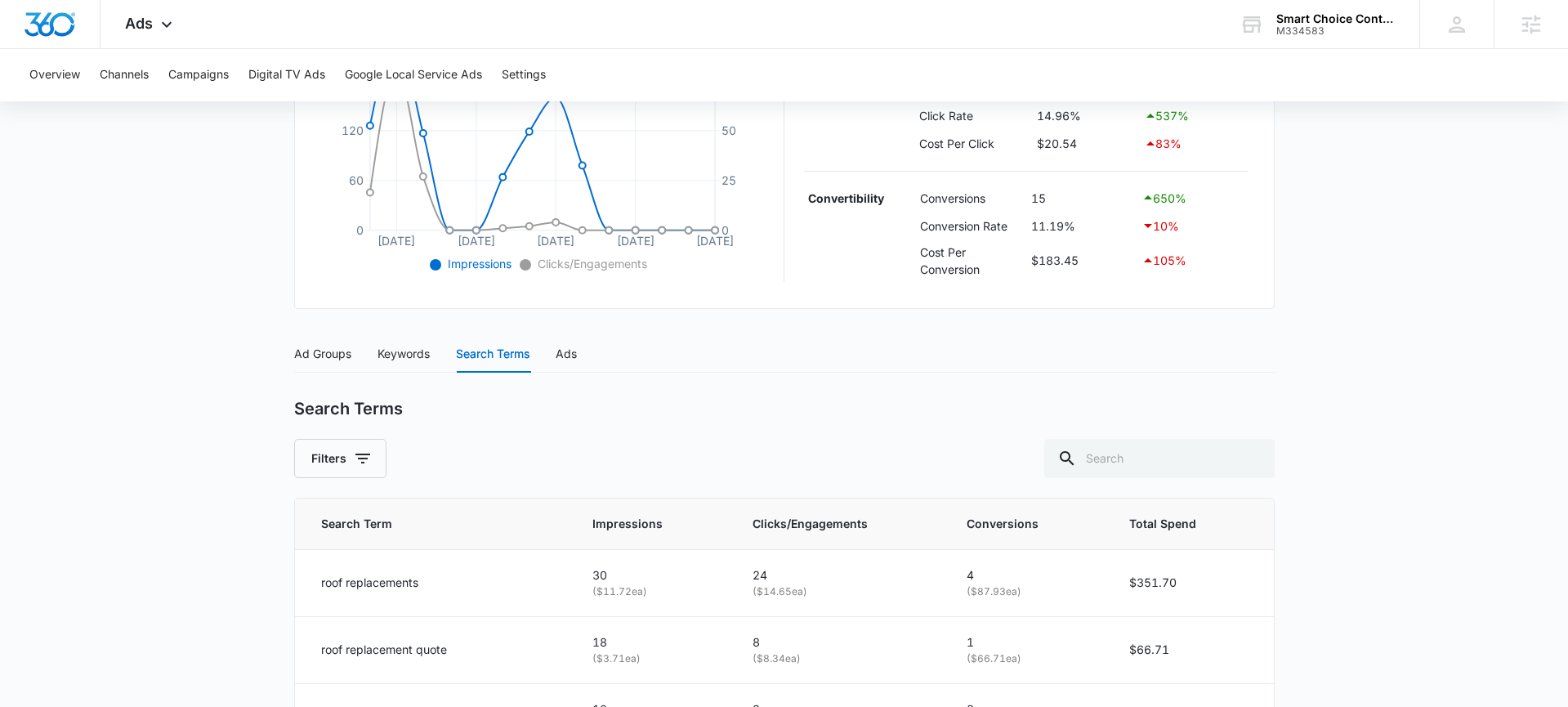
scroll to position [444, 0]
click at [371, 460] on icon "button" at bounding box center [362, 460] width 20 height 20
click at [592, 448] on div "Filters Viewing : All Active Paused Clear All" at bounding box center [784, 461] width 980 height 39
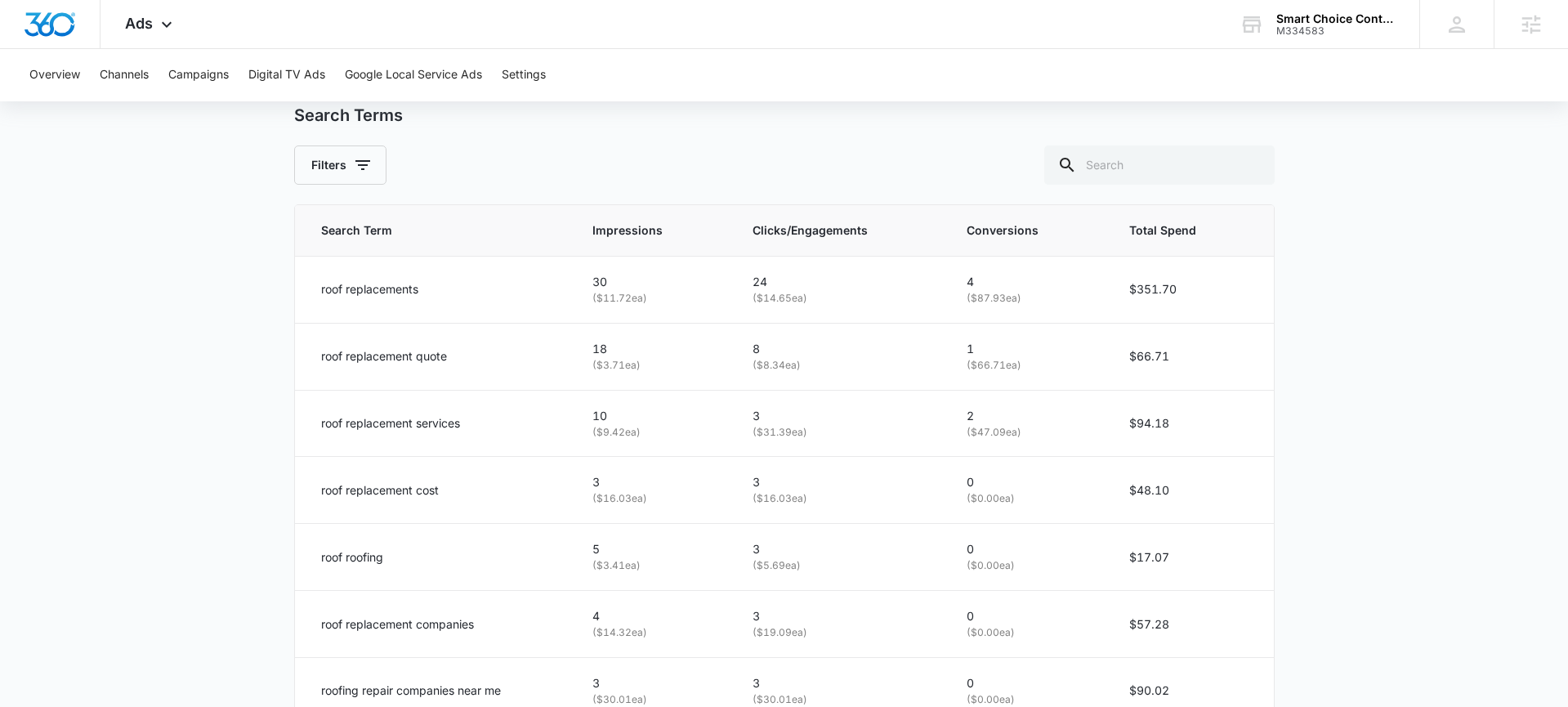
scroll to position [537, 0]
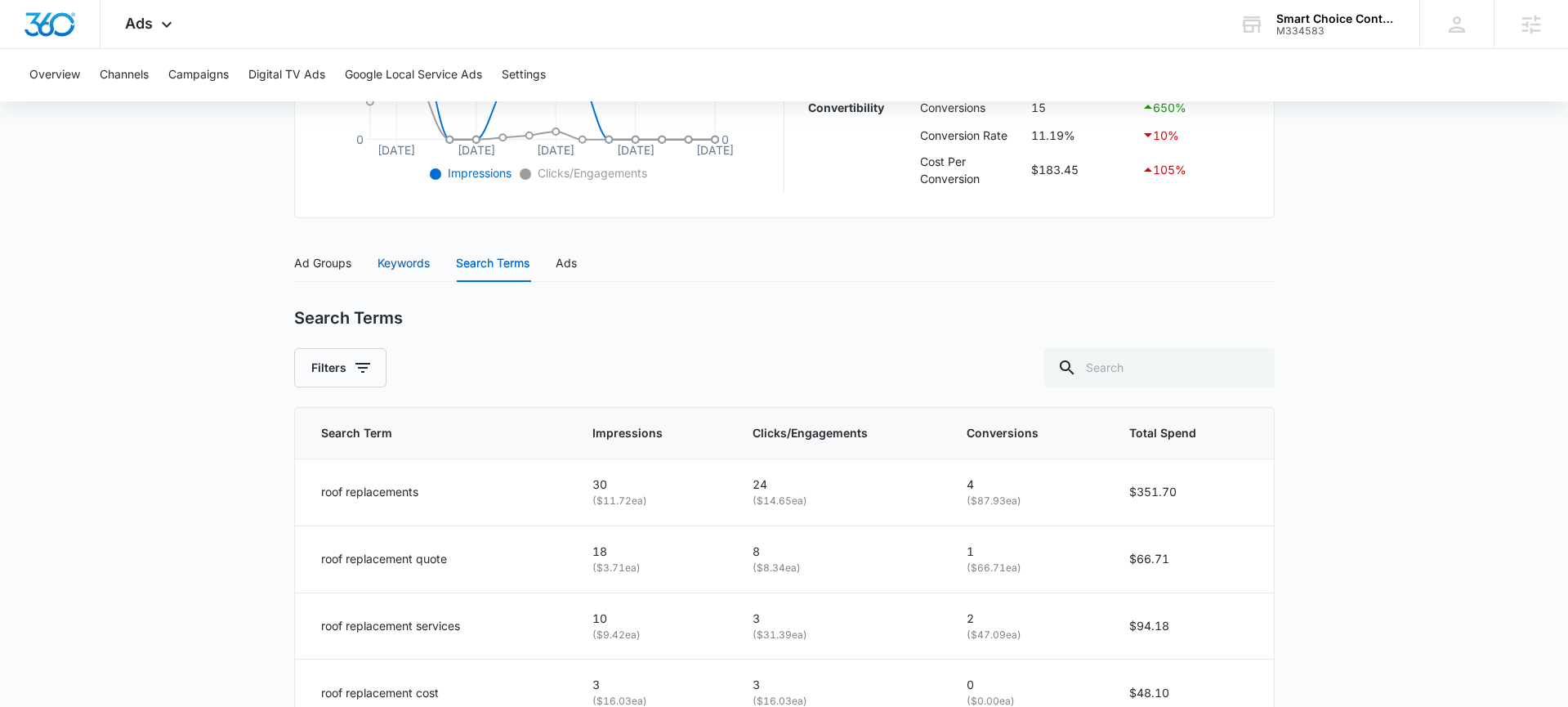
click at [399, 265] on div "Keywords" at bounding box center [403, 263] width 52 height 18
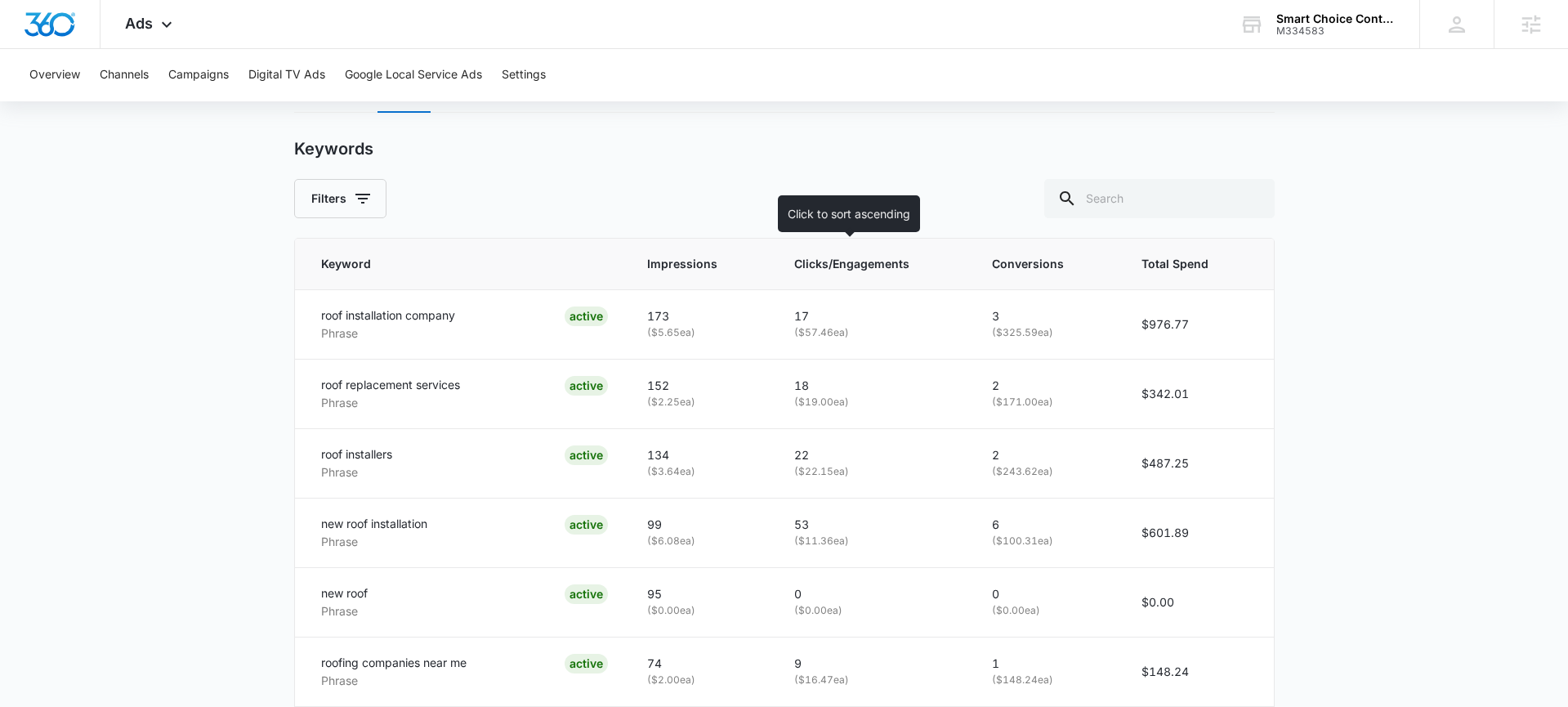
click at [796, 271] on span "Clicks/Engagements" at bounding box center [861, 264] width 135 height 18
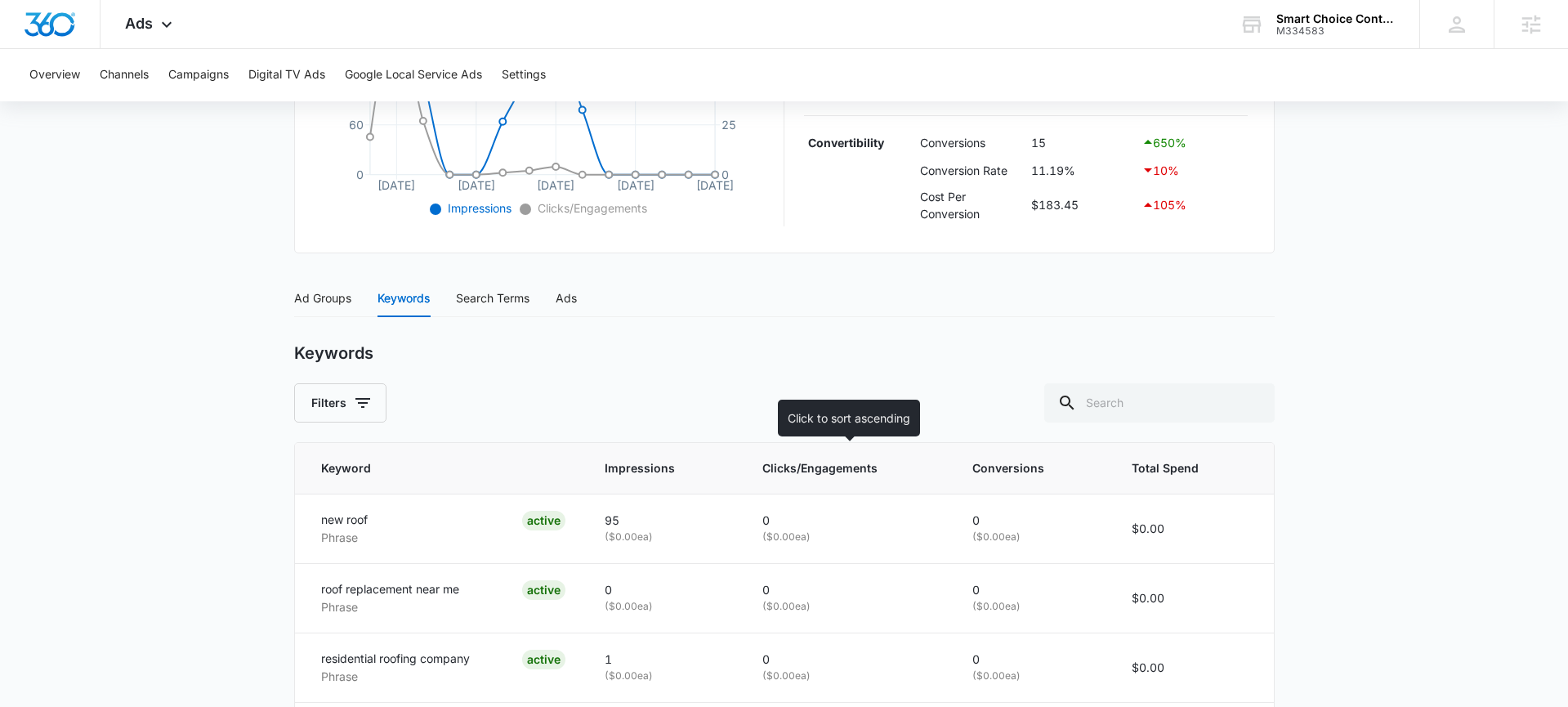
scroll to position [706, 0]
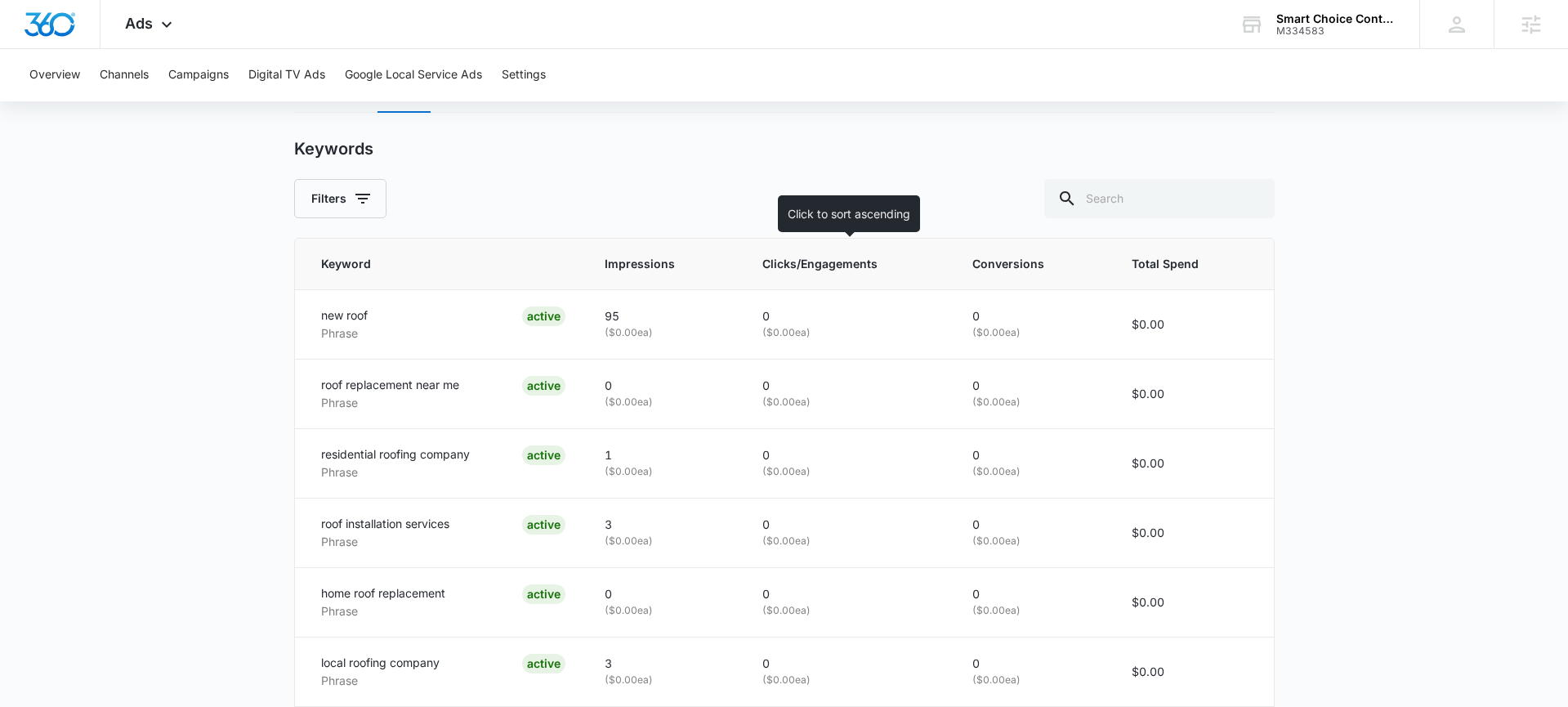
click at [813, 277] on th "Clicks/Engagements" at bounding box center [848, 264] width 210 height 51
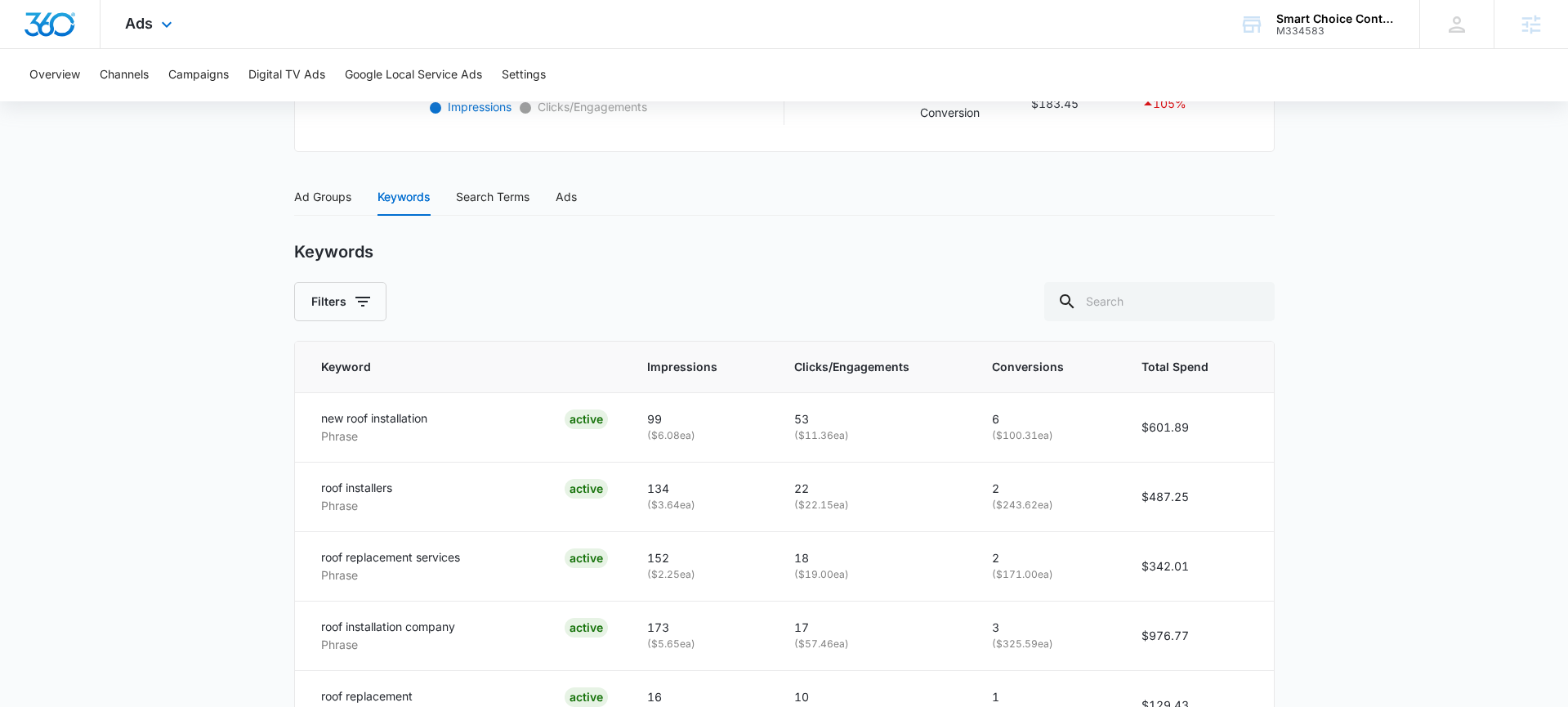
scroll to position [600, 0]
click at [484, 202] on div "Search Terms" at bounding box center [493, 199] width 74 height 18
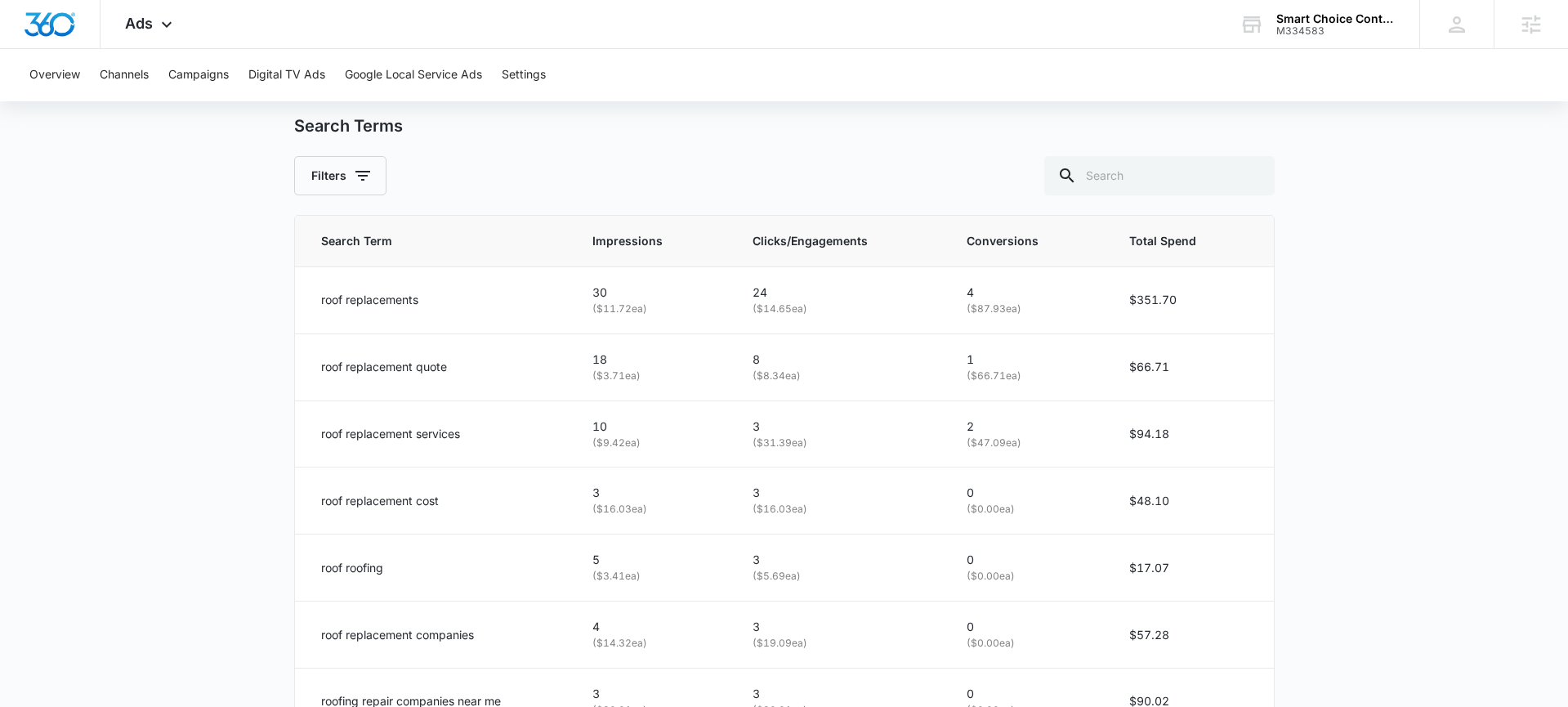
scroll to position [732, 0]
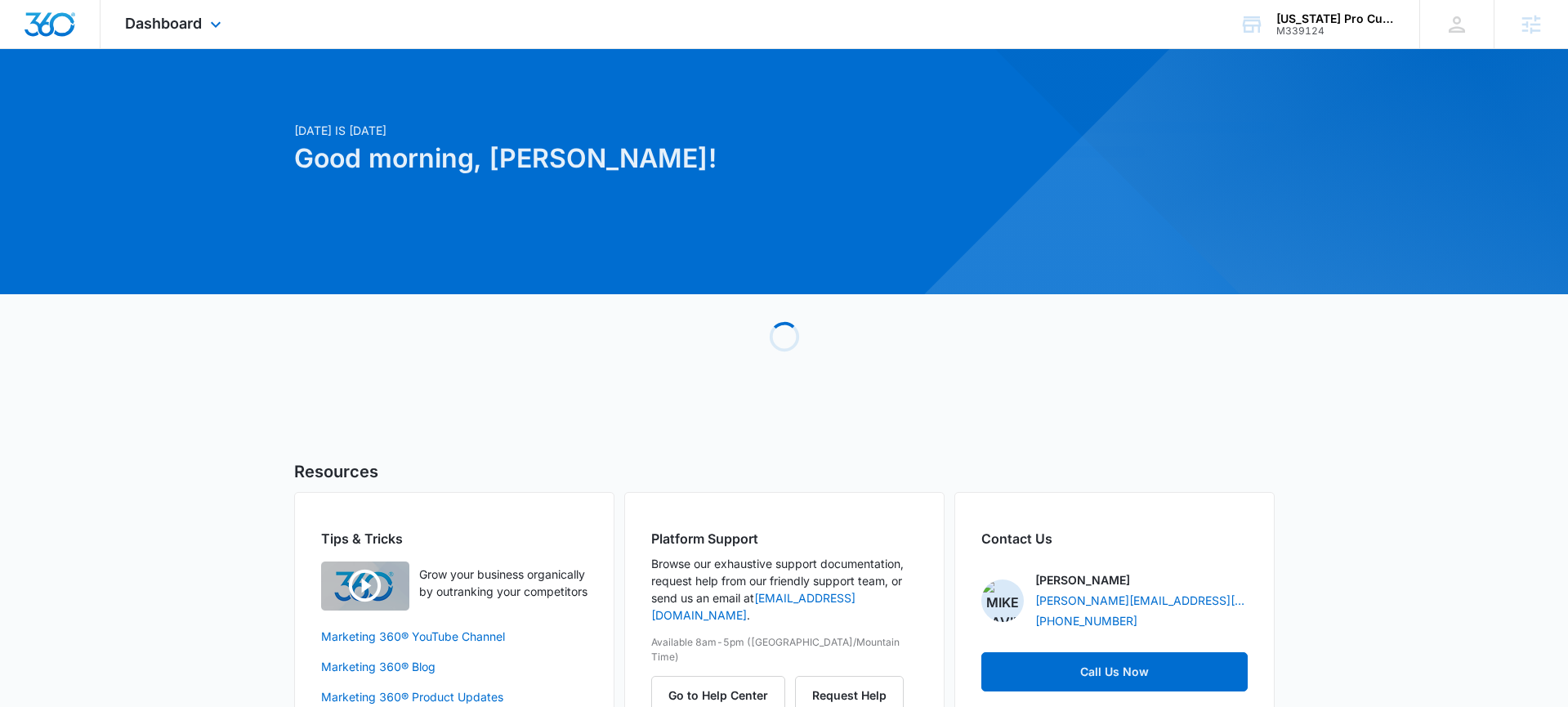
click at [187, 34] on div "Dashboard Apps Reputation Forms CRM Email Social POS Content Ads Intelligence F…" at bounding box center [175, 24] width 150 height 48
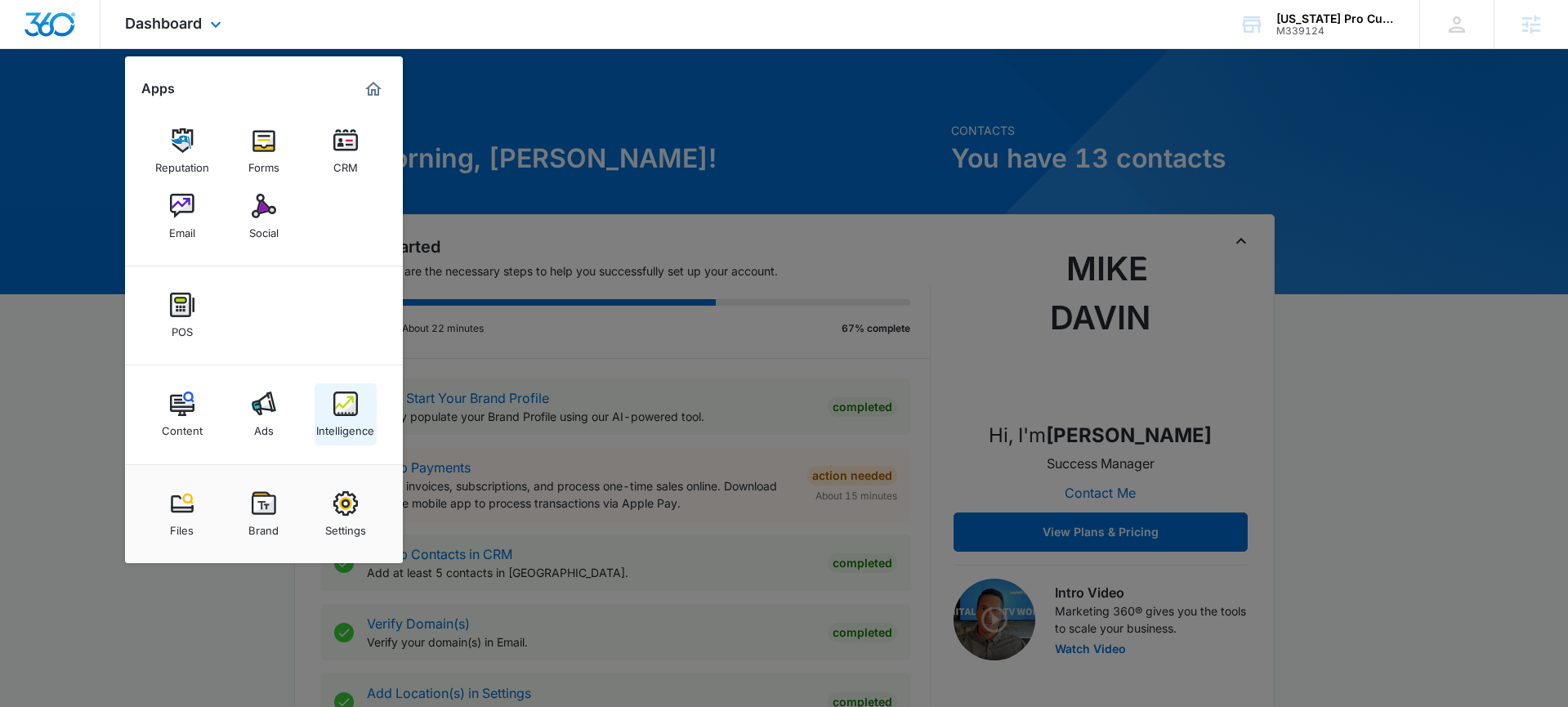
click at [339, 415] on img at bounding box center [345, 403] width 24 height 24
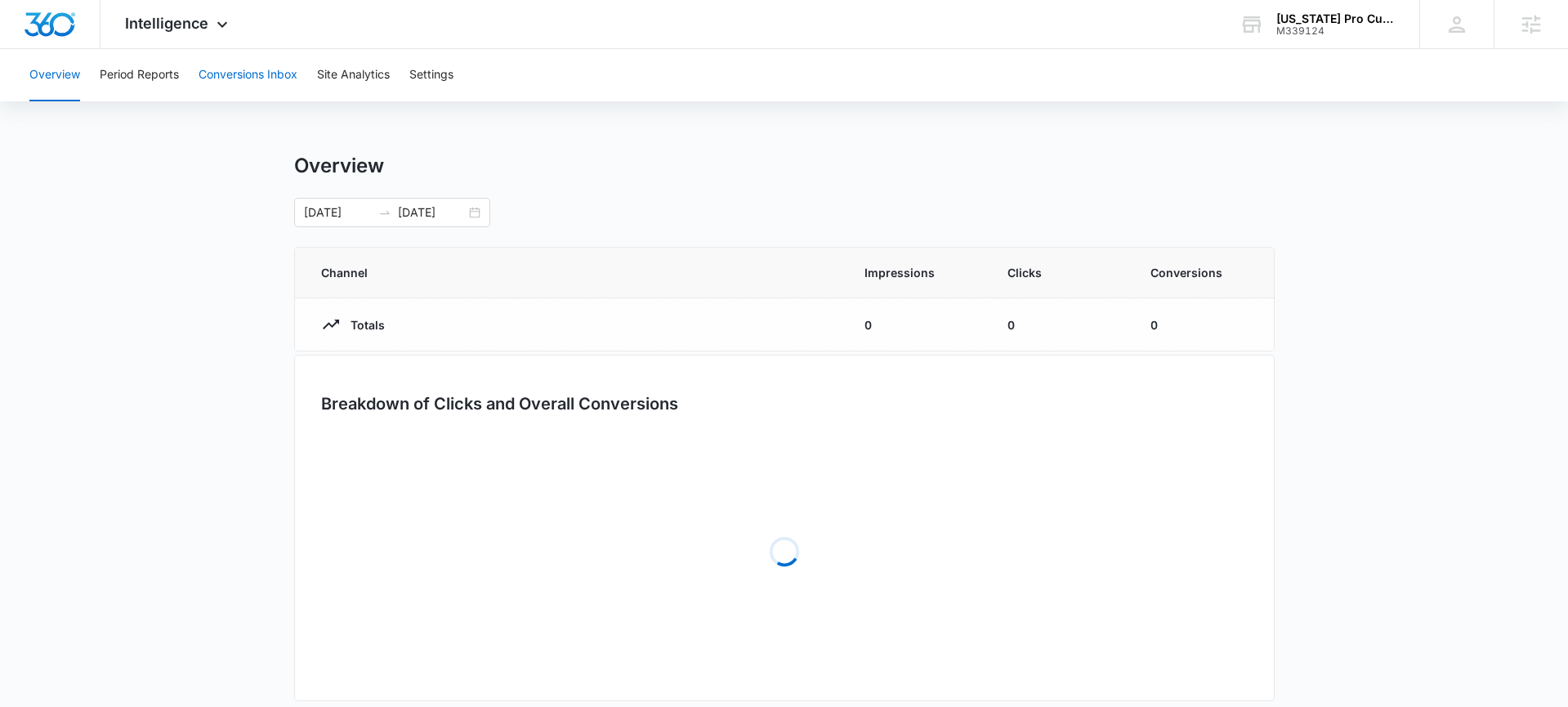
click at [238, 72] on button "Conversions Inbox" at bounding box center [248, 75] width 99 height 52
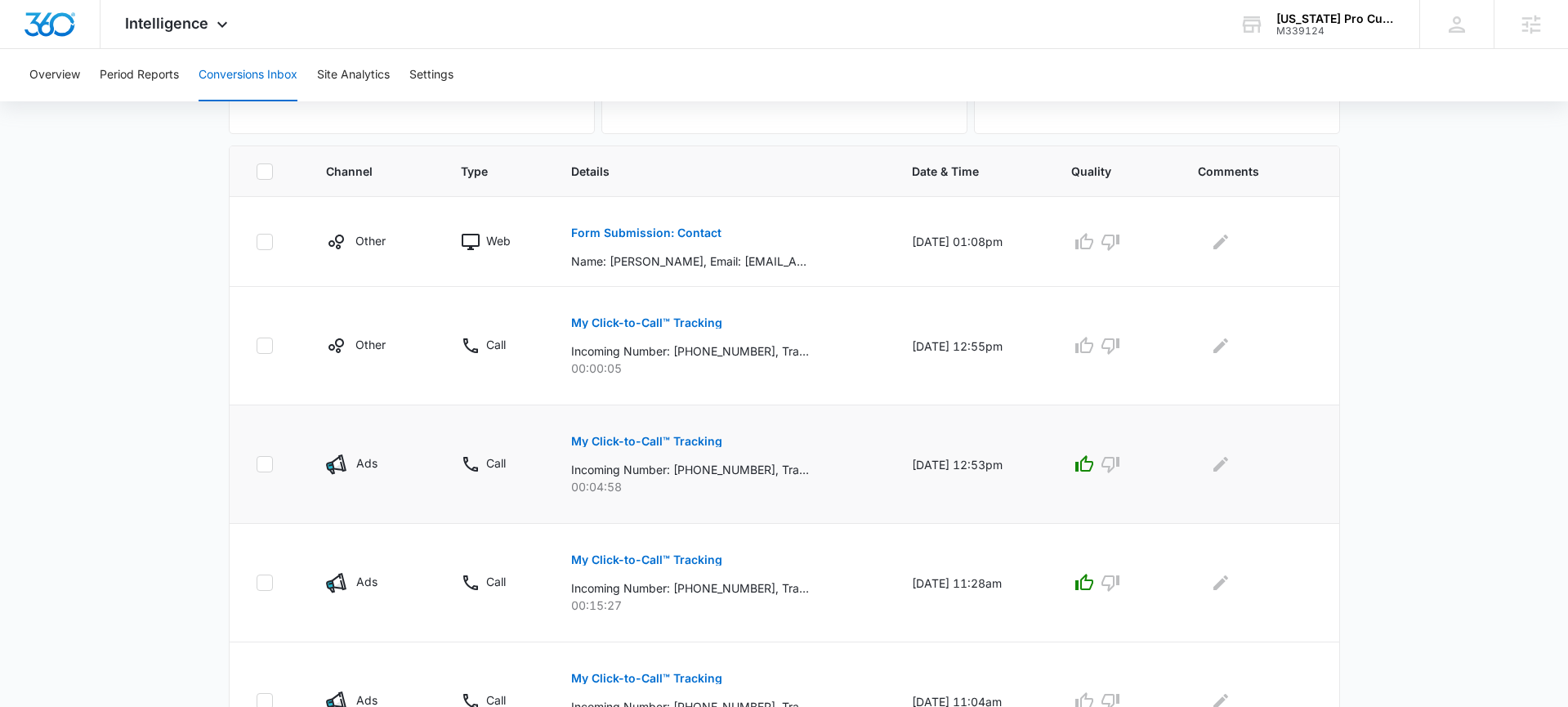
scroll to position [306, 0]
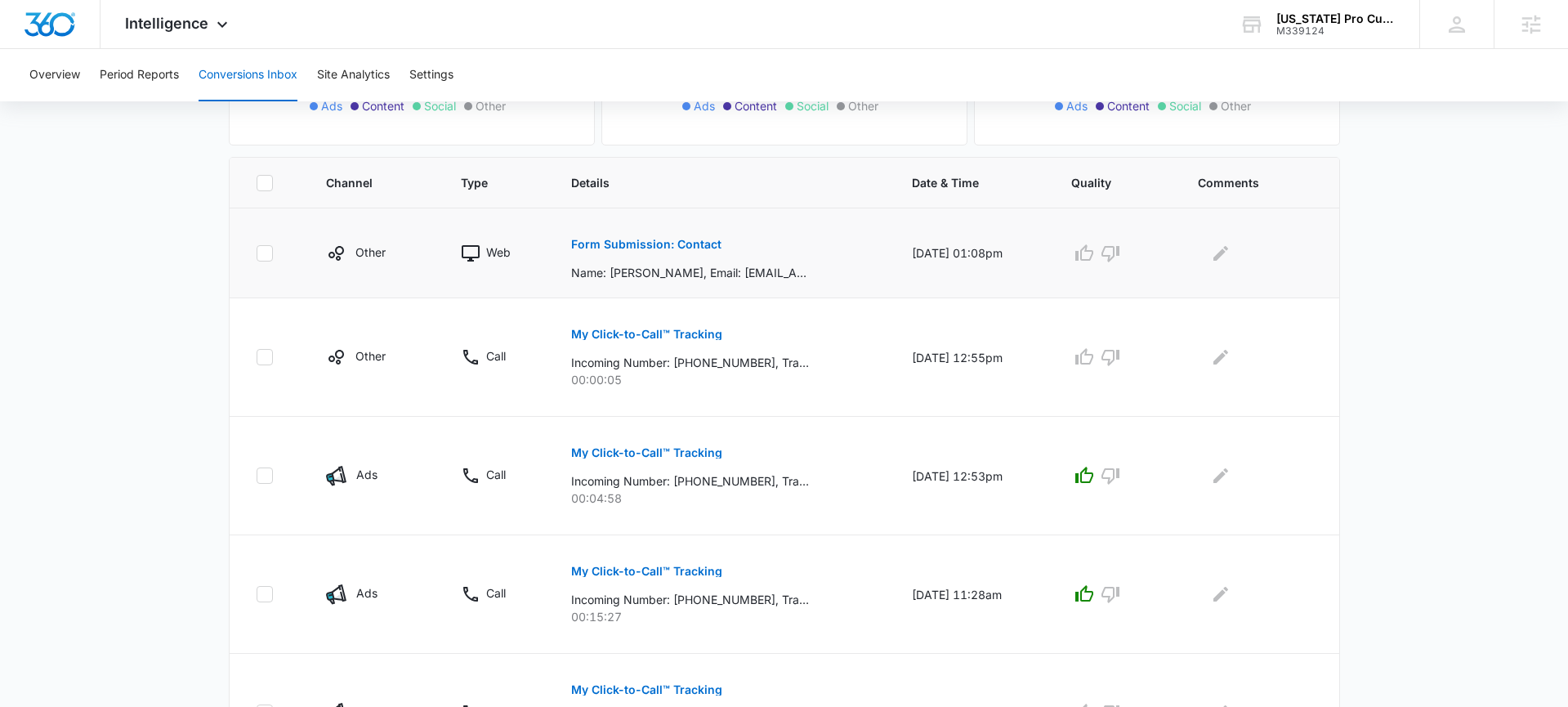
click at [671, 251] on button "Form Submission: Contact" at bounding box center [645, 244] width 150 height 39
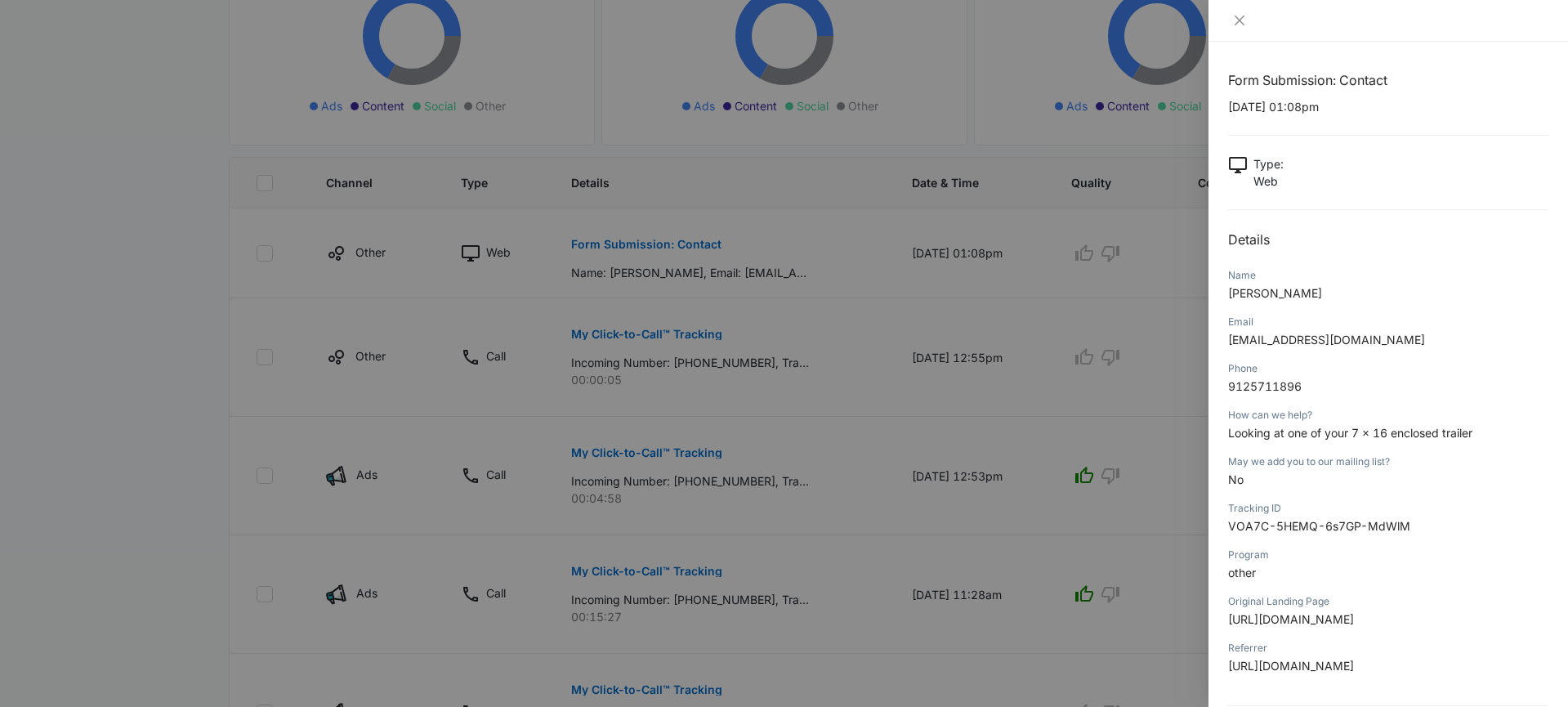
click at [825, 359] on div at bounding box center [784, 353] width 1568 height 707
